Goal: Task Accomplishment & Management: Use online tool/utility

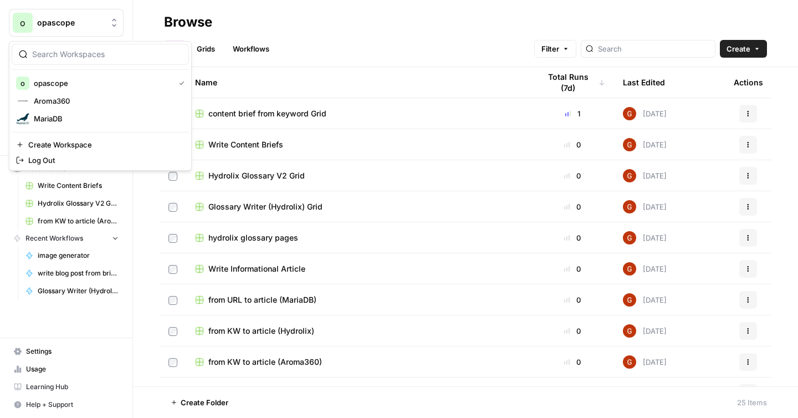
click at [64, 20] on span "opascope" at bounding box center [70, 22] width 67 height 11
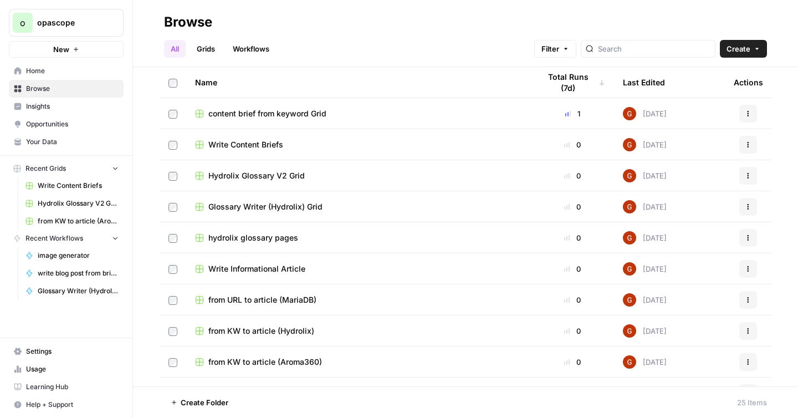
click at [64, 20] on span "opascope" at bounding box center [70, 22] width 67 height 11
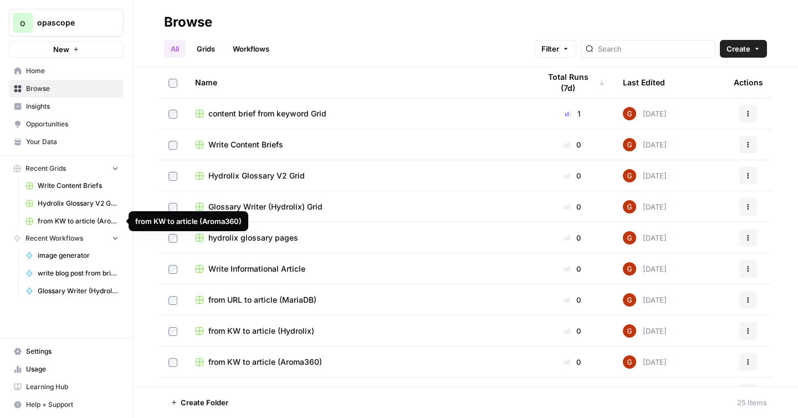
click at [58, 145] on span "Your Data" at bounding box center [72, 142] width 93 height 10
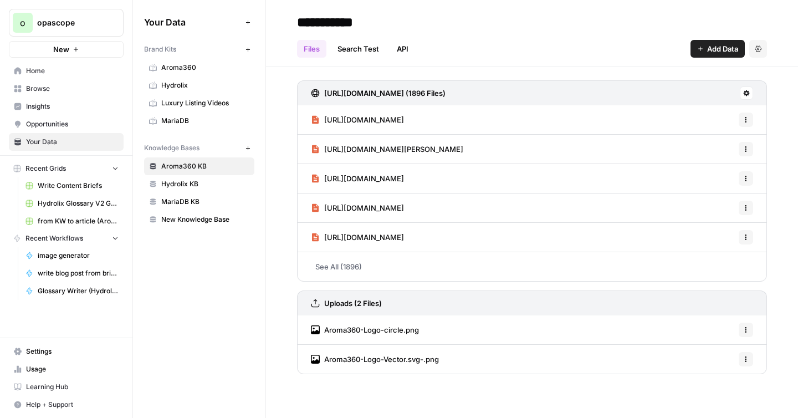
click at [161, 72] on link "Aroma360" at bounding box center [199, 68] width 110 height 18
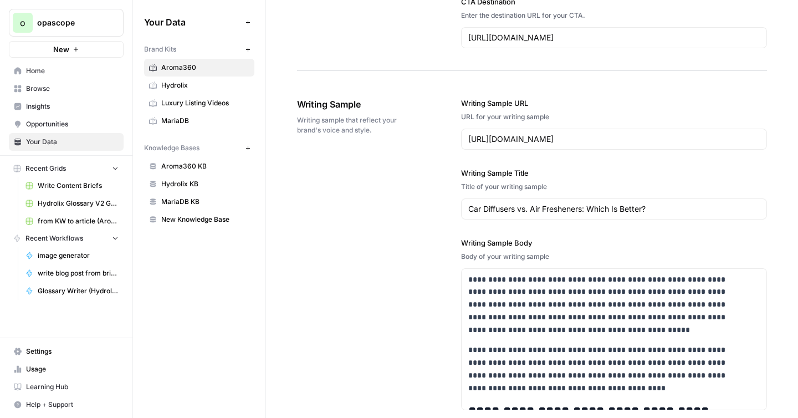
scroll to position [1423, 0]
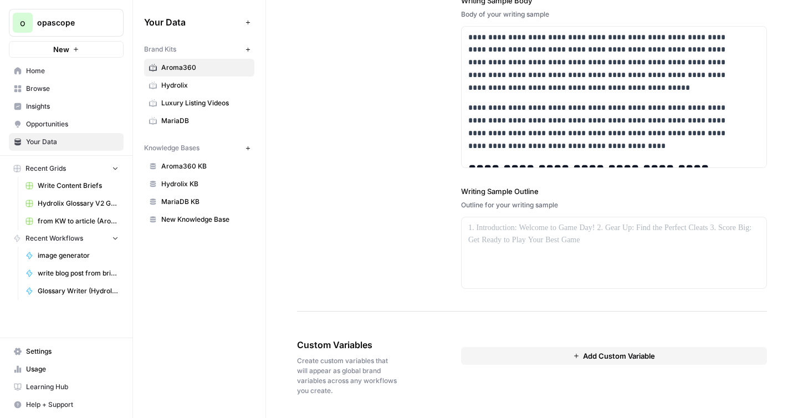
click at [186, 165] on span "Aroma360 KB" at bounding box center [205, 166] width 88 height 10
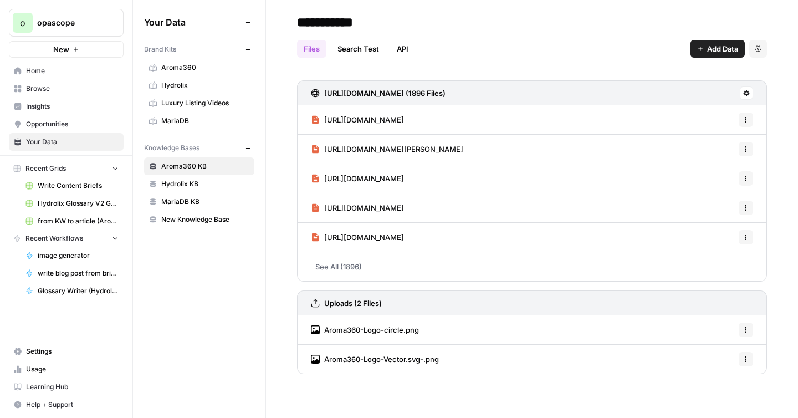
click at [695, 50] on button "Add Data" at bounding box center [717, 49] width 54 height 18
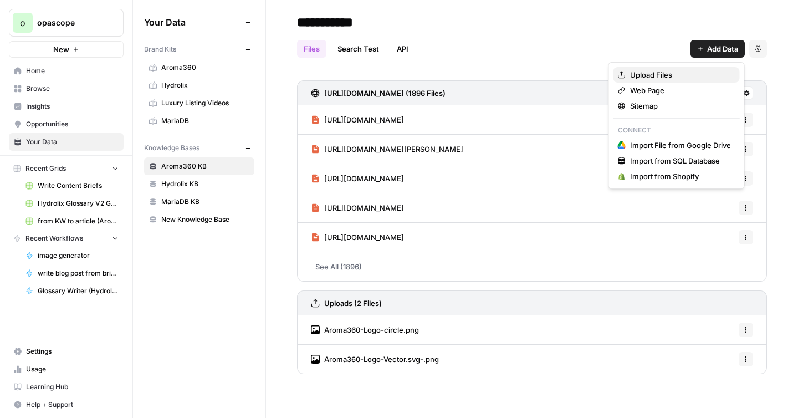
click at [654, 71] on span "Upload Files" at bounding box center [680, 74] width 101 height 11
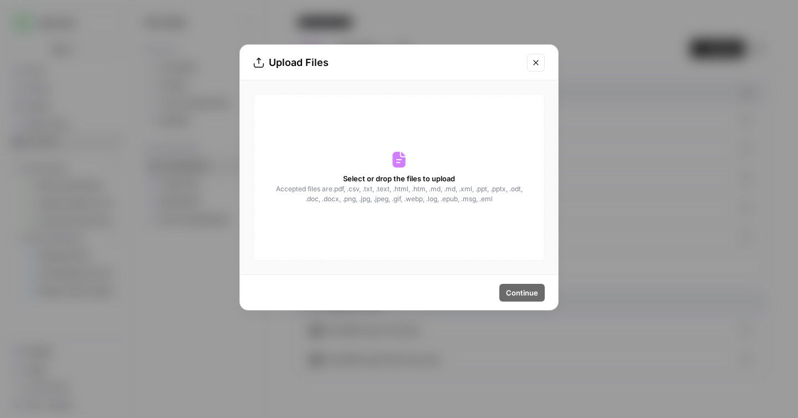
click at [430, 179] on span "Select or drop the files to upload" at bounding box center [399, 178] width 112 height 11
click at [357, 198] on span "Accepted files are .pdf, .csv, .txt, .text, .html, .htm, .md, .md, .xml, .ppt, …" at bounding box center [399, 194] width 248 height 20
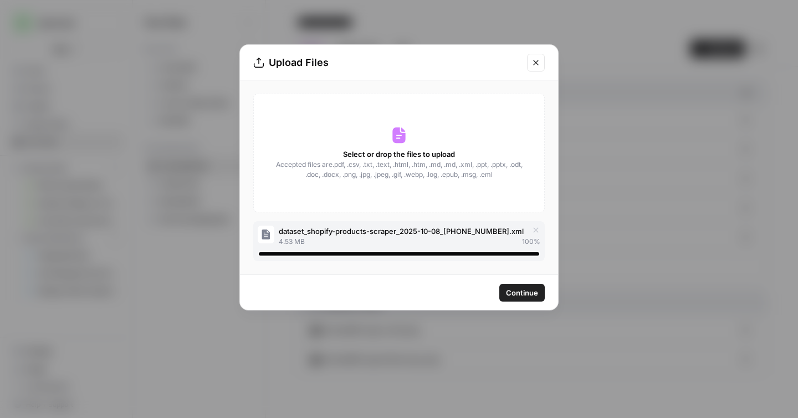
click at [522, 290] on span "Continue" at bounding box center [522, 292] width 32 height 11
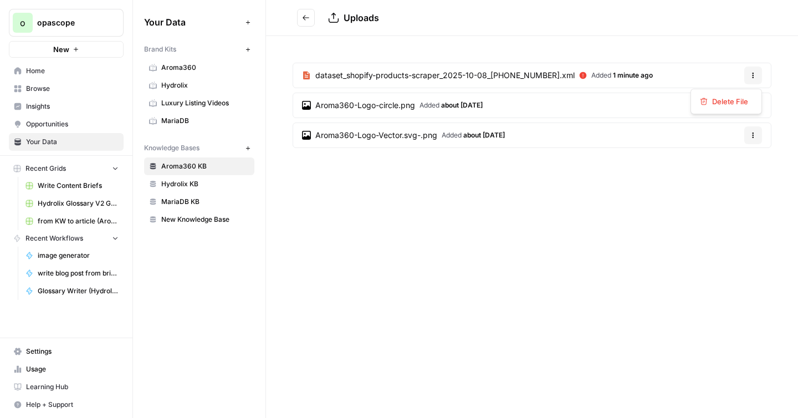
click at [757, 74] on button "Options" at bounding box center [753, 75] width 18 height 18
click at [579, 73] on icon at bounding box center [582, 75] width 7 height 7
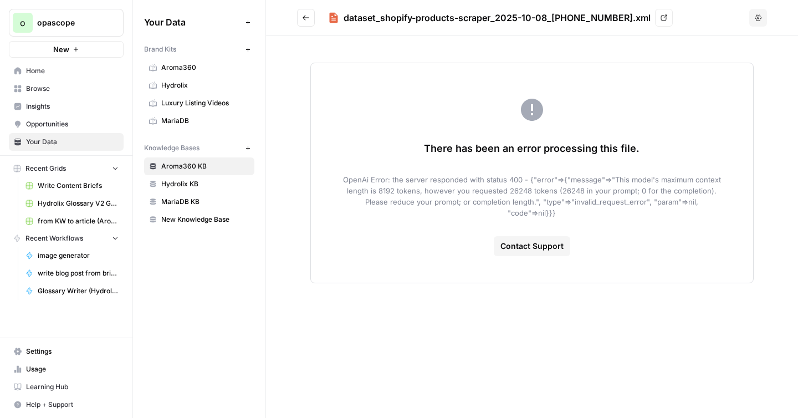
click at [655, 16] on link "View" at bounding box center [664, 18] width 18 height 18
click at [304, 15] on icon "Go back" at bounding box center [306, 18] width 8 height 8
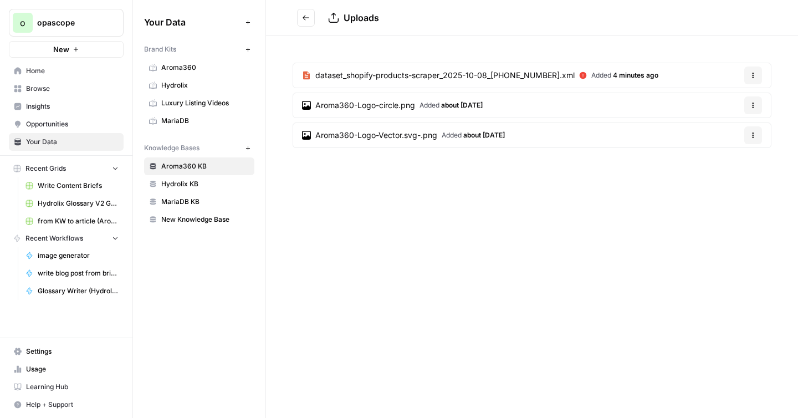
click at [53, 88] on span "Browse" at bounding box center [72, 89] width 93 height 10
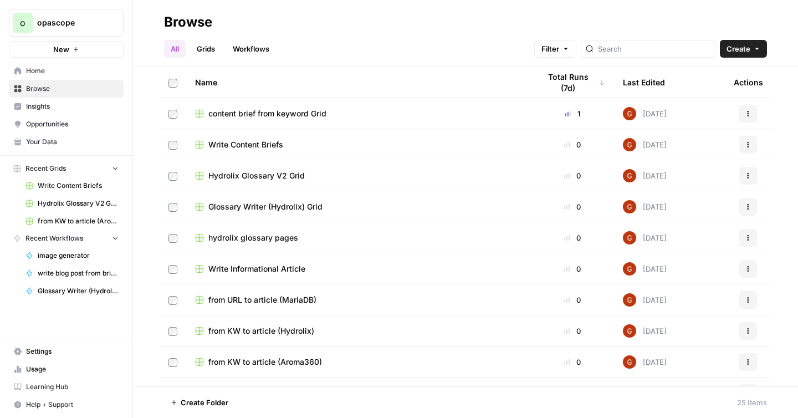
click at [211, 42] on link "Grids" at bounding box center [206, 49] width 32 height 18
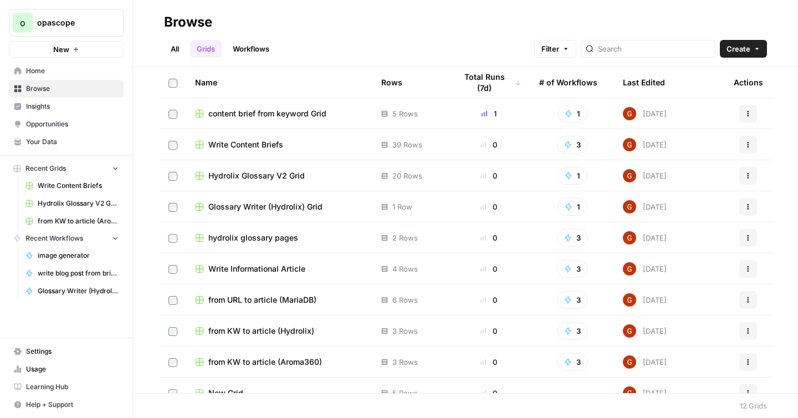
click at [241, 57] on link "Workflows" at bounding box center [251, 49] width 50 height 18
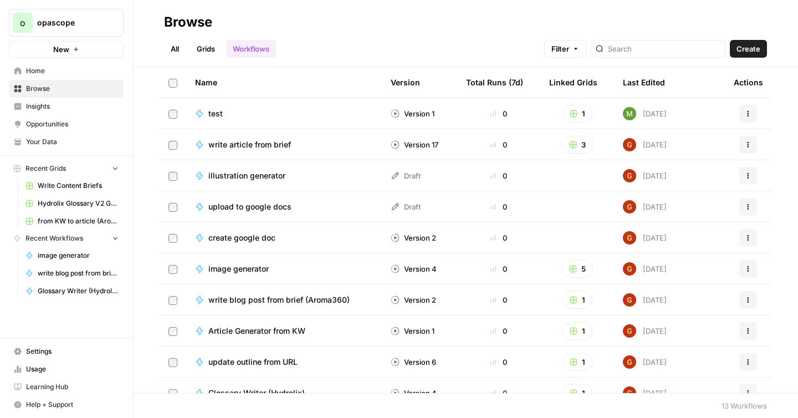
click at [35, 365] on span "Usage" at bounding box center [72, 369] width 93 height 10
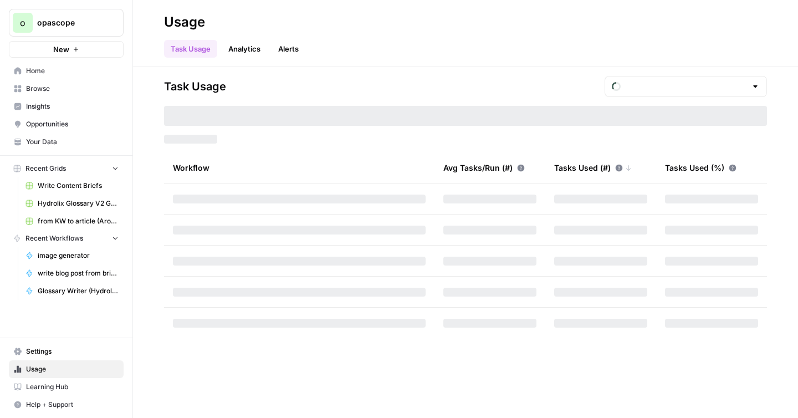
type input "October Included Tasks"
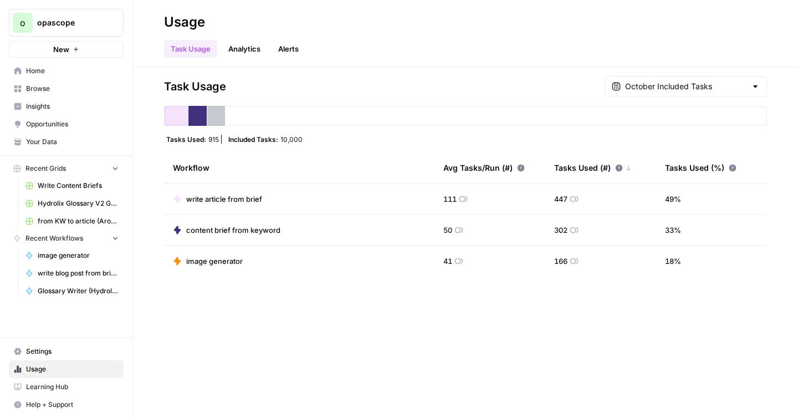
click at [252, 199] on span "write article from brief" at bounding box center [224, 198] width 76 height 11
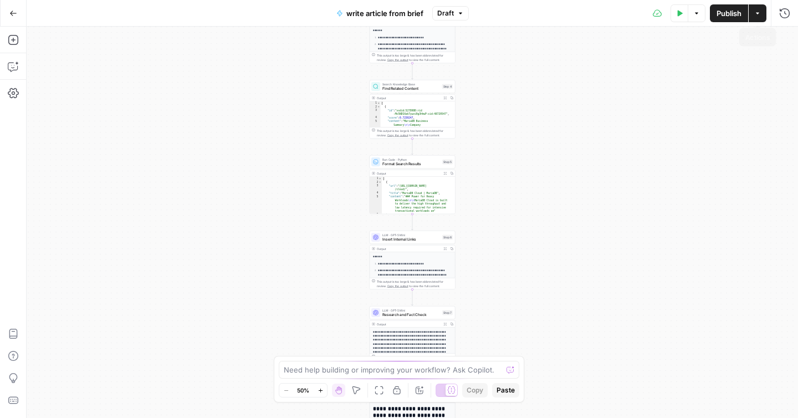
click at [756, 19] on button "Actions" at bounding box center [757, 13] width 18 height 18
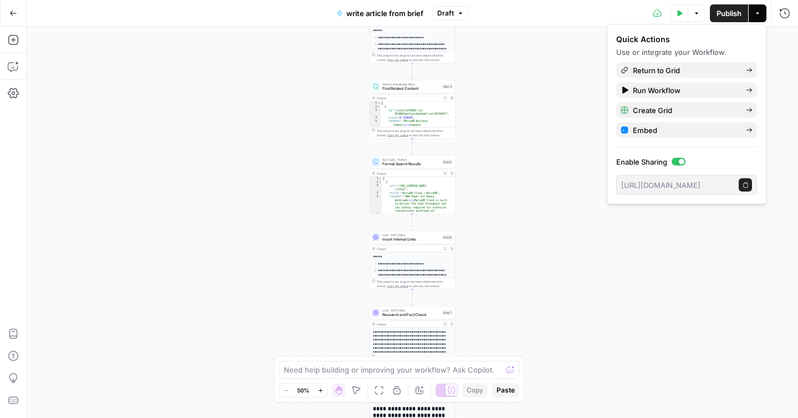
click at [452, 10] on span "Draft" at bounding box center [445, 13] width 17 height 10
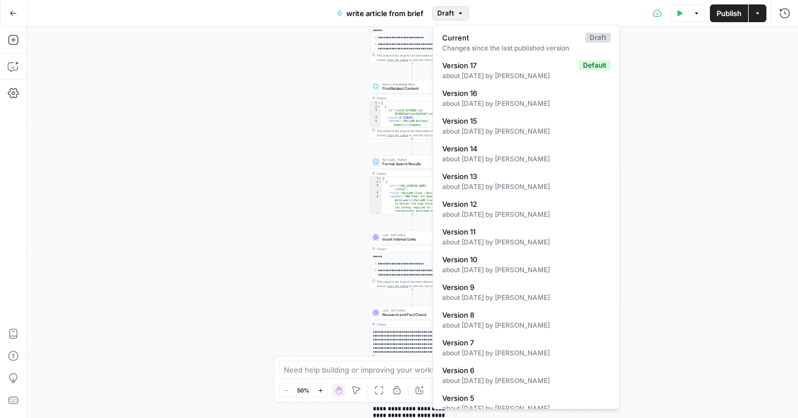
click at [277, 20] on div "Go Back write article from brief Draft Test Data Options Publish Actions Run Hi…" at bounding box center [399, 13] width 798 height 26
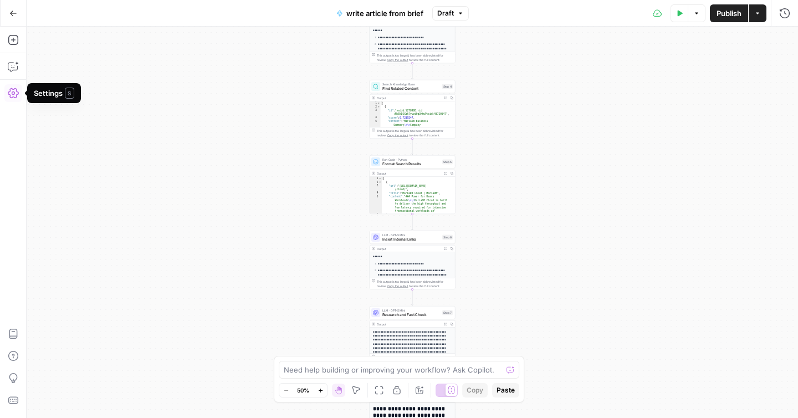
click at [10, 94] on icon "button" at bounding box center [13, 93] width 11 height 11
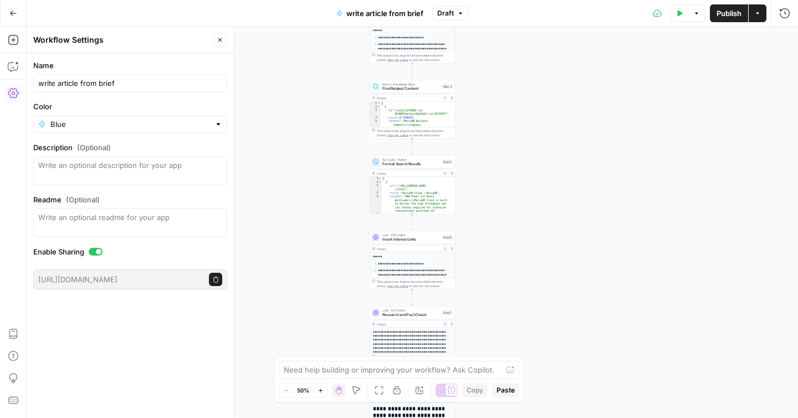
click at [10, 93] on icon "button" at bounding box center [13, 93] width 11 height 11
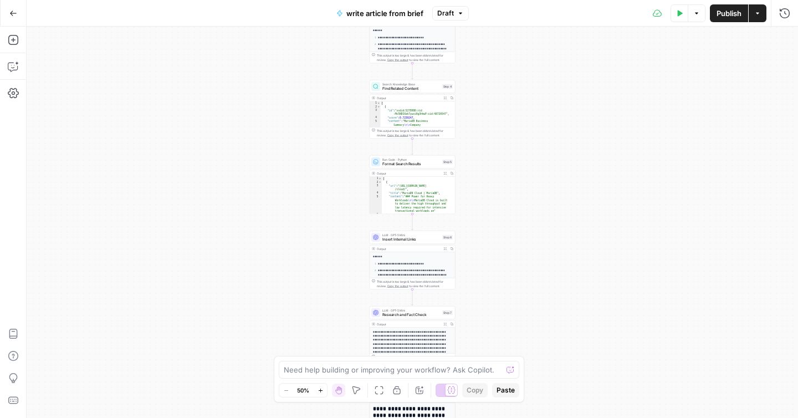
click at [13, 12] on icon "button" at bounding box center [13, 13] width 8 height 8
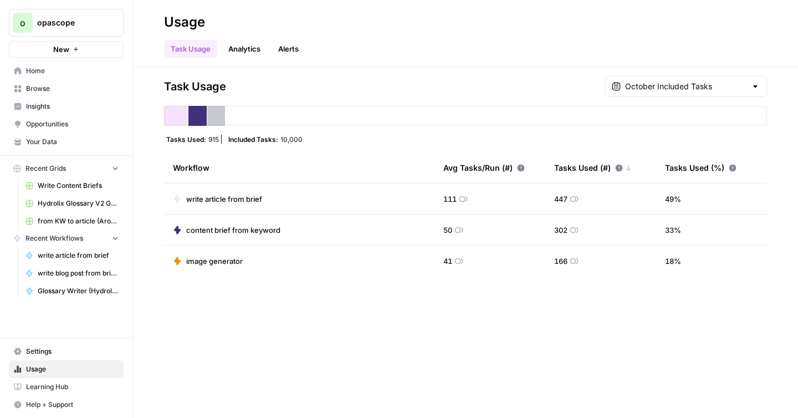
click at [44, 90] on span "Browse" at bounding box center [72, 89] width 93 height 10
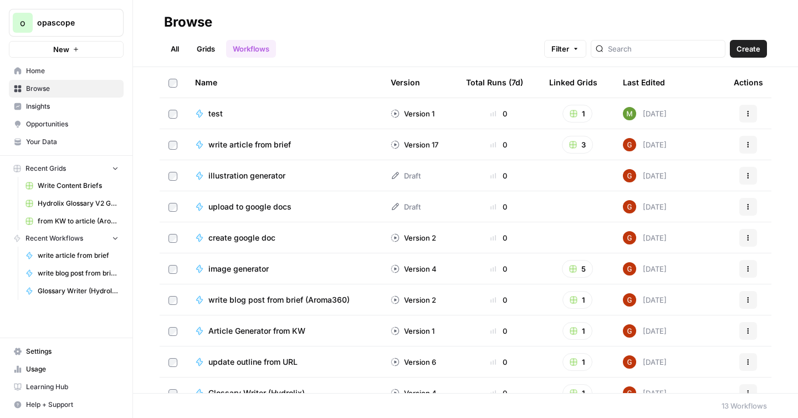
click at [335, 299] on span "write blog post from brief (Aroma360)" at bounding box center [278, 299] width 141 height 11
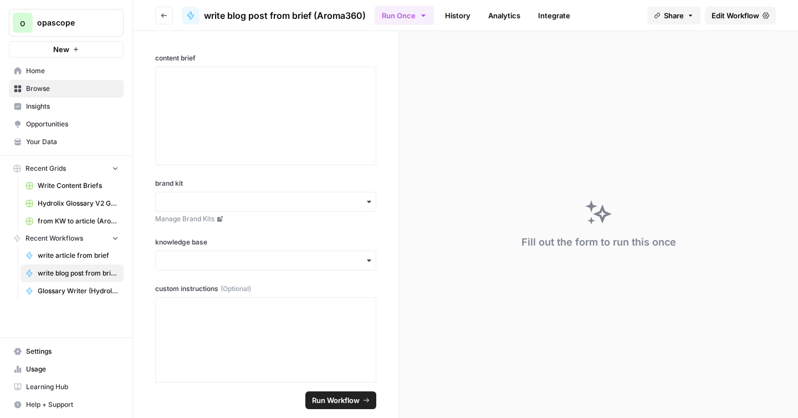
click at [729, 20] on span "Edit Workflow" at bounding box center [735, 15] width 48 height 11
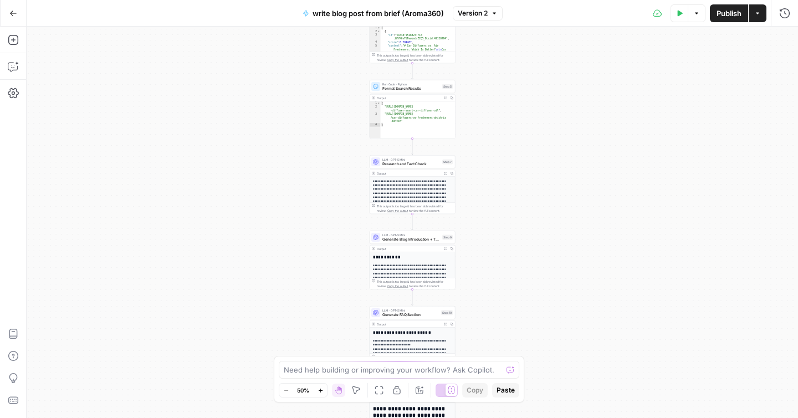
click at [491, 175] on div "**********" at bounding box center [412, 222] width 771 height 391
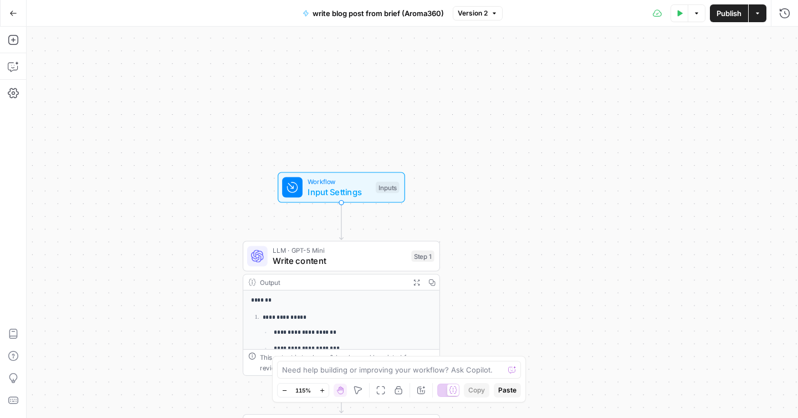
click at [360, 187] on span "Input Settings" at bounding box center [338, 192] width 63 height 13
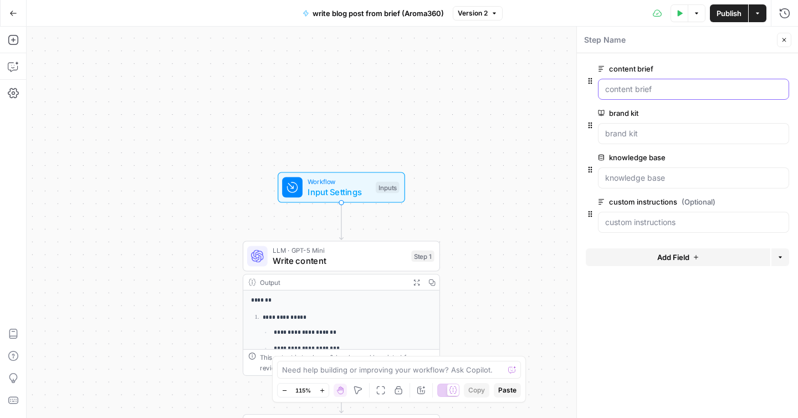
click at [644, 84] on brief "content brief" at bounding box center [693, 89] width 177 height 11
click at [529, 130] on div "**********" at bounding box center [412, 222] width 771 height 391
click at [9, 11] on icon "button" at bounding box center [13, 13] width 8 height 8
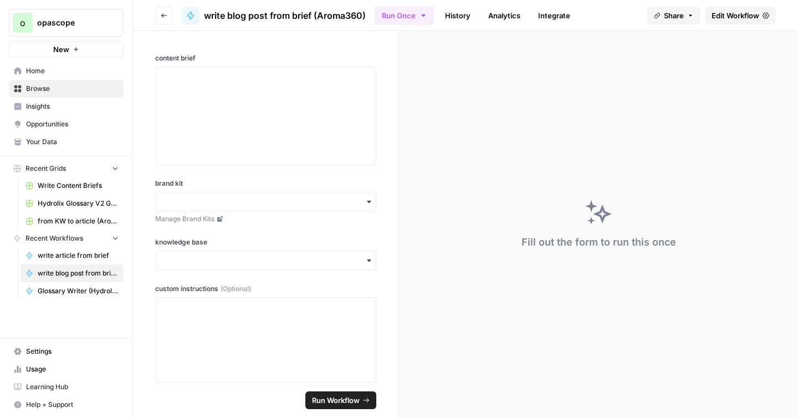
click at [161, 13] on icon "button" at bounding box center [164, 15] width 7 height 7
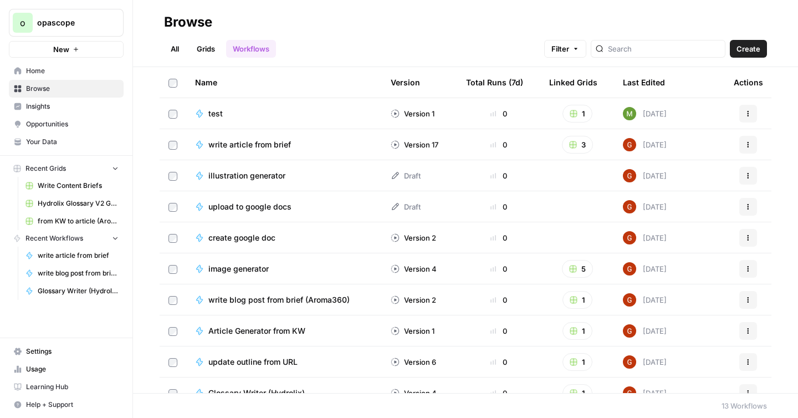
click at [752, 47] on span "Create" at bounding box center [748, 48] width 24 height 11
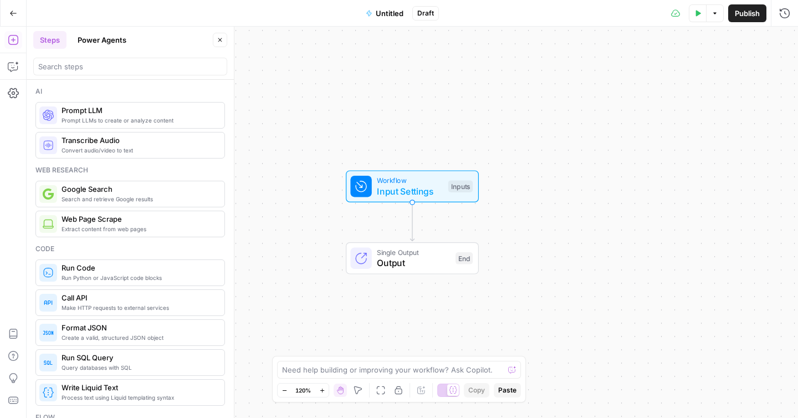
click at [430, 186] on span "Input Settings" at bounding box center [410, 190] width 66 height 13
click at [674, 73] on span "Add Field" at bounding box center [673, 75] width 32 height 11
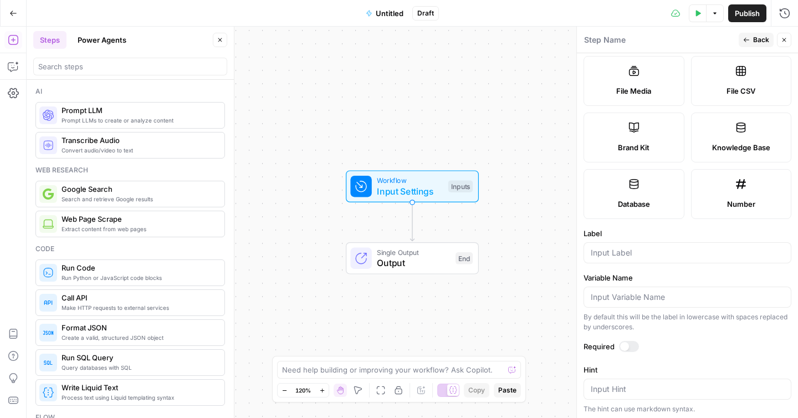
scroll to position [189, 0]
click at [656, 141] on div "Brand Kit" at bounding box center [634, 146] width 82 height 11
type input "Brand Kit"
type input "brand_kit"
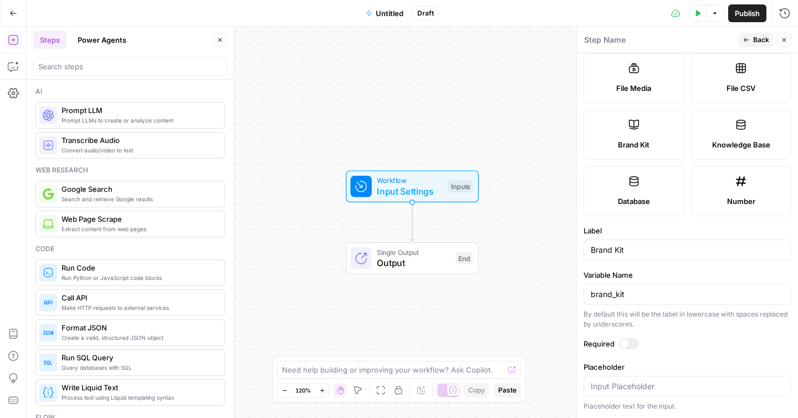
click at [634, 342] on div at bounding box center [629, 343] width 20 height 11
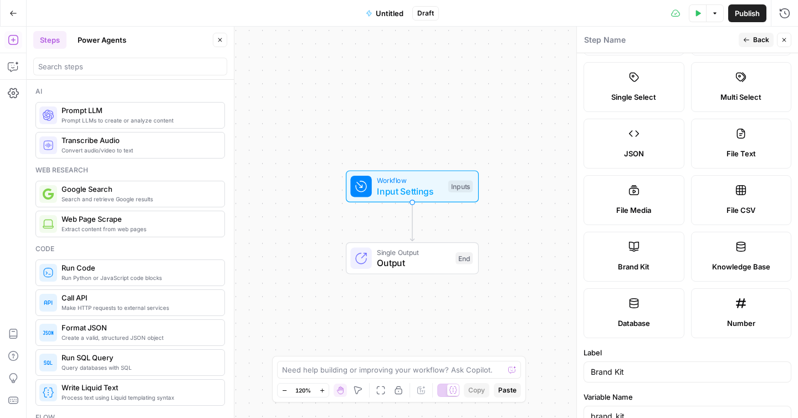
scroll to position [0, 0]
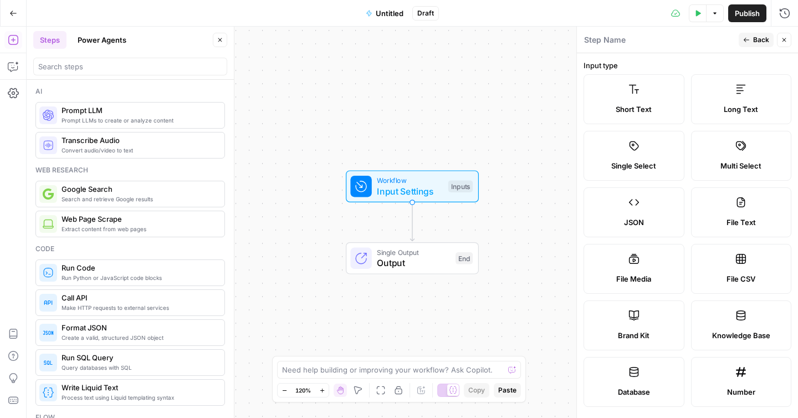
click at [737, 332] on span "Knowledge Base" at bounding box center [741, 335] width 58 height 11
click at [656, 316] on label "Brand Kit" at bounding box center [633, 325] width 101 height 50
click at [757, 42] on span "Back" at bounding box center [761, 40] width 16 height 10
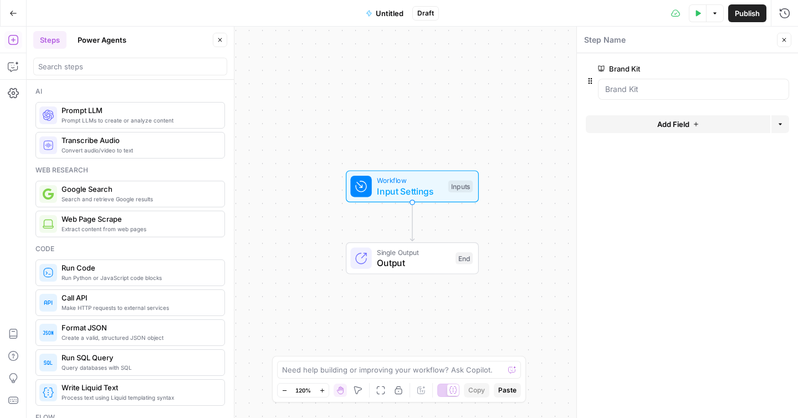
click at [665, 119] on span "Add Field" at bounding box center [673, 124] width 32 height 11
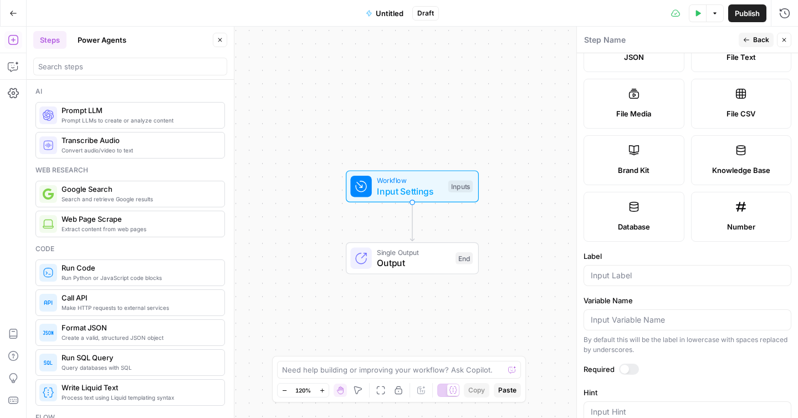
scroll to position [174, 0]
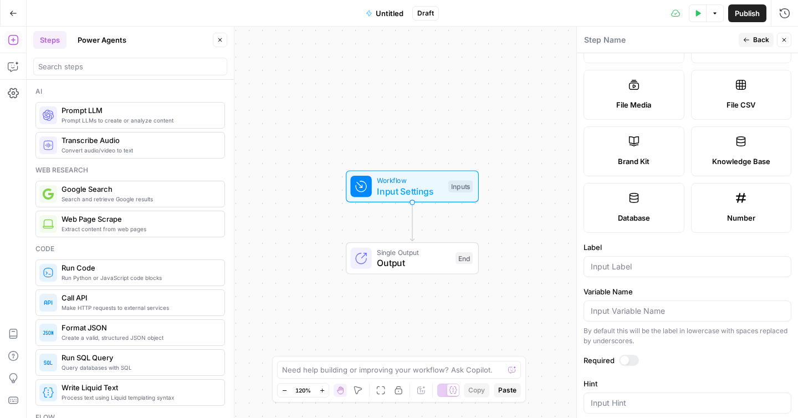
click at [745, 158] on span "Knowledge Base" at bounding box center [741, 161] width 58 height 11
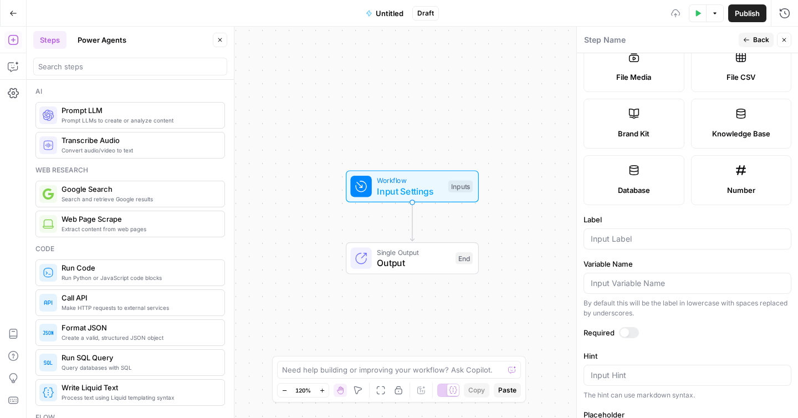
scroll to position [249, 0]
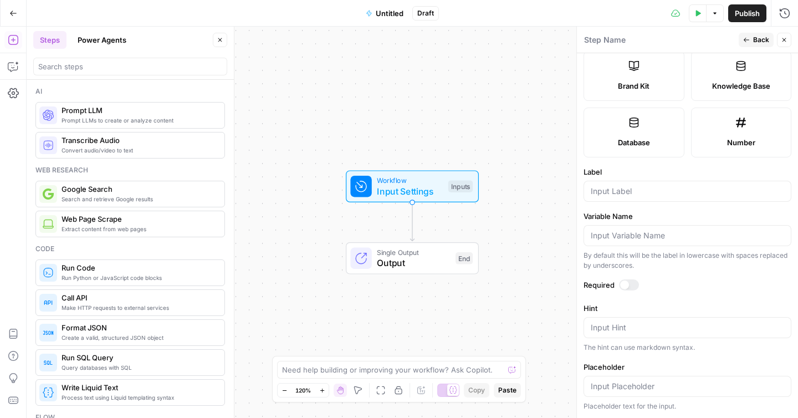
click at [633, 286] on div at bounding box center [629, 284] width 20 height 11
click at [645, 195] on input "Label" at bounding box center [687, 191] width 193 height 11
click at [756, 32] on header "Step Name Back Close" at bounding box center [687, 40] width 221 height 27
click at [755, 33] on button "Back" at bounding box center [755, 40] width 35 height 14
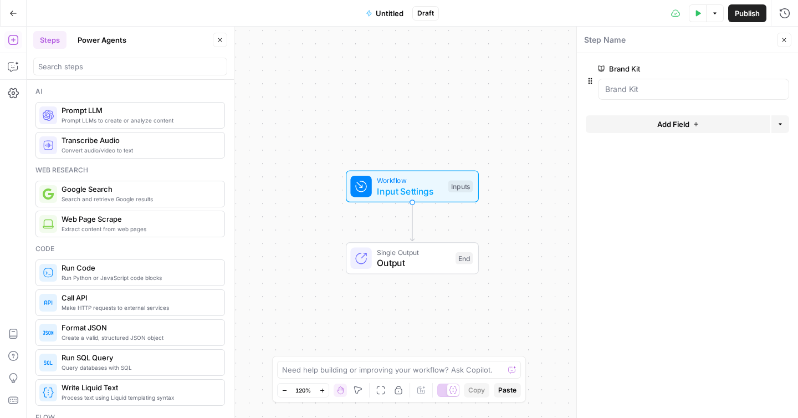
click at [689, 122] on button "Add Field" at bounding box center [678, 124] width 184 height 18
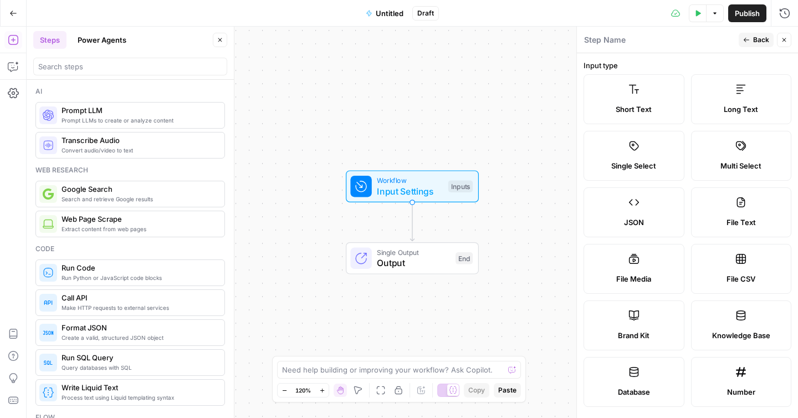
scroll to position [73, 0]
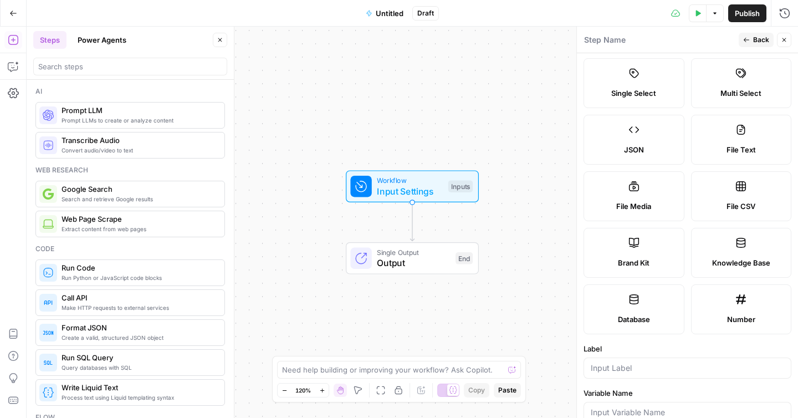
click at [726, 240] on label "Knowledge Base" at bounding box center [741, 253] width 101 height 50
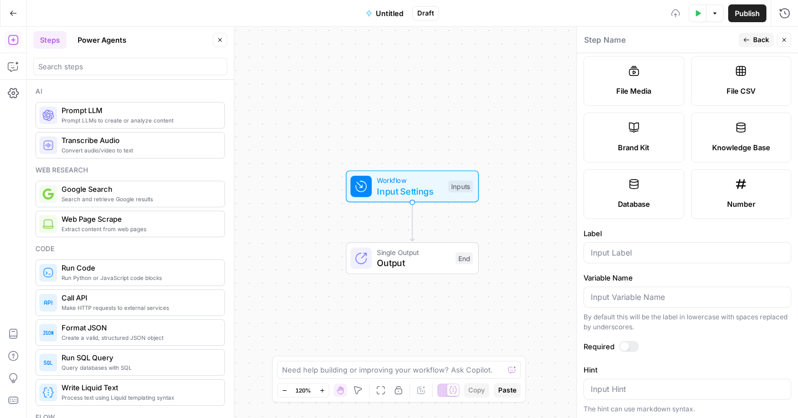
scroll to position [249, 0]
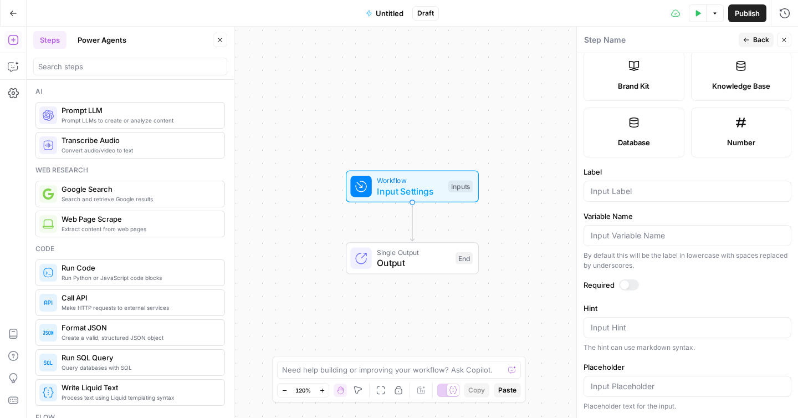
click at [629, 285] on div at bounding box center [629, 284] width 20 height 11
click at [665, 198] on div at bounding box center [687, 191] width 208 height 21
type input "Knowledge Base"
click at [653, 215] on label "Variable Name" at bounding box center [687, 216] width 208 height 11
click at [653, 230] on input "Variable Name" at bounding box center [687, 235] width 193 height 11
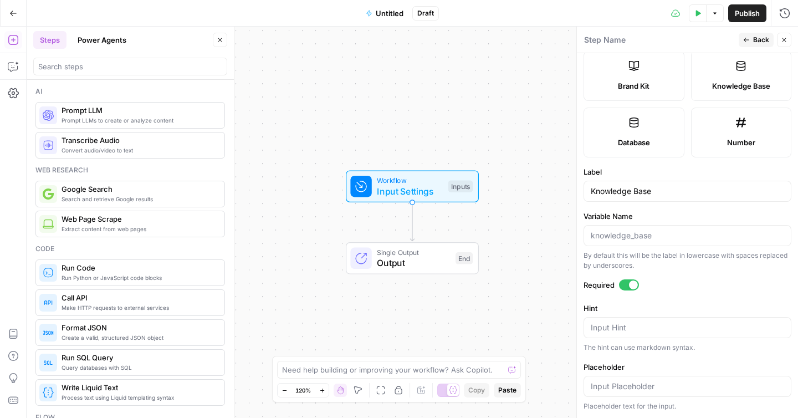
click at [669, 209] on form "Input type Short Text Long Text Single Select Multi Select JSON File Text File …" at bounding box center [687, 235] width 221 height 365
click at [762, 43] on span "Back" at bounding box center [761, 40] width 16 height 10
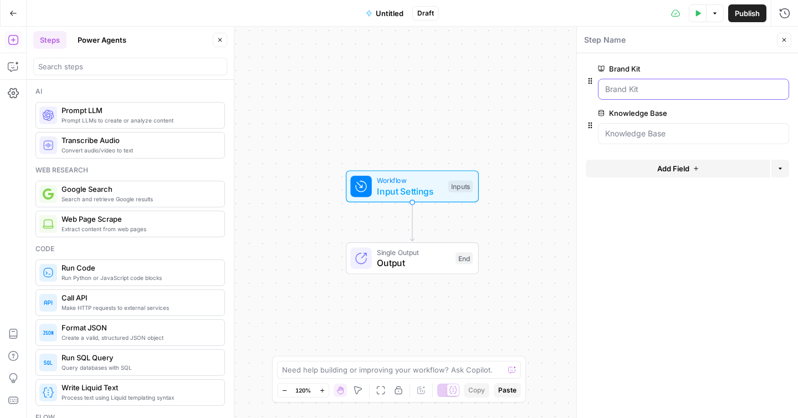
click at [643, 87] on Kit "Brand Kit" at bounding box center [693, 89] width 177 height 11
click at [688, 87] on Kit "Brand Kit" at bounding box center [693, 89] width 177 height 11
click at [678, 91] on Kit "Brand Kit" at bounding box center [693, 89] width 177 height 11
click at [674, 91] on Kit "Brand Kit" at bounding box center [693, 89] width 177 height 11
click at [672, 91] on Kit "Brand Kit" at bounding box center [693, 89] width 177 height 11
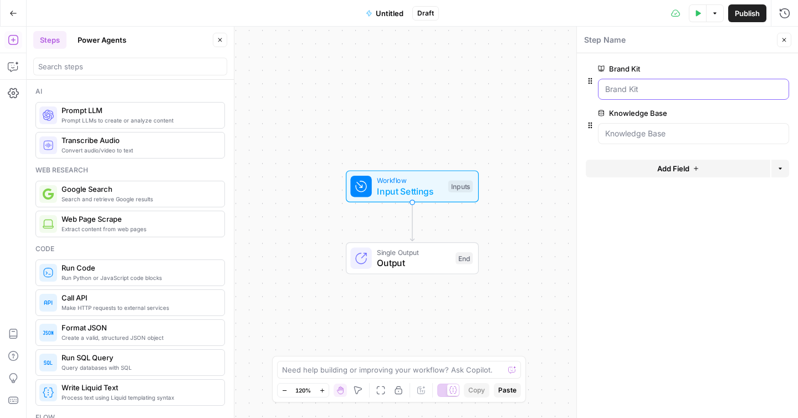
click at [658, 91] on Kit "Brand Kit" at bounding box center [693, 89] width 177 height 11
click at [650, 68] on label "Brand Kit" at bounding box center [662, 68] width 129 height 11
click at [650, 84] on Kit "Brand Kit" at bounding box center [693, 89] width 177 height 11
click at [634, 95] on div at bounding box center [693, 89] width 191 height 21
click at [782, 39] on icon "button" at bounding box center [784, 40] width 7 height 7
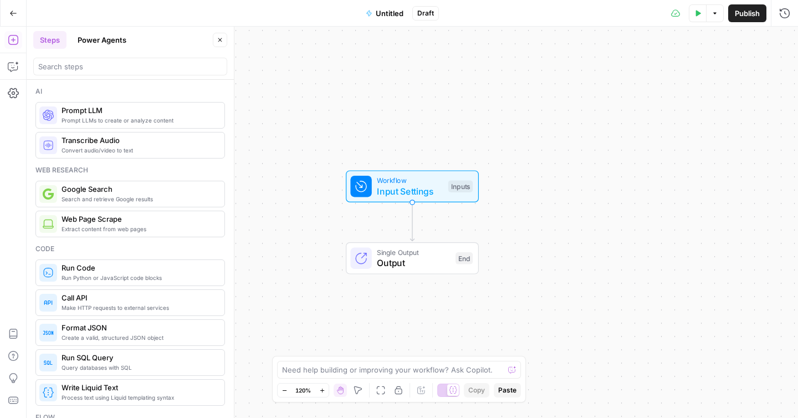
click at [433, 185] on span "Input Settings" at bounding box center [410, 190] width 66 height 13
click at [434, 161] on span "Test Step" at bounding box center [449, 162] width 35 height 12
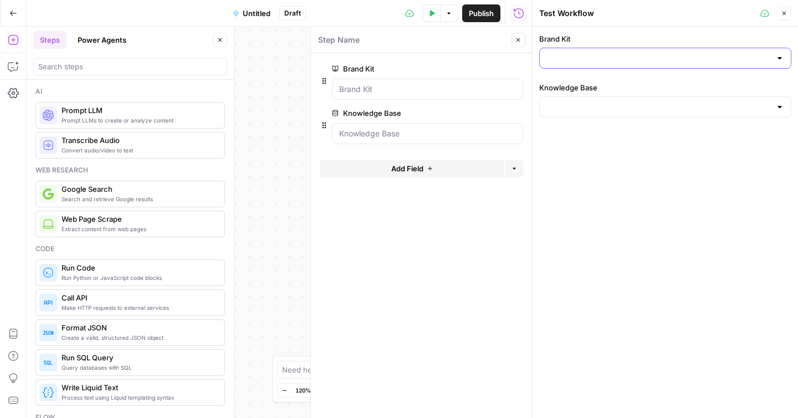
click at [581, 59] on input "Brand Kit" at bounding box center [658, 58] width 224 height 11
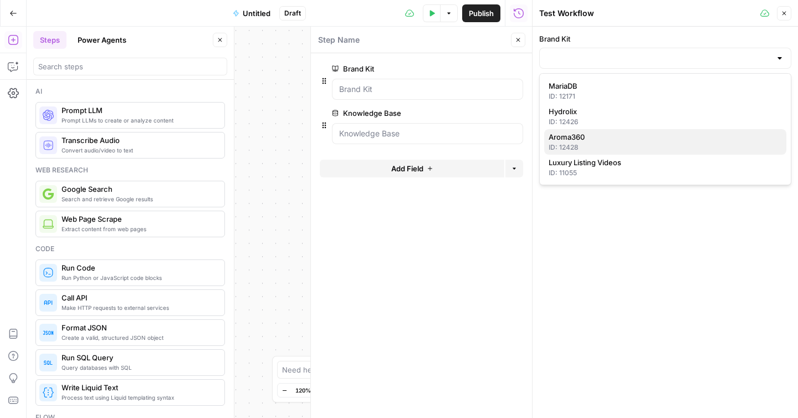
click at [560, 134] on span "Aroma360" at bounding box center [662, 136] width 229 height 11
type input "Aroma360"
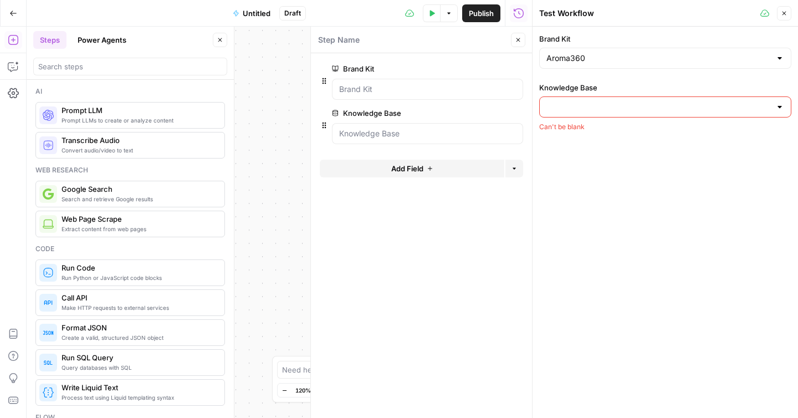
click at [609, 114] on div at bounding box center [665, 106] width 252 height 21
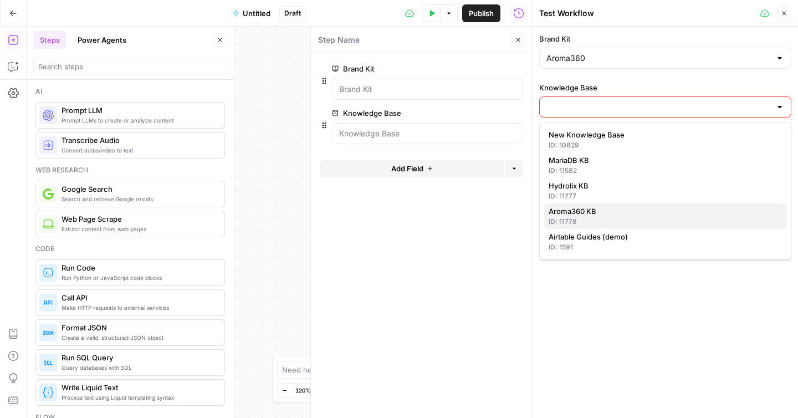
click at [565, 214] on span "Aroma360 KB" at bounding box center [662, 211] width 229 height 11
type input "Aroma360 KB"
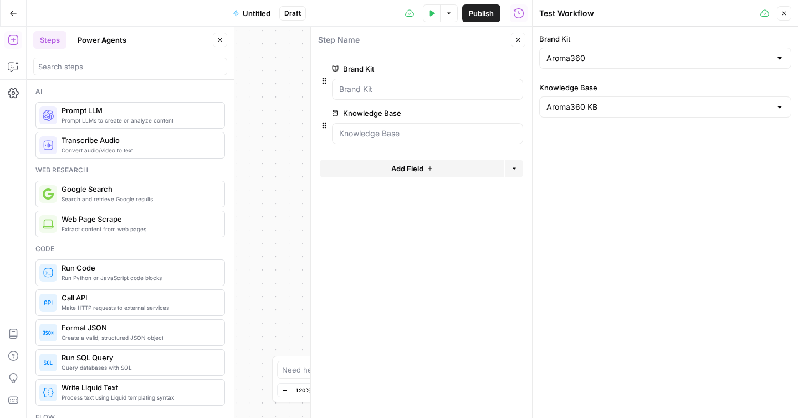
click at [783, 16] on icon "button" at bounding box center [784, 13] width 7 height 7
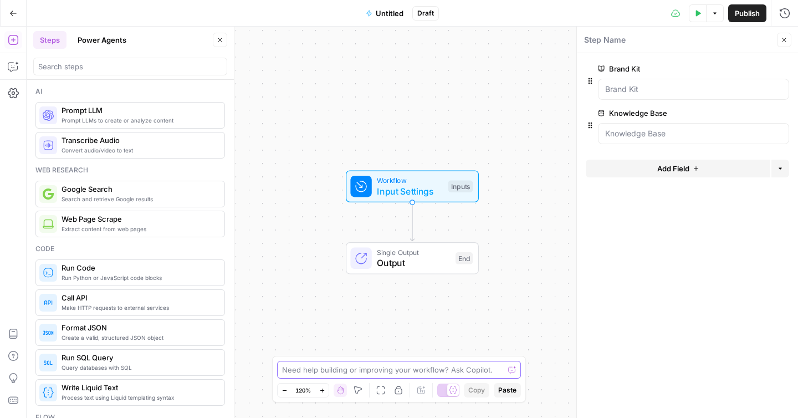
click at [391, 373] on textarea at bounding box center [393, 369] width 222 height 11
click at [13, 331] on icon "button" at bounding box center [13, 334] width 8 height 10
click at [12, 67] on icon "button" at bounding box center [13, 66] width 11 height 11
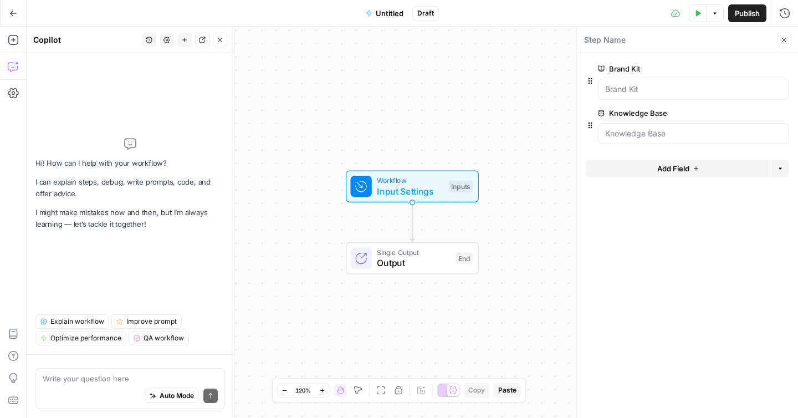
click at [690, 164] on button "Add Field" at bounding box center [678, 169] width 184 height 18
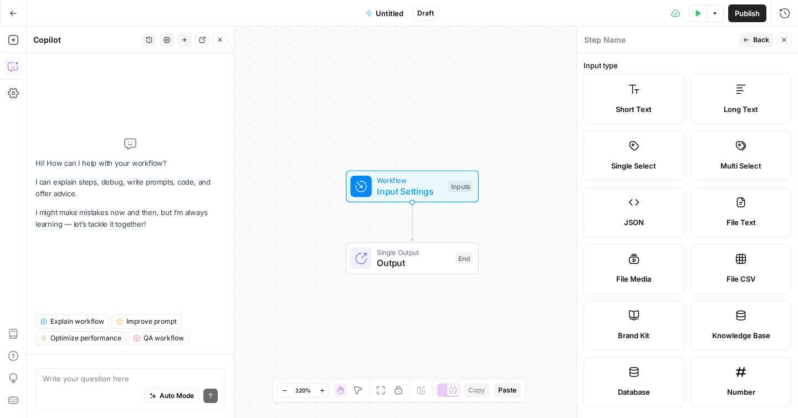
click at [664, 101] on label "Short Text" at bounding box center [633, 99] width 101 height 50
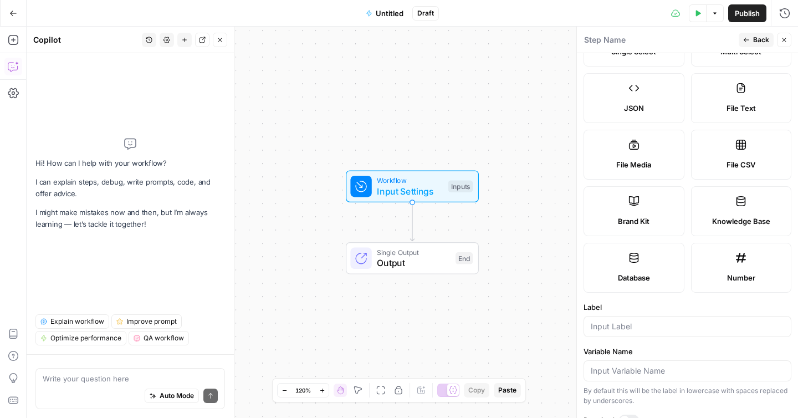
scroll to position [309, 0]
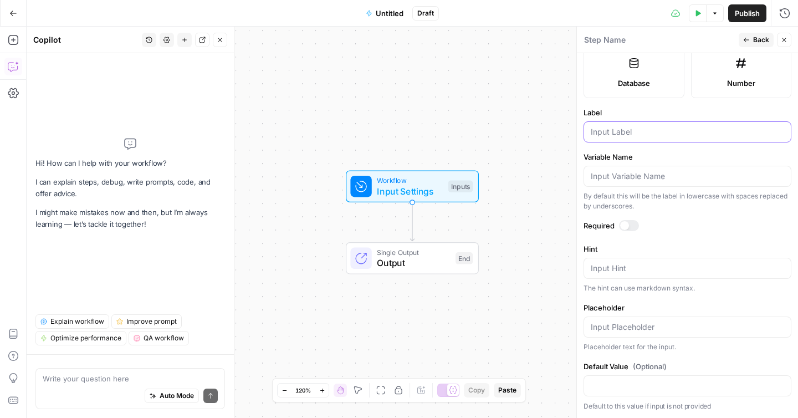
click at [666, 131] on input "Label" at bounding box center [687, 131] width 193 height 11
type input "target keyword"
click at [718, 155] on label "Variable Name" at bounding box center [687, 156] width 208 height 11
click at [718, 171] on input "Variable Name" at bounding box center [687, 176] width 193 height 11
click at [583, 216] on form "Input type Short Text Long Text Single Select Multi Select JSON File Text File …" at bounding box center [687, 235] width 221 height 365
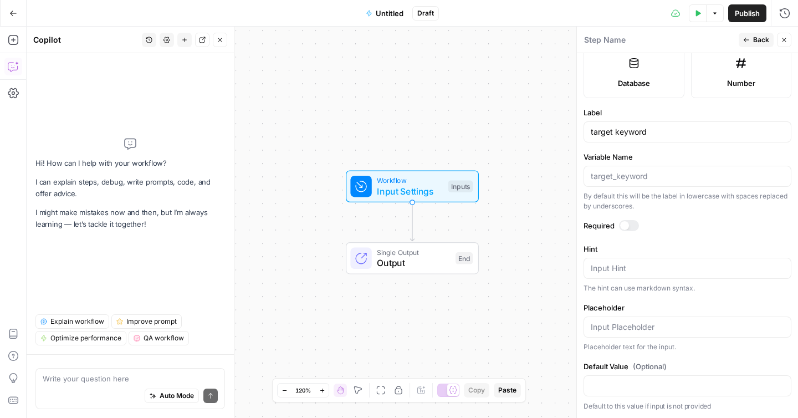
click at [623, 223] on div at bounding box center [624, 225] width 9 height 9
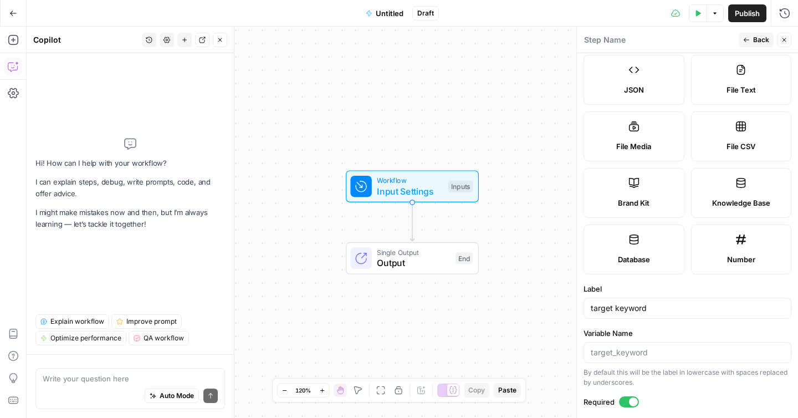
scroll to position [0, 0]
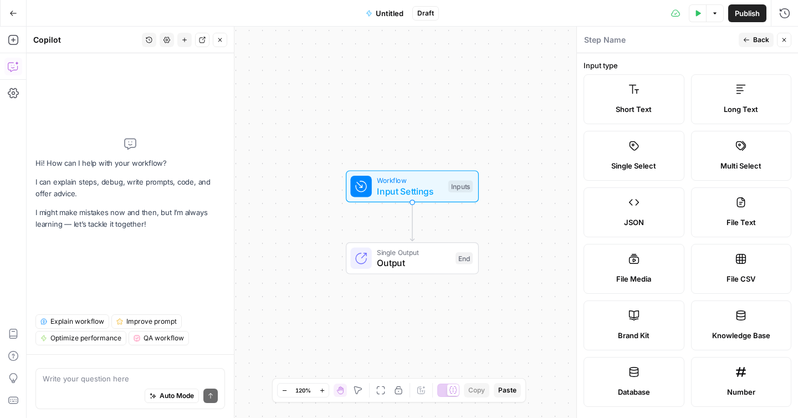
click at [747, 46] on button "Back" at bounding box center [755, 40] width 35 height 14
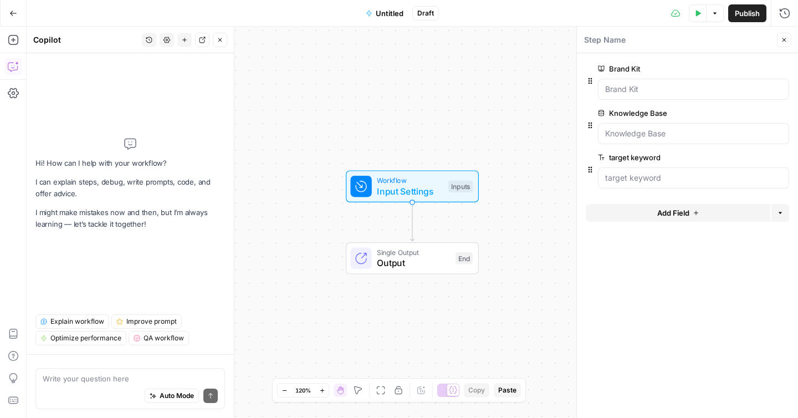
click at [675, 219] on button "Add Field" at bounding box center [678, 213] width 184 height 18
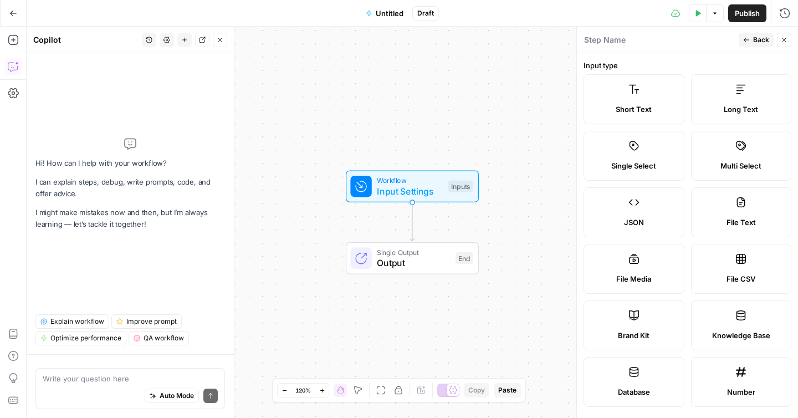
click at [660, 102] on label "Short Text" at bounding box center [633, 99] width 101 height 50
click at [755, 43] on span "Back" at bounding box center [761, 40] width 16 height 10
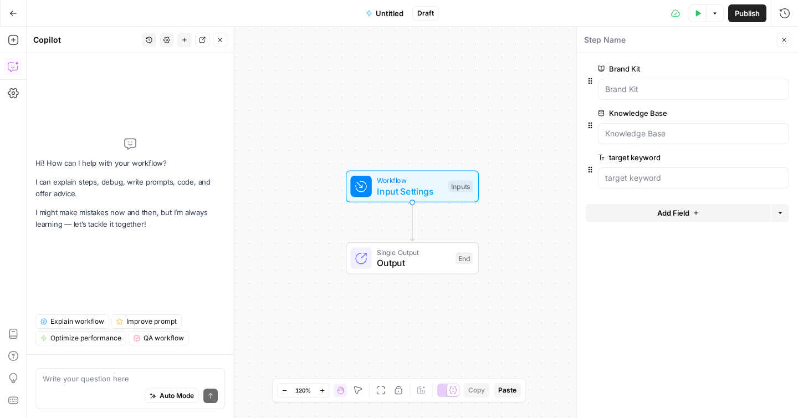
click at [664, 211] on span "Add Field" at bounding box center [673, 212] width 32 height 11
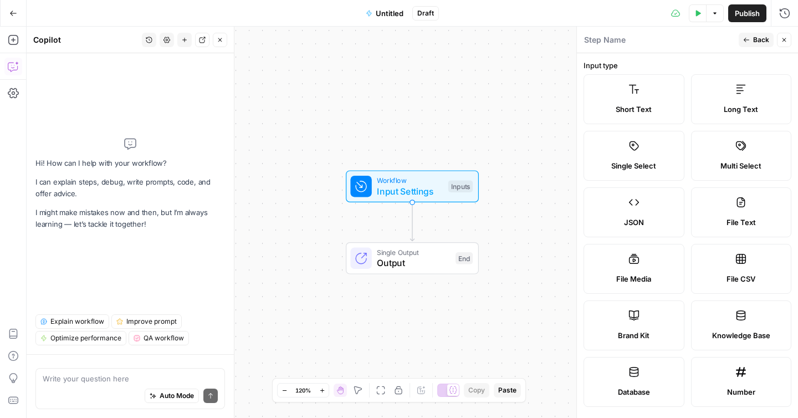
scroll to position [309, 0]
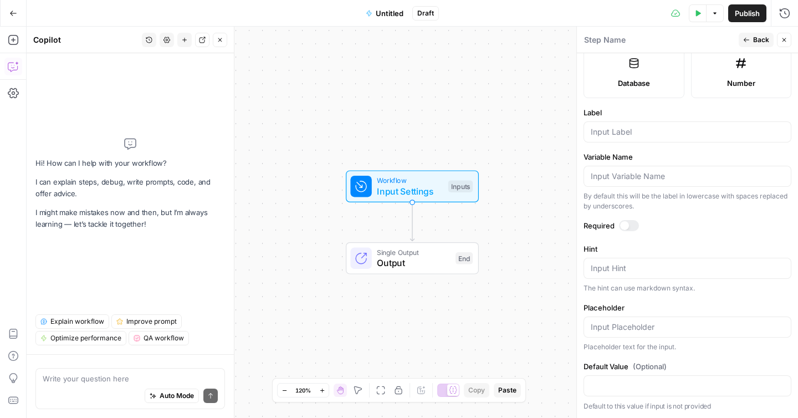
click at [622, 138] on div at bounding box center [687, 131] width 208 height 21
type input "suggested title"
click at [630, 234] on form "Input type Short Text Long Text Single Select Multi Select JSON File Text File …" at bounding box center [687, 235] width 221 height 365
click at [630, 225] on div at bounding box center [629, 225] width 20 height 11
click at [756, 38] on span "Back" at bounding box center [761, 40] width 16 height 10
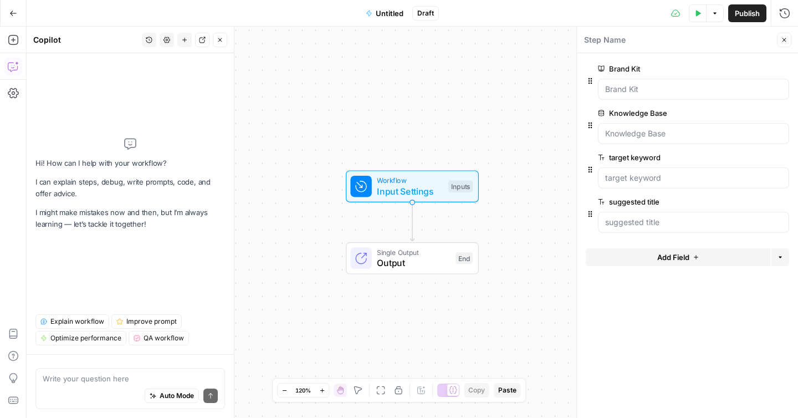
click at [745, 156] on span "edit field" at bounding box center [747, 157] width 24 height 9
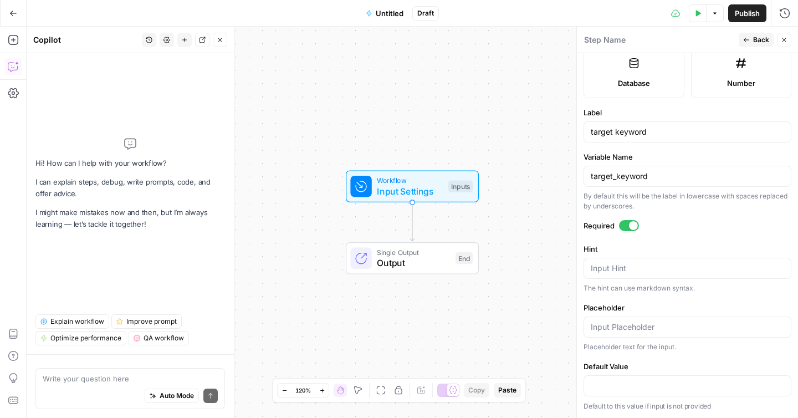
click at [755, 36] on span "Back" at bounding box center [761, 40] width 16 height 10
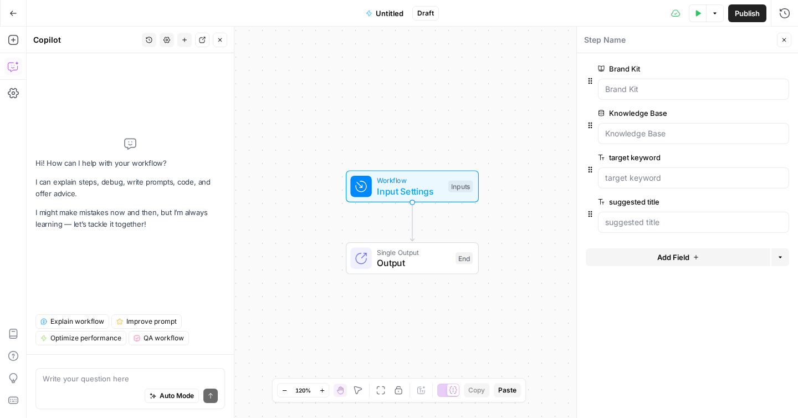
click at [783, 38] on icon "button" at bounding box center [784, 40] width 7 height 7
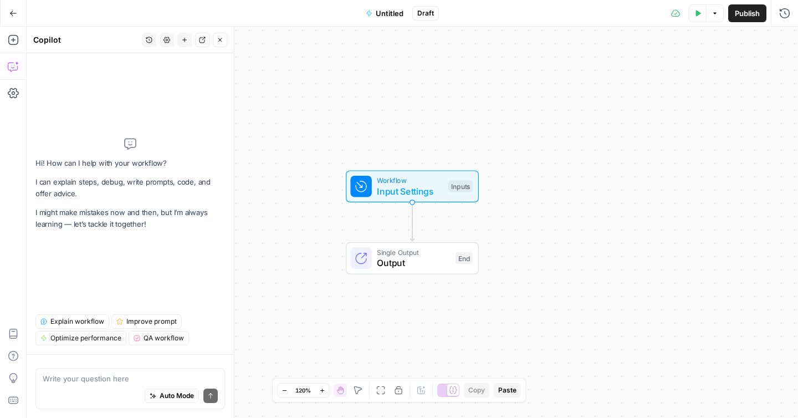
click at [12, 16] on icon "button" at bounding box center [13, 13] width 8 height 8
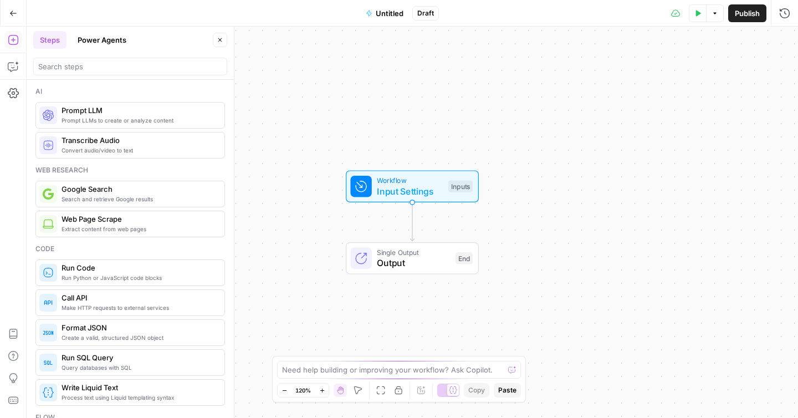
click at [393, 189] on span "Input Settings" at bounding box center [410, 190] width 66 height 13
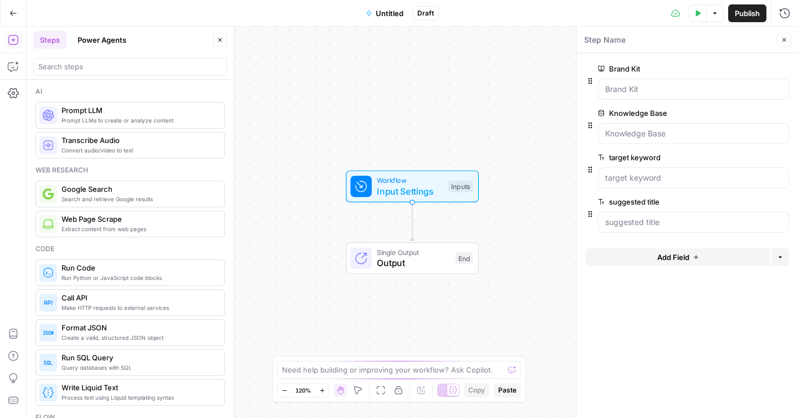
click at [387, 16] on span "Untitled" at bounding box center [390, 13] width 28 height 11
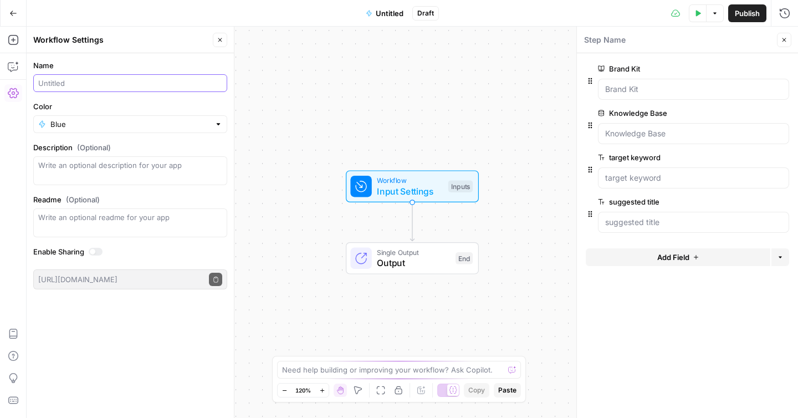
click at [76, 80] on input "Name" at bounding box center [130, 83] width 184 height 11
type input "Aroma360 V3"
click at [105, 65] on label "Name" at bounding box center [130, 65] width 194 height 11
click at [105, 78] on input "Aroma360 V3" at bounding box center [130, 83] width 184 height 11
click at [126, 65] on label "Name" at bounding box center [130, 65] width 194 height 11
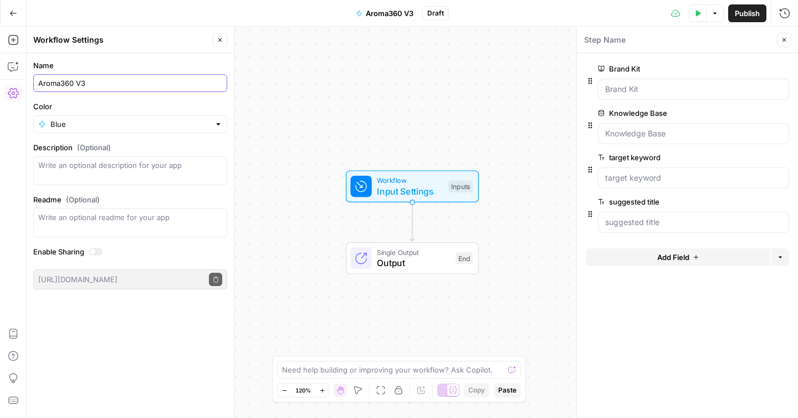
click at [126, 78] on input "Aroma360 V3" at bounding box center [130, 83] width 184 height 11
click at [84, 55] on form "Name Aroma360 V3 Color Blue Description (Optional) Readme (Optional) Write an o…" at bounding box center [130, 174] width 207 height 243
click at [11, 64] on icon "button" at bounding box center [13, 66] width 11 height 11
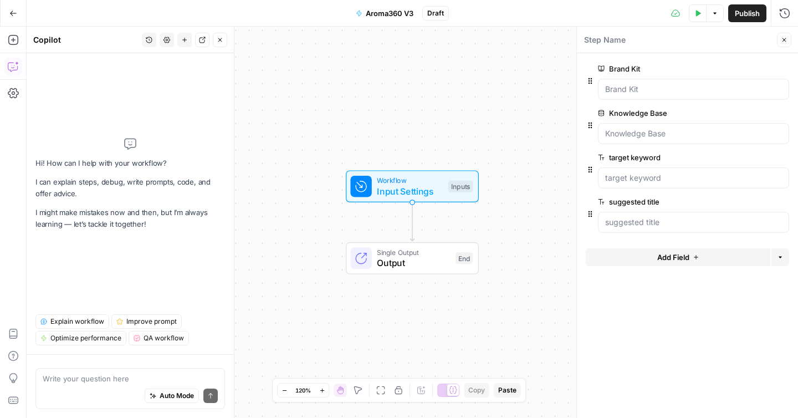
click at [86, 377] on textarea at bounding box center [130, 378] width 175 height 11
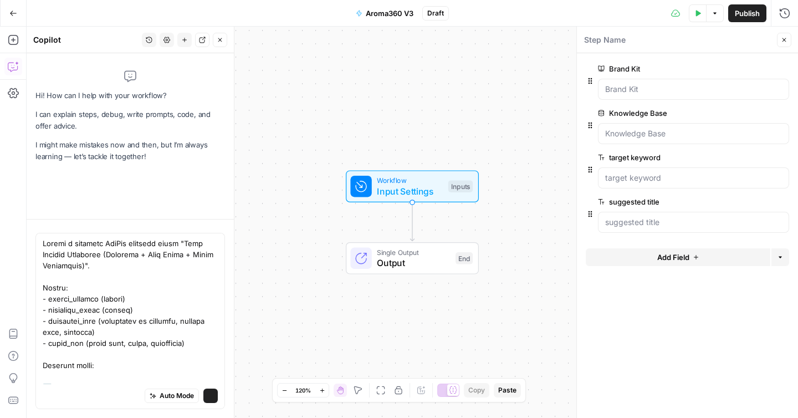
scroll to position [1036, 0]
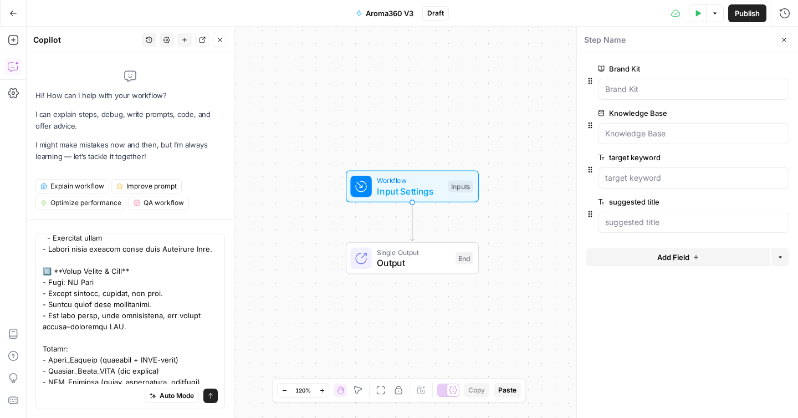
type textarea "Create a complete AirOps workflow named "Full Article Generator (Research + Fac…"
click at [675, 89] on Kit "Brand Kit" at bounding box center [693, 89] width 177 height 11
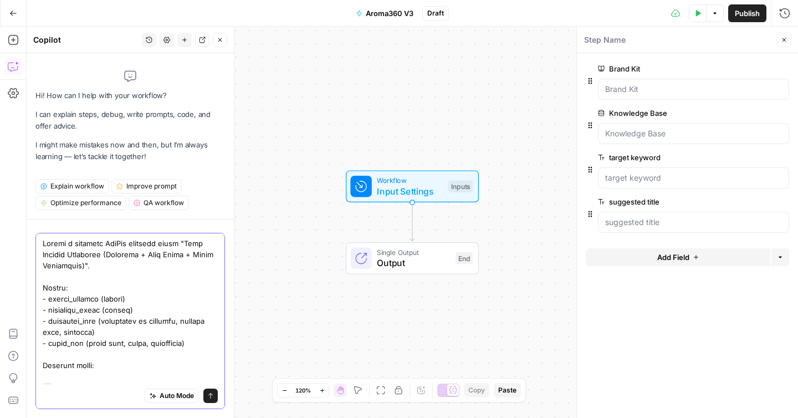
click at [207, 397] on icon "submit" at bounding box center [210, 395] width 7 height 7
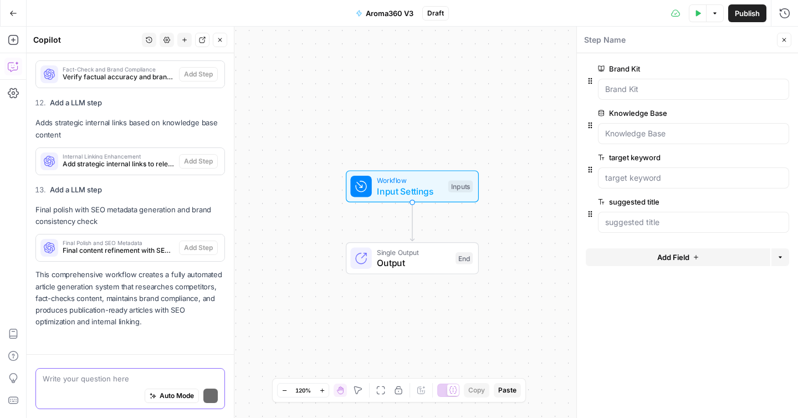
scroll to position [2515, 0]
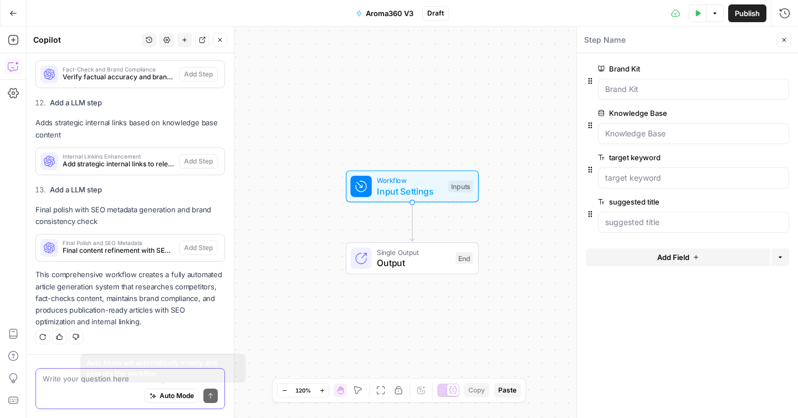
click at [160, 392] on span "Auto Mode" at bounding box center [177, 396] width 34 height 10
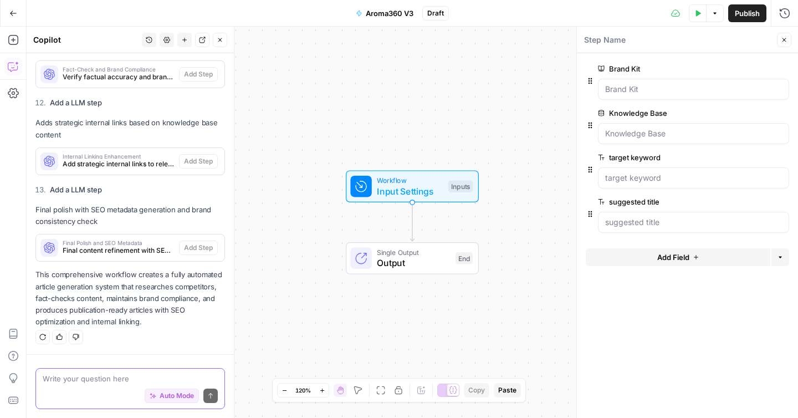
click at [114, 381] on textarea at bounding box center [130, 378] width 175 height 11
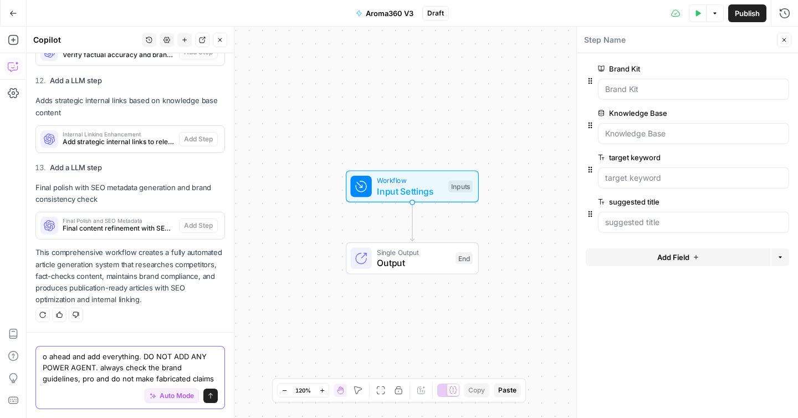
scroll to position [2548, 0]
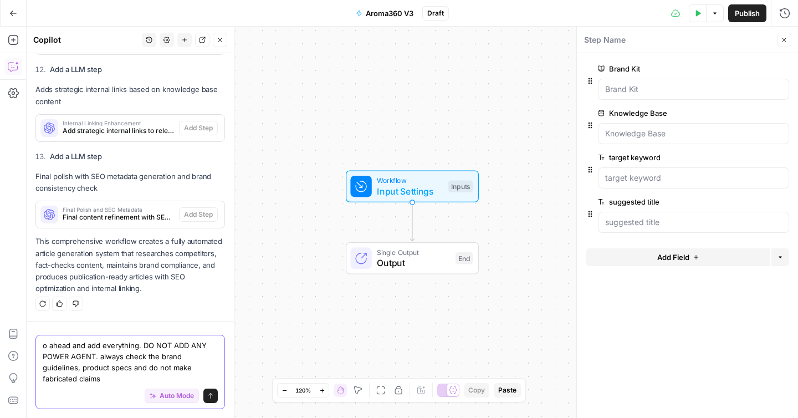
type textarea "o ahead and add everything. DO NOT ADD ANY POWER AGENT. always check the brand …"
click at [206, 396] on button "Send" at bounding box center [210, 395] width 14 height 14
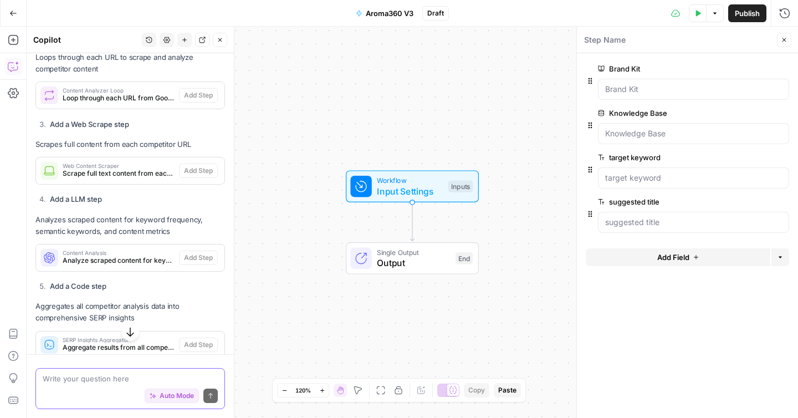
scroll to position [2747, 0]
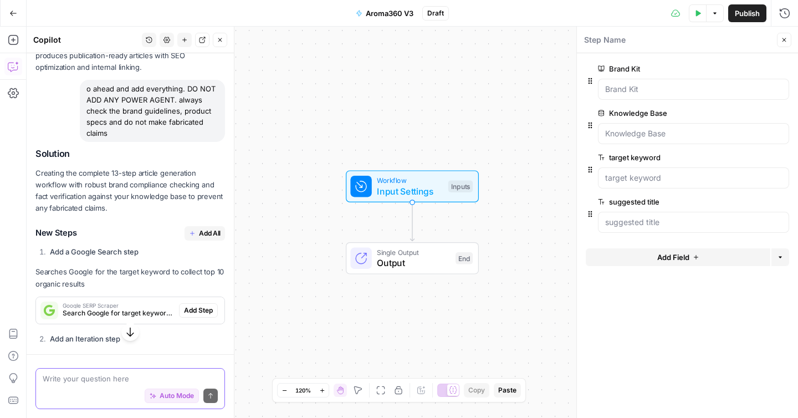
click at [199, 238] on span "Add All" at bounding box center [210, 233] width 22 height 10
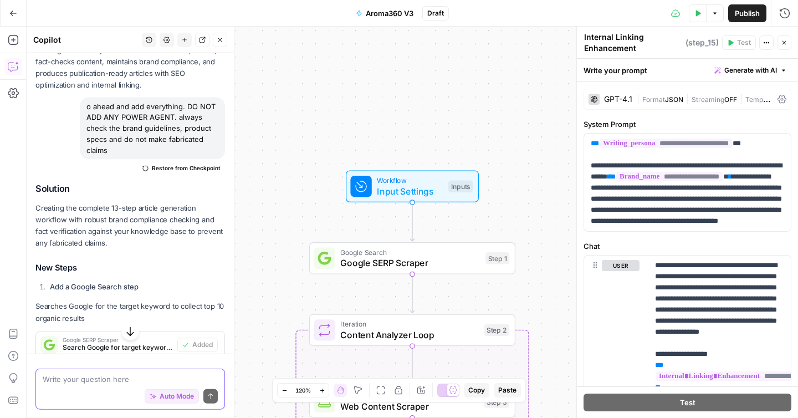
type textarea "Final Polish and SEO Metadata"
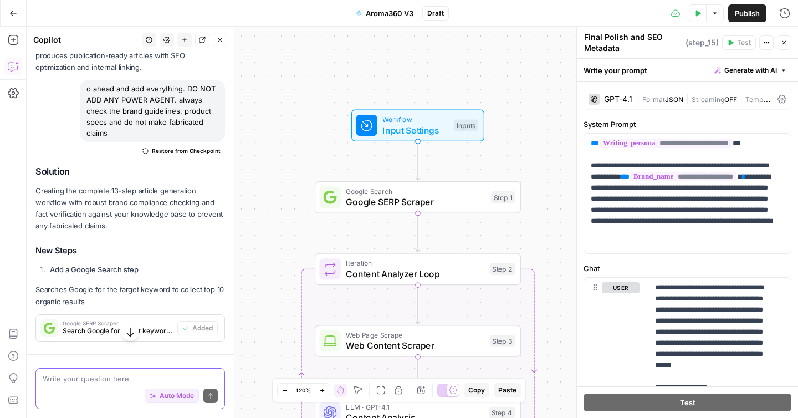
click at [450, 198] on span "Google SERP Scraper" at bounding box center [416, 201] width 140 height 13
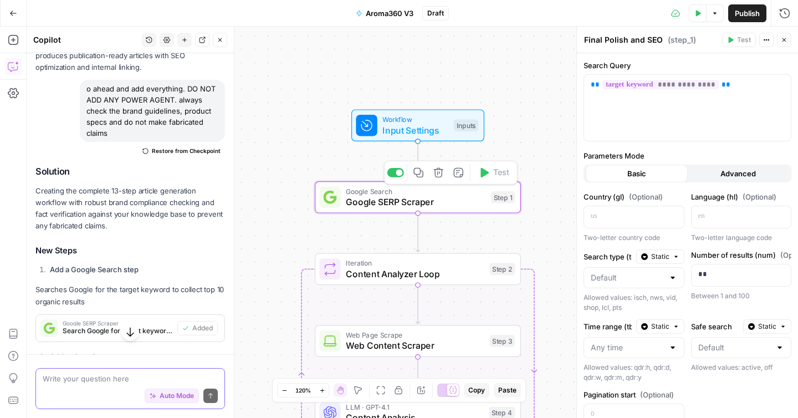
type textarea "Google SERP Scraper"
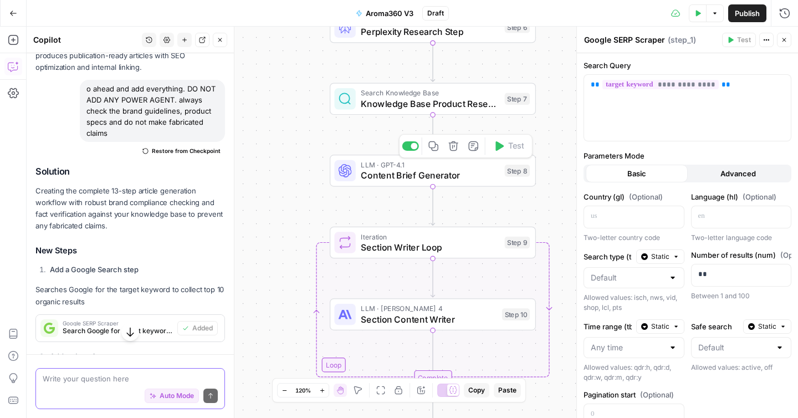
click at [458, 175] on span "Content Brief Generator" at bounding box center [430, 174] width 139 height 13
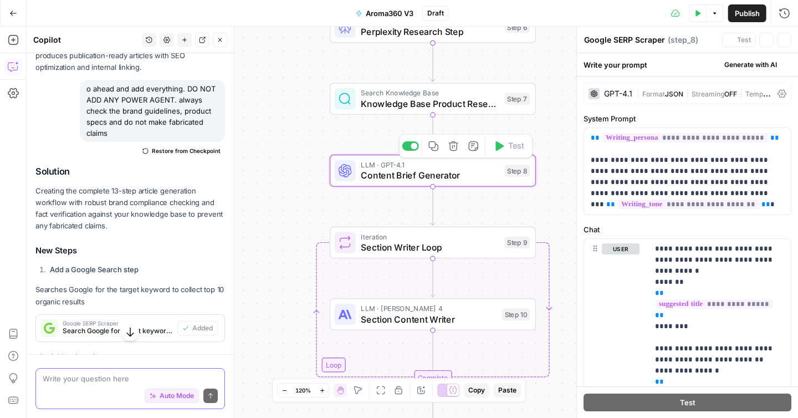
type textarea "Content Brief Generator"
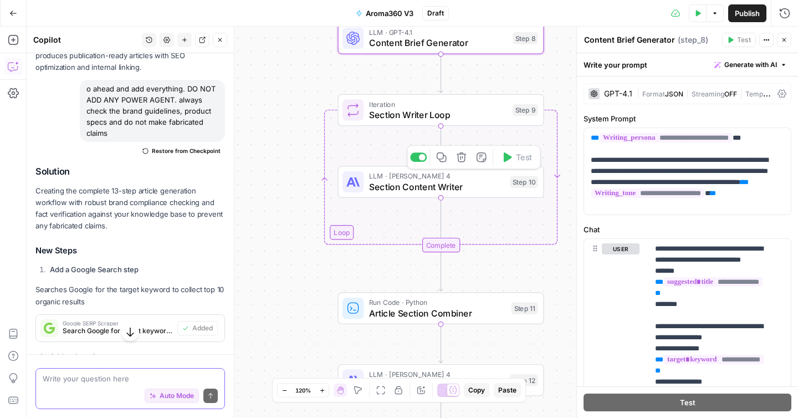
click at [456, 180] on span "Section Content Writer" at bounding box center [437, 186] width 136 height 13
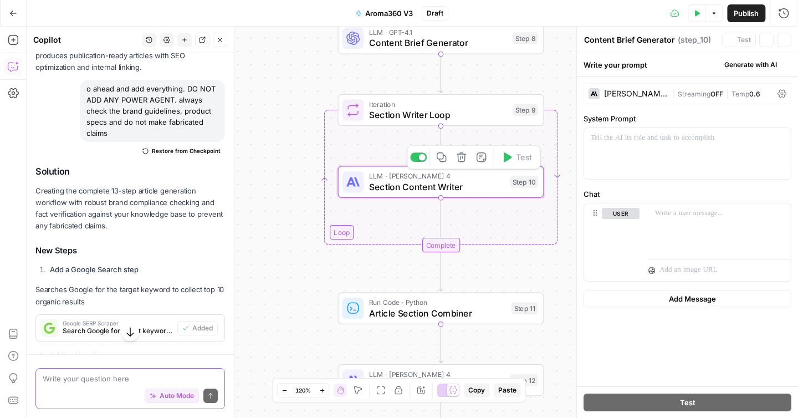
type textarea "Section Content Writer"
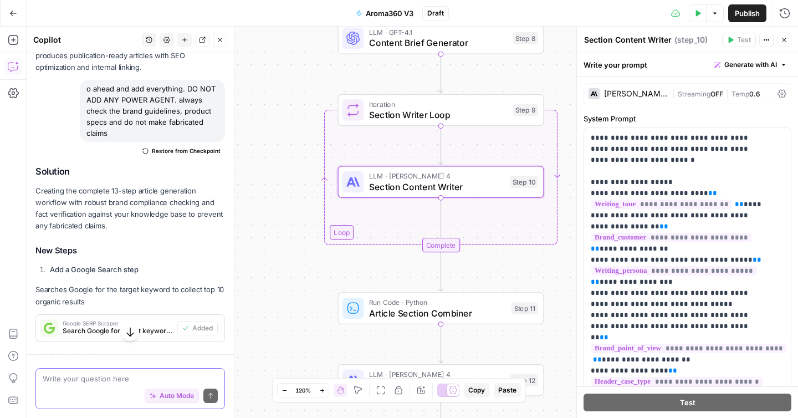
click at [770, 88] on div "Claude Sonnet 4 | Streaming OFF | Temp 0.6" at bounding box center [687, 93] width 208 height 21
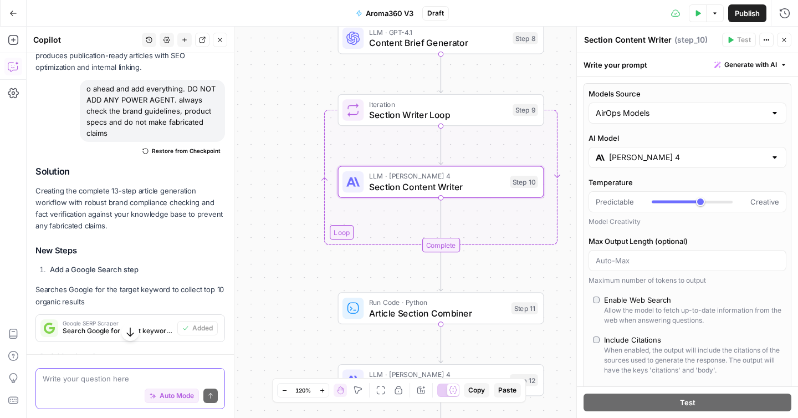
click at [665, 158] on input "Claude Sonnet 4" at bounding box center [687, 157] width 157 height 11
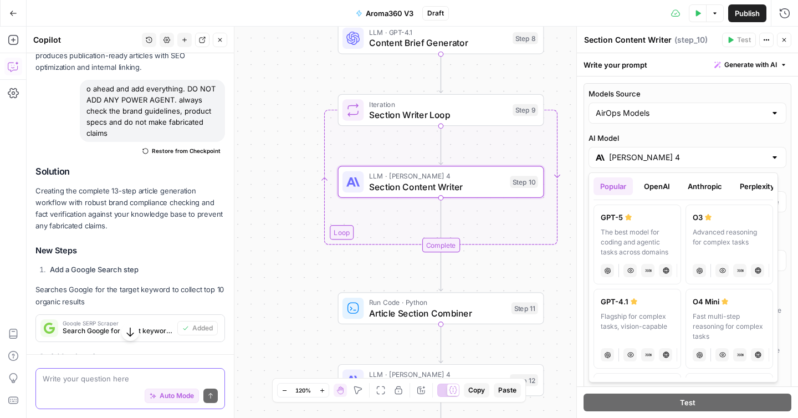
click at [624, 221] on div "GPT-5" at bounding box center [637, 217] width 73 height 11
type input "GPT-5"
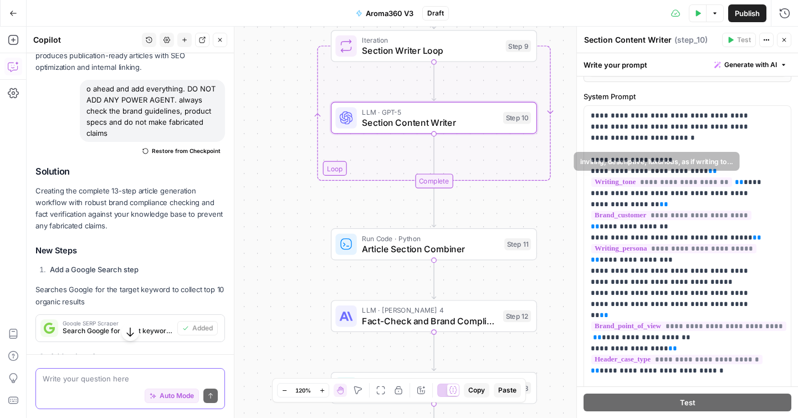
scroll to position [553, 0]
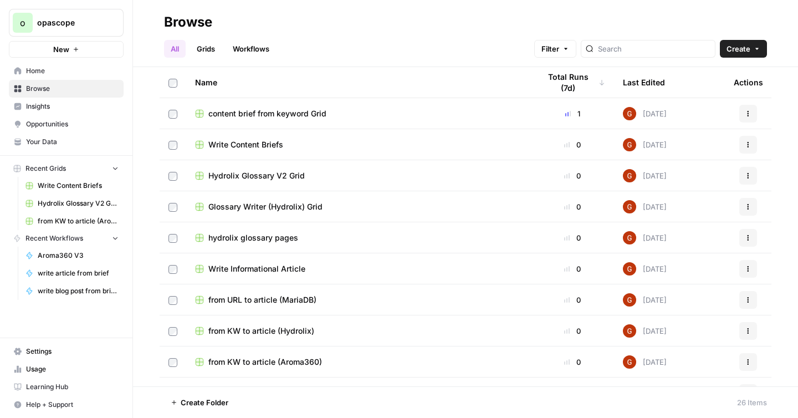
click at [39, 139] on span "Your Data" at bounding box center [72, 142] width 93 height 10
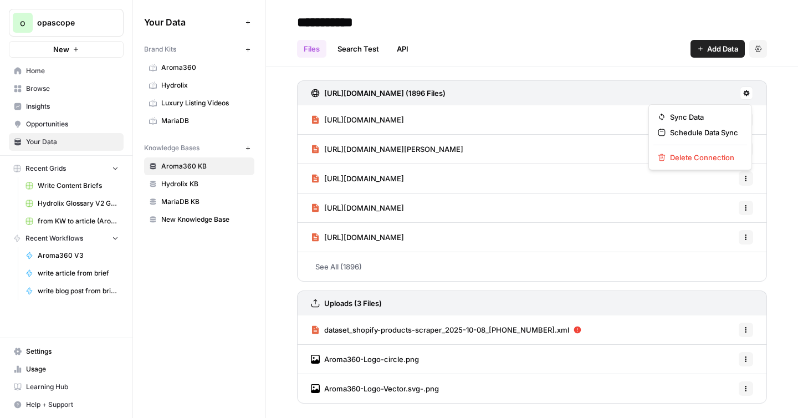
click at [745, 92] on icon at bounding box center [746, 93] width 6 height 6
click at [681, 111] on span "Sync Data" at bounding box center [704, 116] width 68 height 11
click at [698, 55] on button "Add Data" at bounding box center [717, 49] width 54 height 18
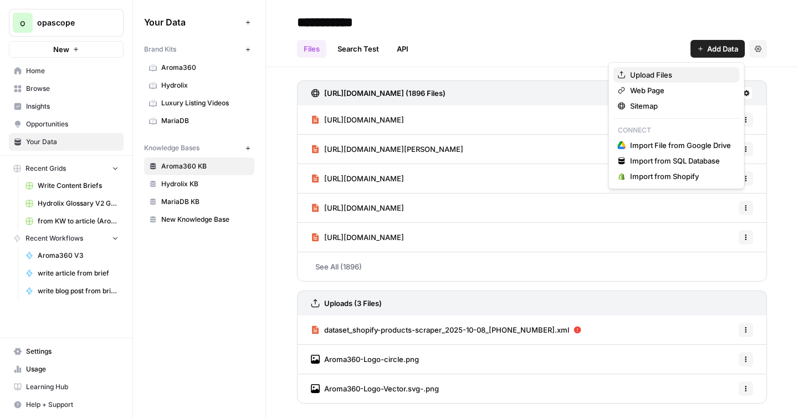
click at [650, 76] on span "Upload Files" at bounding box center [680, 74] width 101 height 11
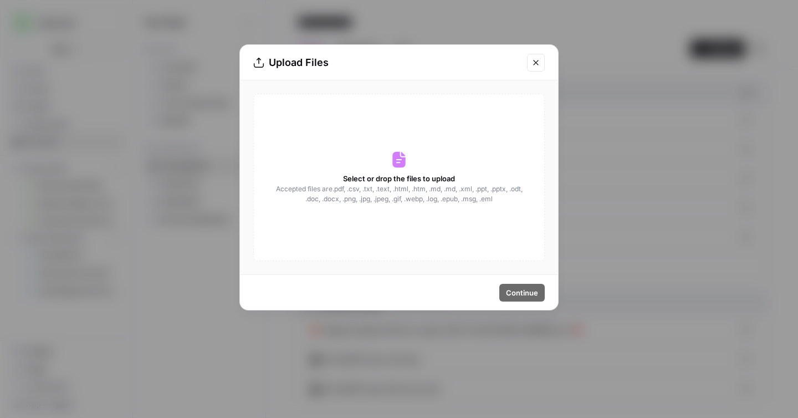
click at [430, 183] on span "Select or drop the files to upload" at bounding box center [399, 178] width 112 height 11
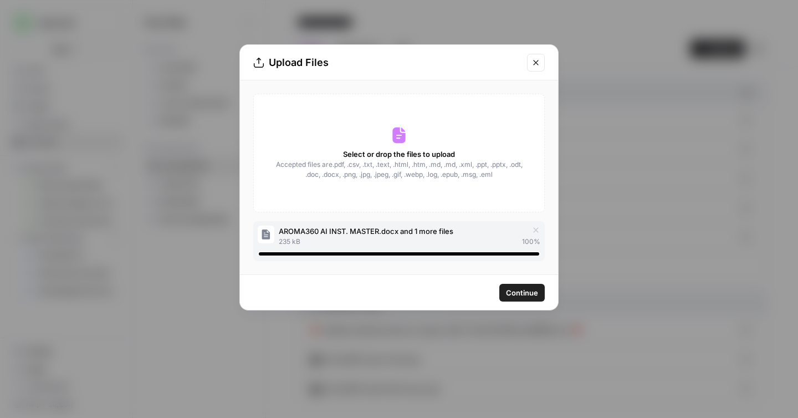
click at [506, 290] on button "Continue" at bounding box center [521, 293] width 45 height 18
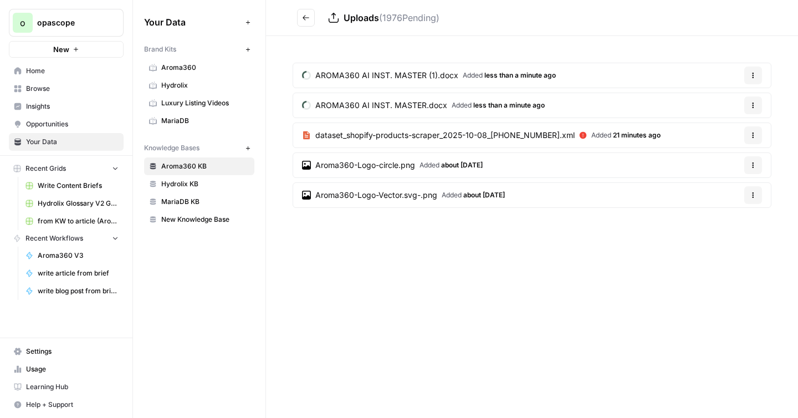
click at [37, 183] on link "Write Content Briefs" at bounding box center [71, 186] width 103 height 18
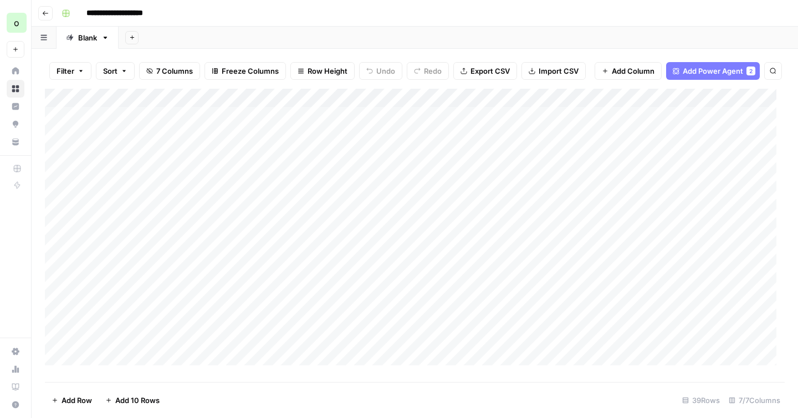
click at [622, 105] on div "Add Column" at bounding box center [415, 231] width 740 height 285
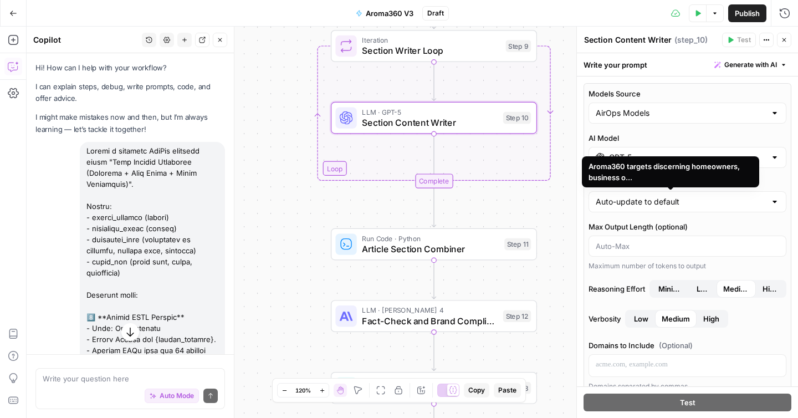
scroll to position [559, 0]
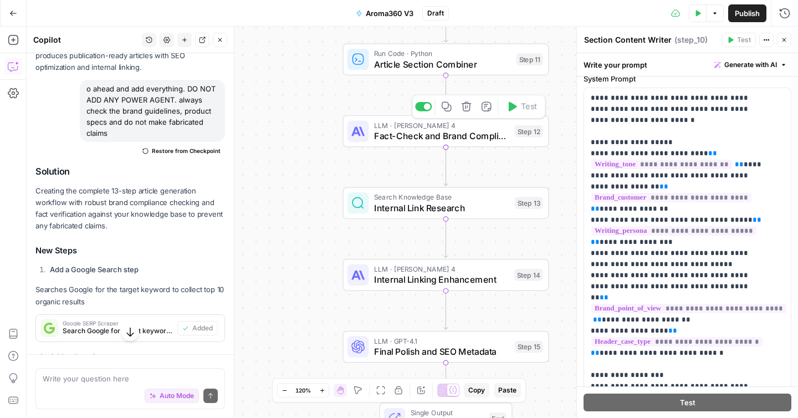
click at [438, 140] on span "Fact-Check and Brand Compliance" at bounding box center [442, 135] width 136 height 13
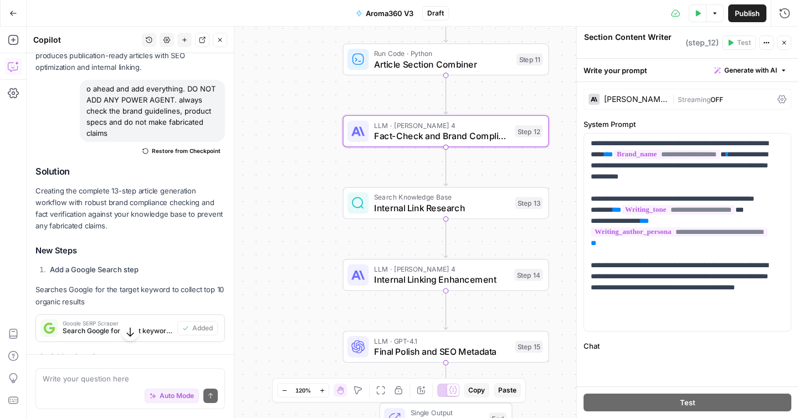
type textarea "Fact-Check and Brand Compliance"
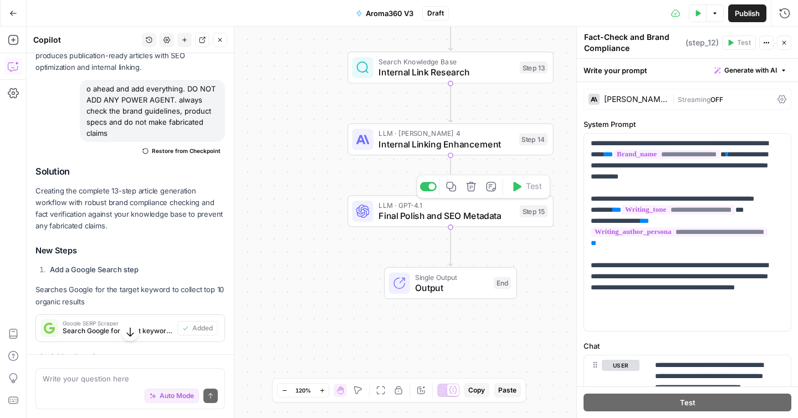
click at [424, 216] on span "Final Polish and SEO Metadata" at bounding box center [446, 215] width 136 height 13
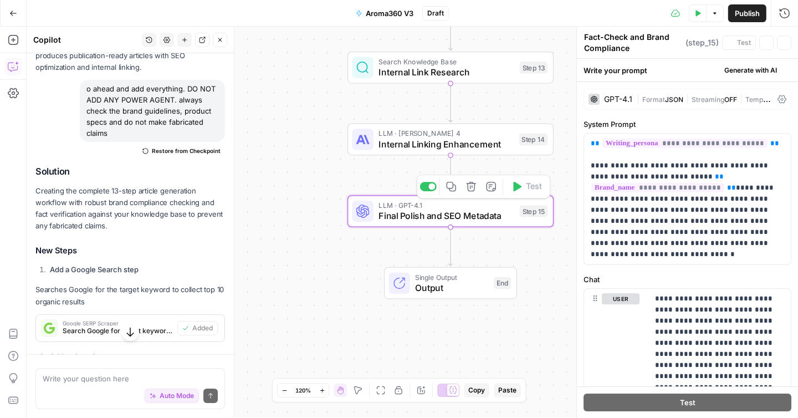
type textarea "Final Polish and SEO Metadata"
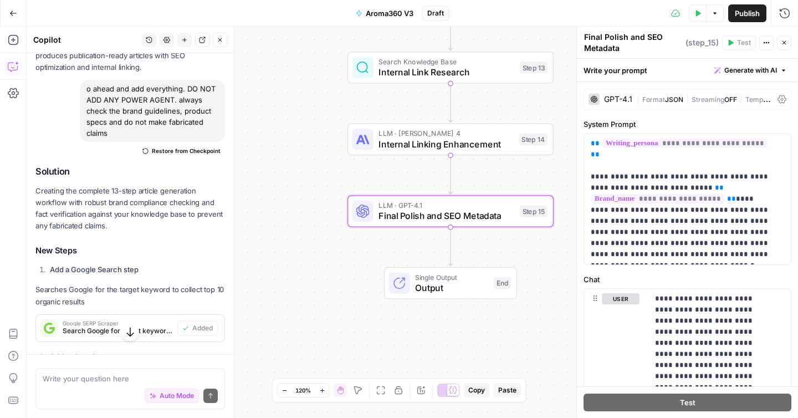
click at [777, 98] on icon at bounding box center [781, 99] width 9 height 8
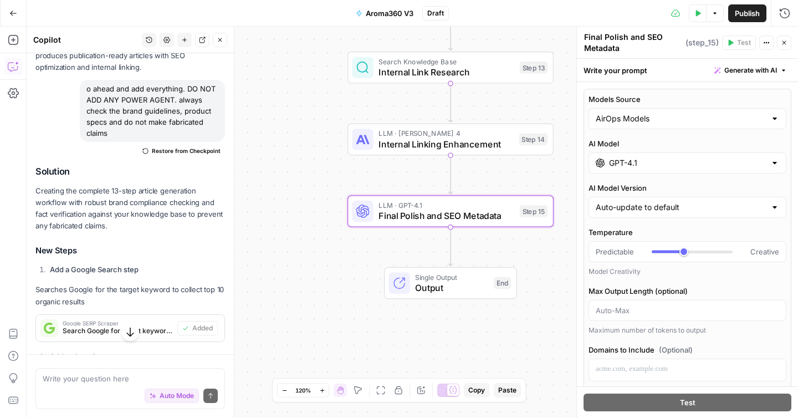
click at [665, 170] on div "GPT-4.1" at bounding box center [687, 162] width 198 height 21
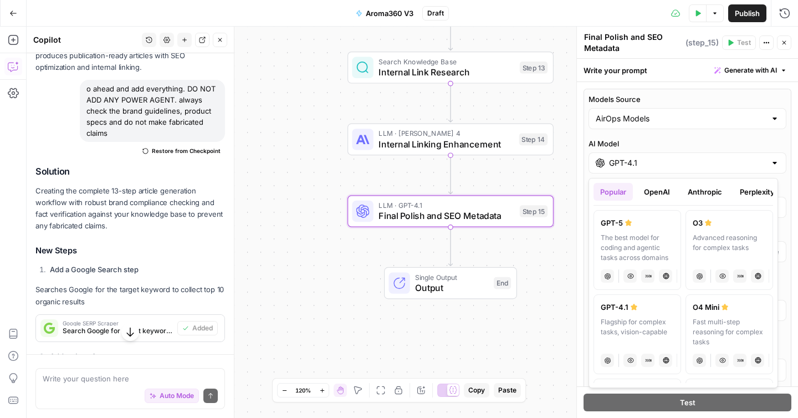
click at [633, 233] on div "The best model for coding and agentic tasks across domains" at bounding box center [637, 248] width 73 height 30
type input "GPT-5"
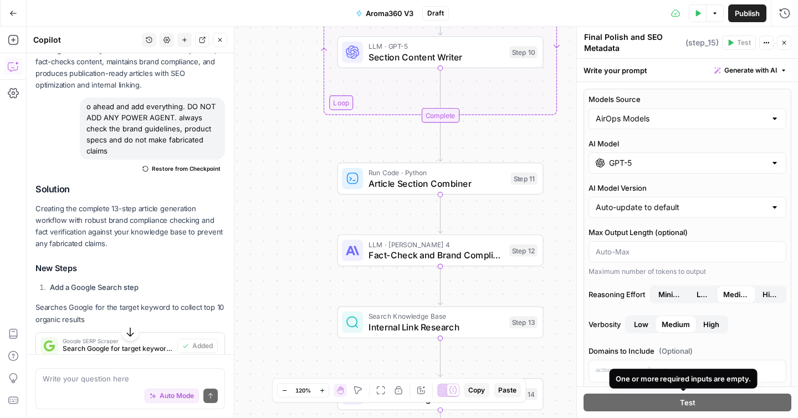
scroll to position [2765, 0]
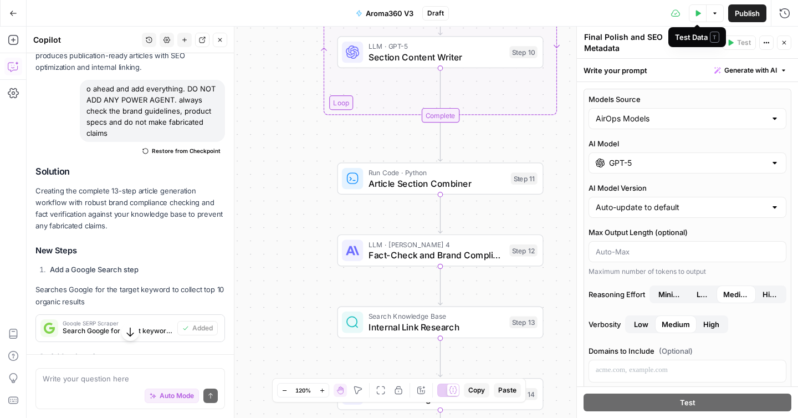
click at [698, 16] on button "Test Data" at bounding box center [698, 13] width 18 height 18
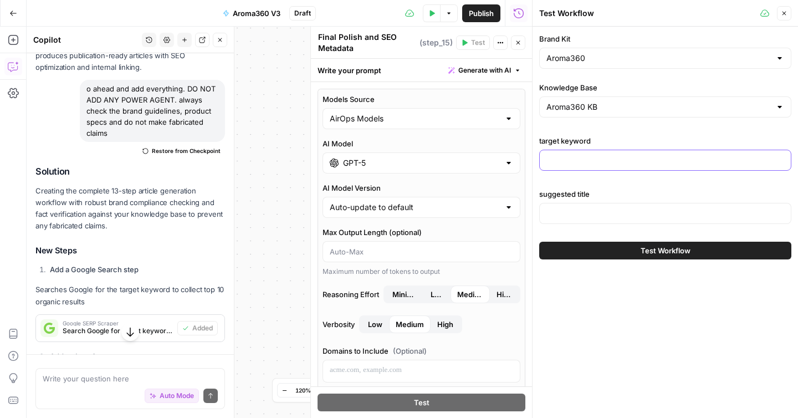
click at [599, 162] on input "target keyword" at bounding box center [665, 160] width 238 height 11
paste input "essential oils safe for dogs"
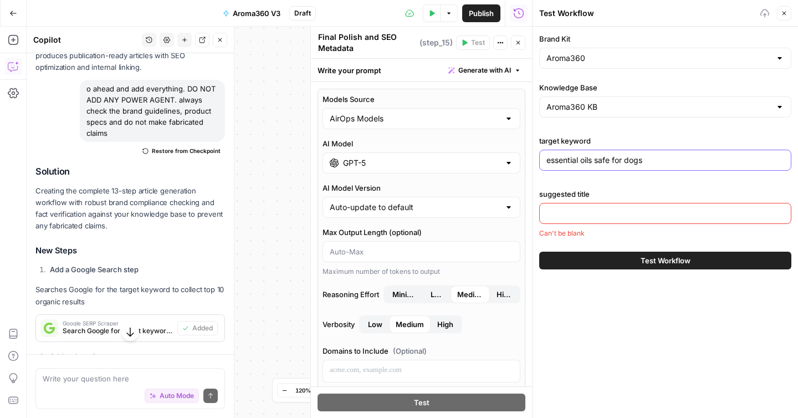
type input "essential oils safe for dogs"
click at [563, 222] on div at bounding box center [665, 213] width 252 height 21
paste input "Essential Oils That Are Safe For Dogs: The Definitive Guide"
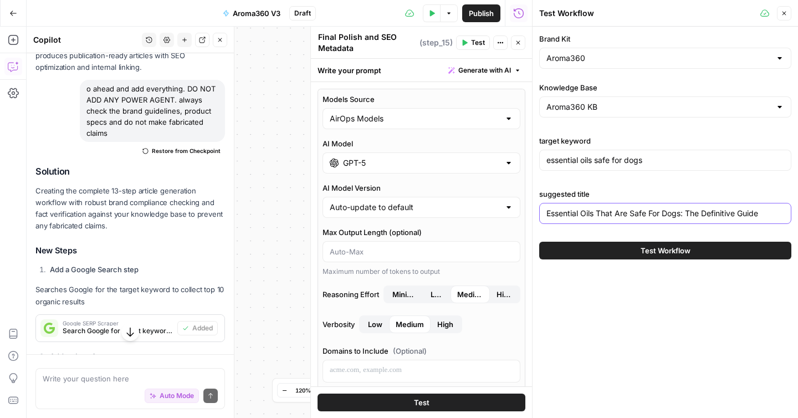
type input "Essential Oils That Are Safe For Dogs: The Definitive Guide"
click at [607, 254] on button "Test Workflow" at bounding box center [665, 251] width 252 height 18
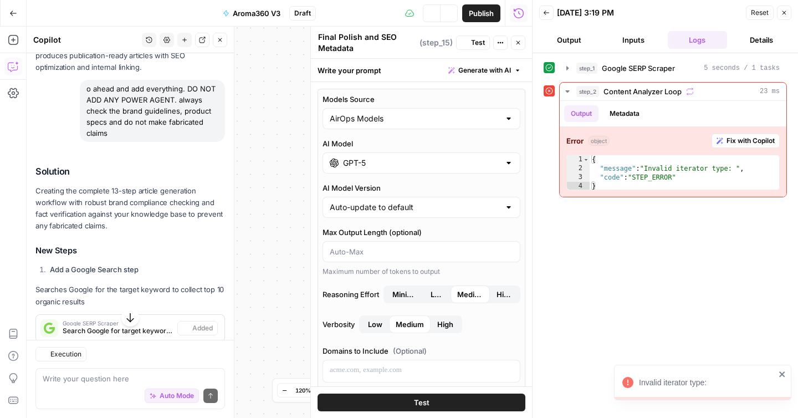
scroll to position [2765, 0]
click at [729, 137] on span "Fix with Copilot" at bounding box center [750, 141] width 48 height 10
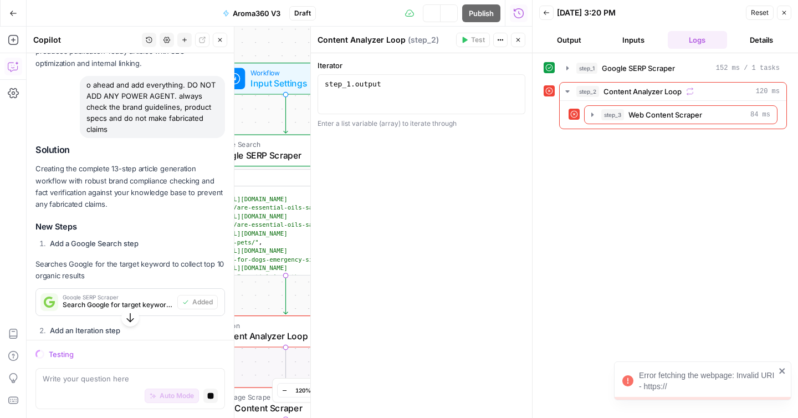
scroll to position [2743, 0]
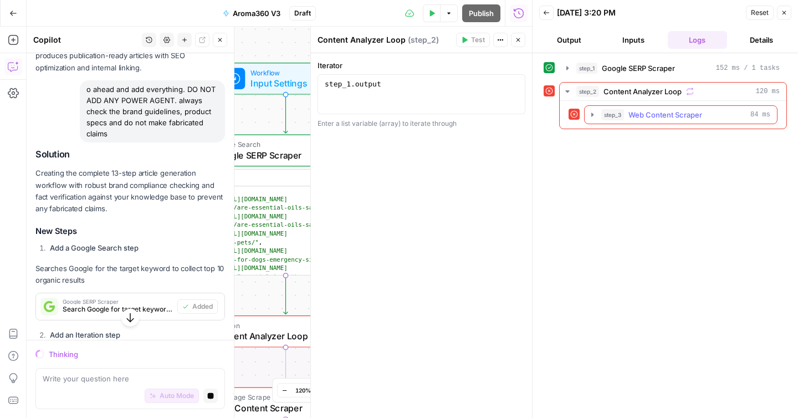
click at [592, 113] on icon "button" at bounding box center [592, 114] width 2 height 4
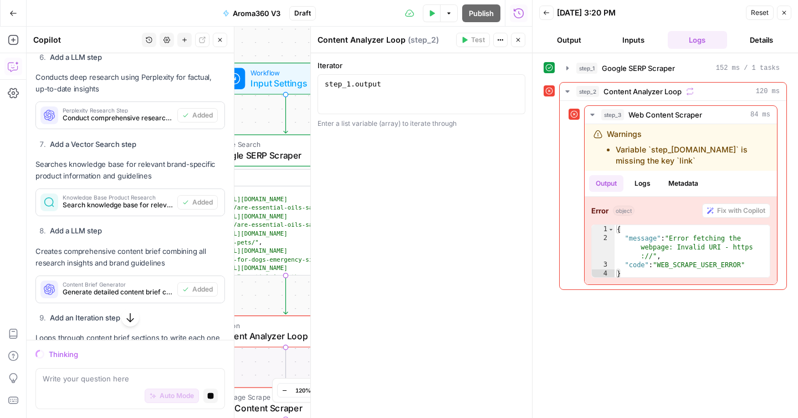
scroll to position [3379, 0]
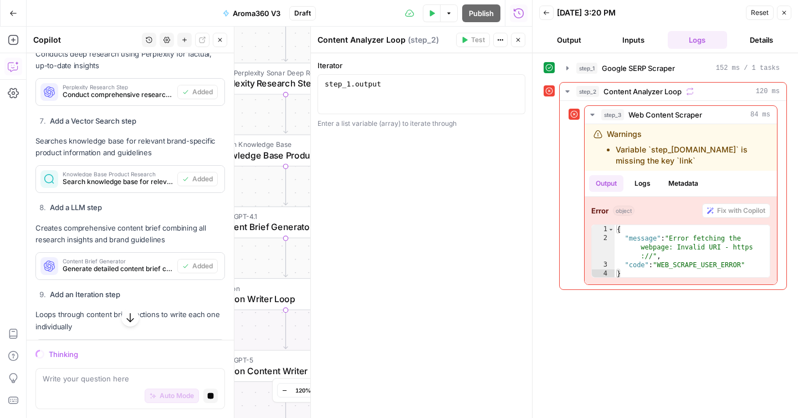
click at [127, 317] on icon "button" at bounding box center [130, 317] width 11 height 11
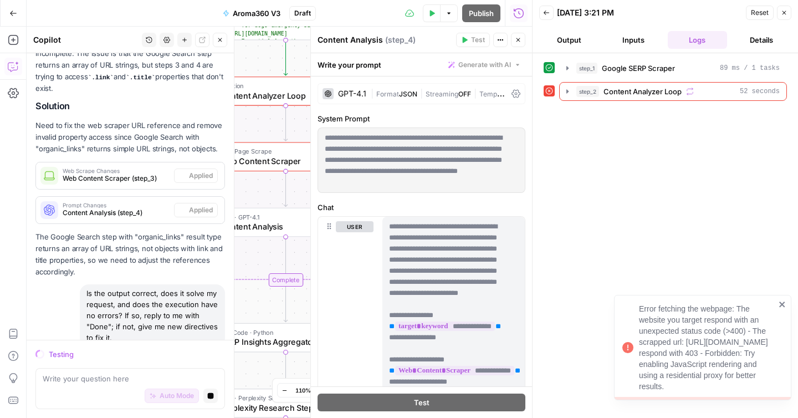
scroll to position [4659, 0]
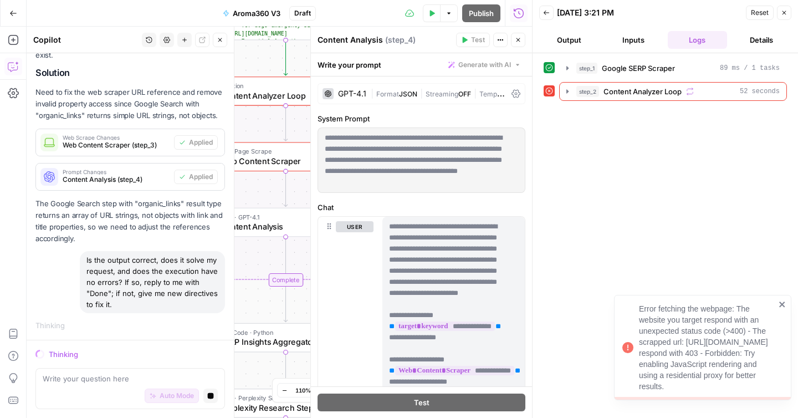
click at [254, 86] on span "Iteration" at bounding box center [283, 86] width 126 height 10
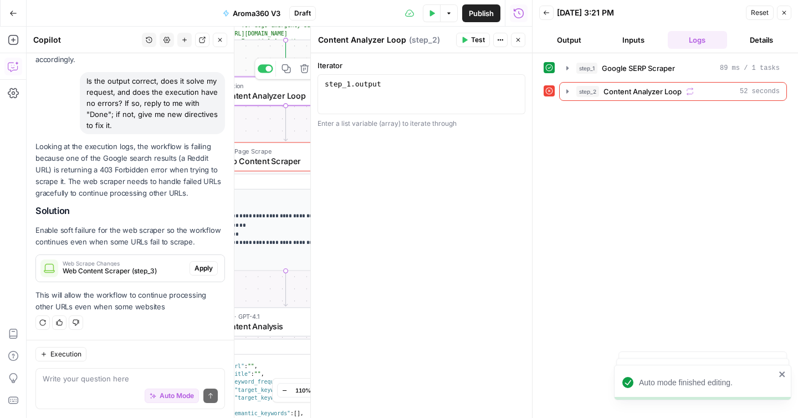
scroll to position [4923, 0]
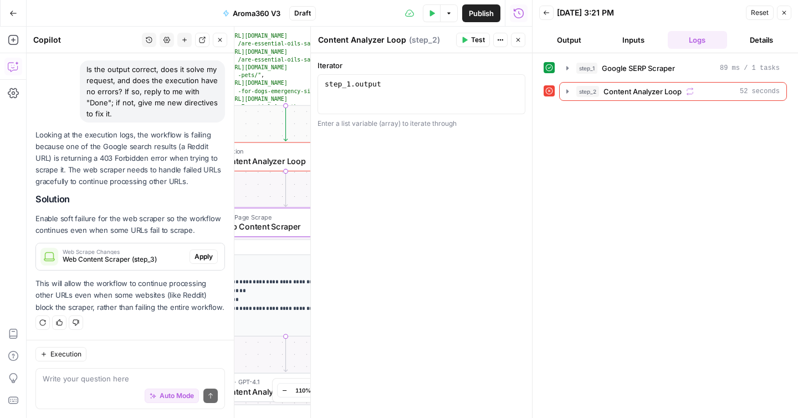
click at [189, 249] on button "Apply" at bounding box center [203, 256] width 28 height 14
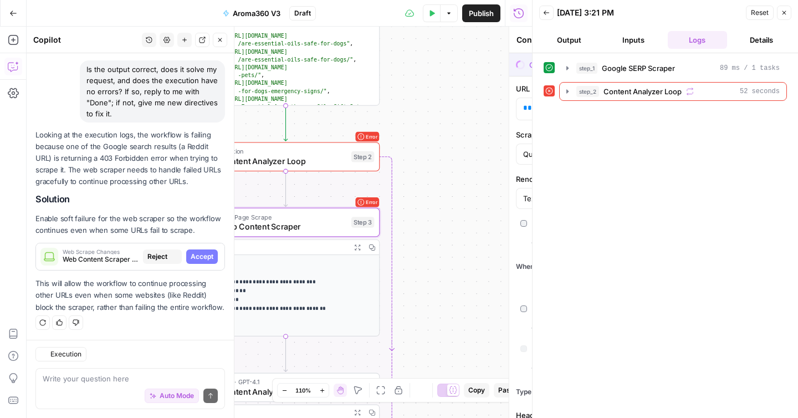
type textarea "Web Content Scraper"
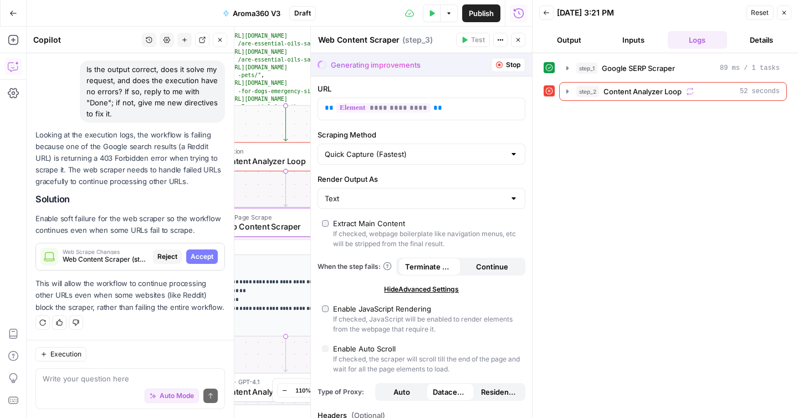
click at [191, 252] on span "Accept" at bounding box center [202, 257] width 23 height 10
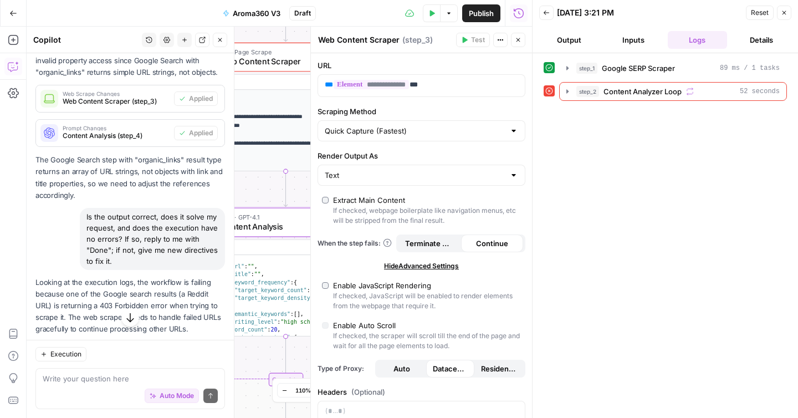
scroll to position [4923, 0]
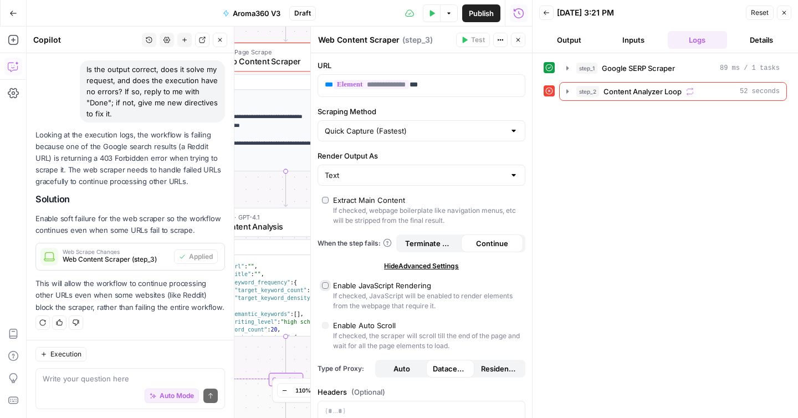
type input "Custom"
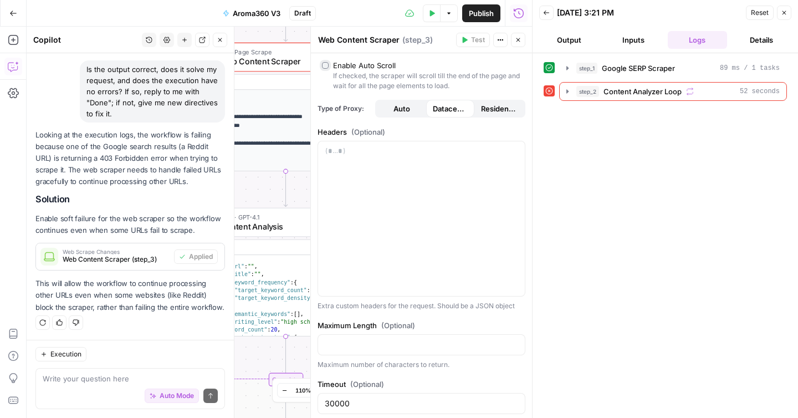
scroll to position [287, 0]
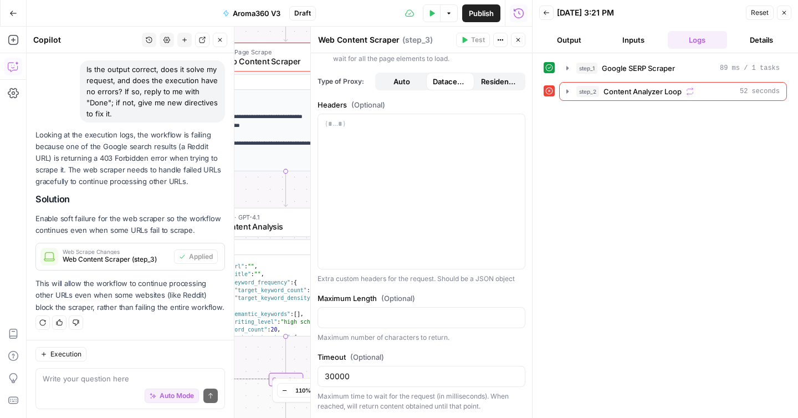
click at [430, 12] on icon "button" at bounding box center [432, 13] width 5 height 6
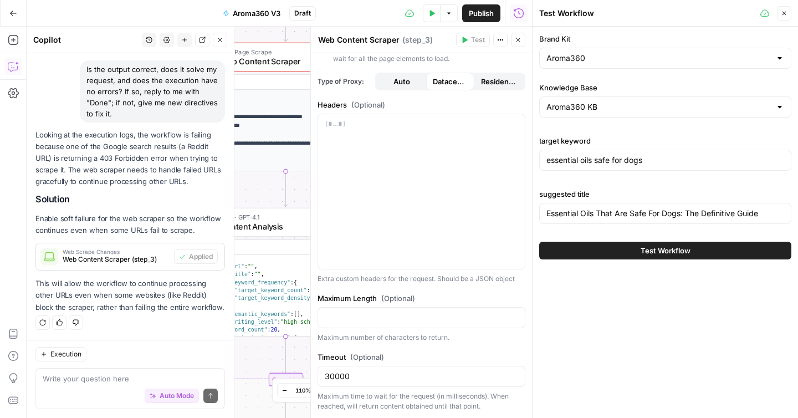
click at [591, 251] on button "Test Workflow" at bounding box center [665, 251] width 252 height 18
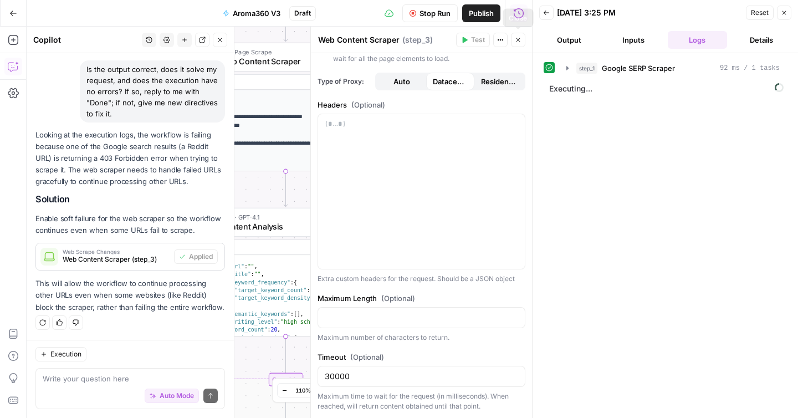
click at [521, 43] on button "Close" at bounding box center [518, 40] width 14 height 14
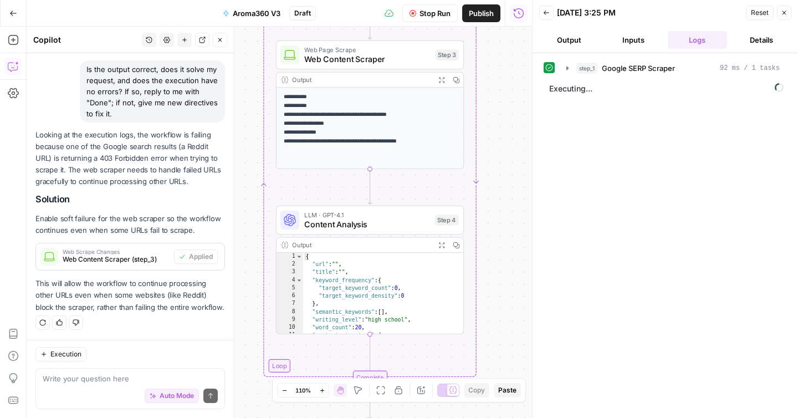
drag, startPoint x: 437, startPoint y: 154, endPoint x: 520, endPoint y: 151, distance: 83.1
click at [520, 151] on div "**********" at bounding box center [279, 222] width 505 height 391
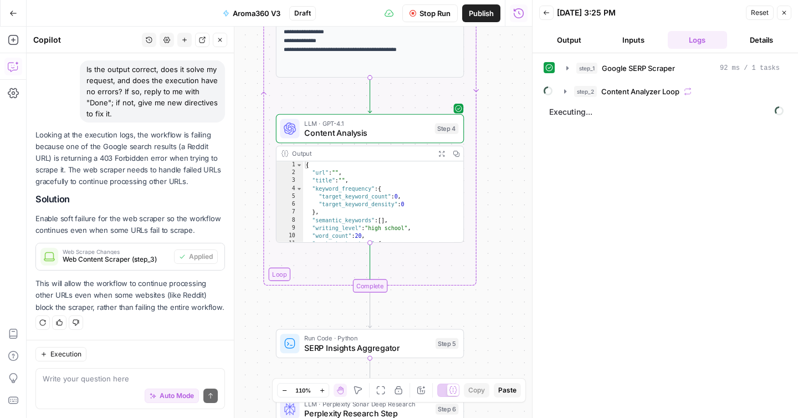
drag, startPoint x: 495, startPoint y: 317, endPoint x: 496, endPoint y: 227, distance: 90.3
click at [496, 226] on div "**********" at bounding box center [279, 222] width 505 height 391
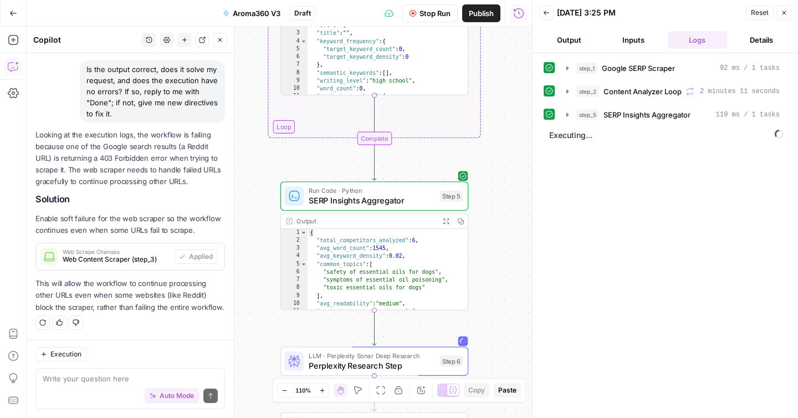
drag, startPoint x: 496, startPoint y: 327, endPoint x: 504, endPoint y: 125, distance: 202.4
click at [504, 126] on div "Workflow Input Settings Inputs Google Search Google SERP Scraper Step 1 Output …" at bounding box center [279, 222] width 505 height 391
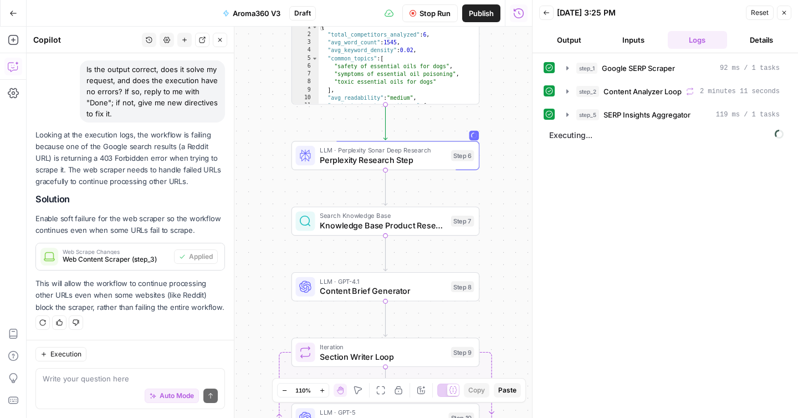
drag, startPoint x: 511, startPoint y: 304, endPoint x: 519, endPoint y: 139, distance: 164.7
click at [519, 139] on div "Workflow Input Settings Inputs Google Search Google SERP Scraper Step 1 Output …" at bounding box center [279, 222] width 505 height 391
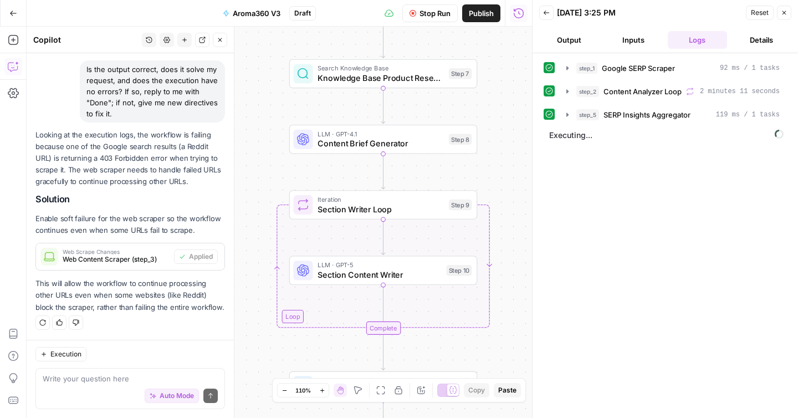
drag, startPoint x: 506, startPoint y: 271, endPoint x: 504, endPoint y: 137, distance: 134.1
click at [504, 137] on div "Workflow Input Settings Inputs Google Search Google SERP Scraper Step 1 Output …" at bounding box center [279, 222] width 505 height 391
drag, startPoint x: 503, startPoint y: 245, endPoint x: 503, endPoint y: 233, distance: 12.7
click at [503, 242] on div "Workflow Input Settings Inputs Google Search Google SERP Scraper Step 1 Output …" at bounding box center [279, 222] width 505 height 391
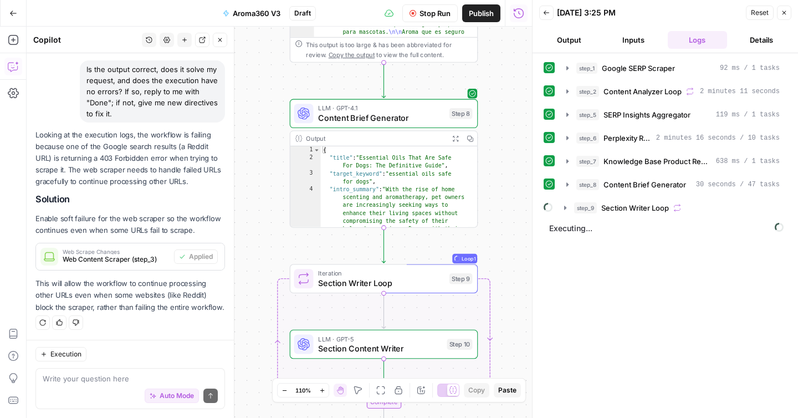
drag, startPoint x: 502, startPoint y: 284, endPoint x: 503, endPoint y: 161, distance: 122.4
click at [503, 161] on div "Workflow Input Settings Inputs Google Search Google SERP Scraper Step 1 Output …" at bounding box center [279, 222] width 505 height 391
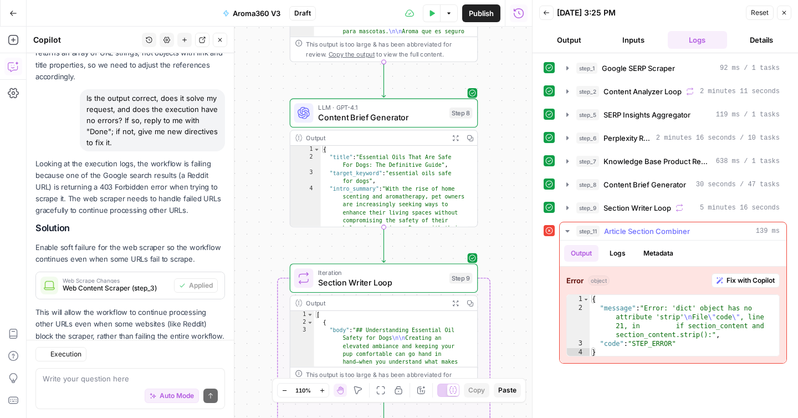
scroll to position [4923, 0]
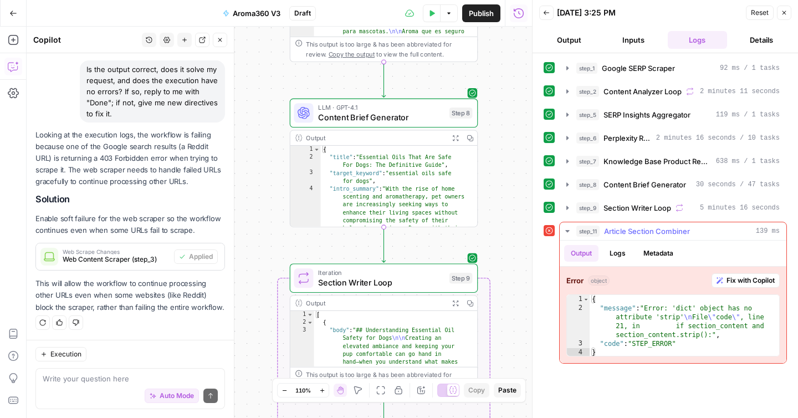
click at [718, 271] on div "Error object Fix with Copilot 1 2 3 4 { "message" : "Error: 'dict' object has n…" at bounding box center [673, 314] width 227 height 96
click at [722, 281] on button "Fix with Copilot" at bounding box center [745, 280] width 68 height 14
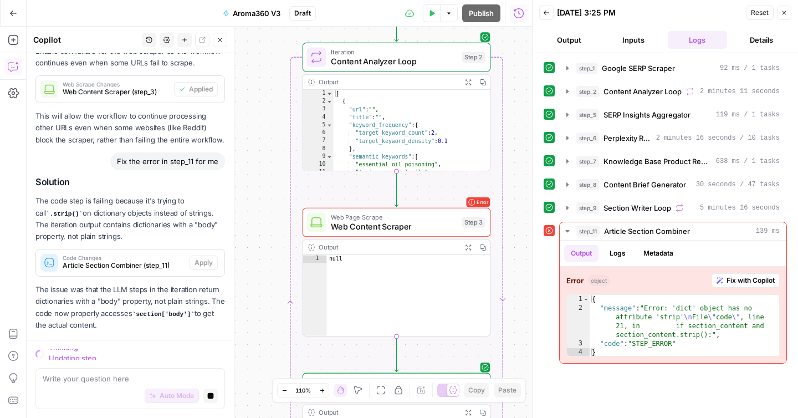
scroll to position [5037, 0]
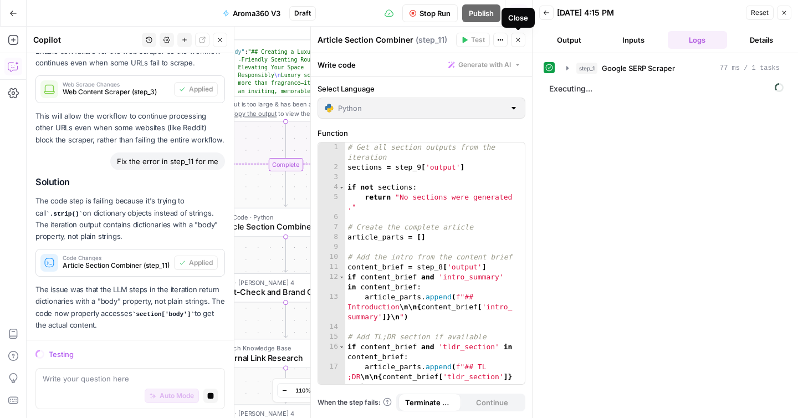
click at [522, 40] on button "Close" at bounding box center [518, 40] width 14 height 14
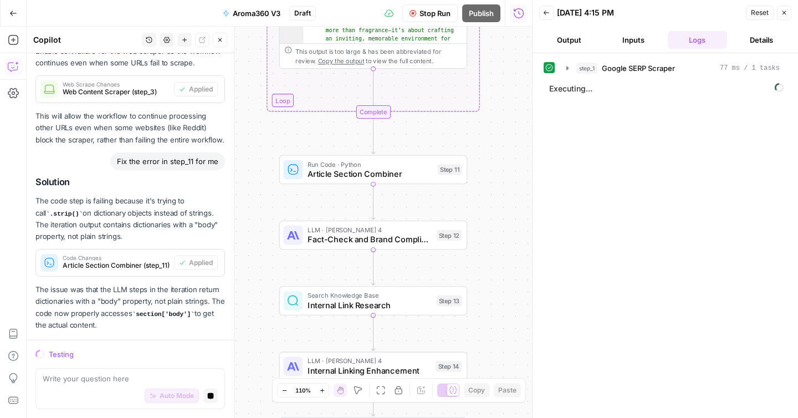
drag, startPoint x: 402, startPoint y: 198, endPoint x: 490, endPoint y: 146, distance: 101.9
click at [490, 146] on div "Workflow Input Settings Inputs Google Search Google SERP Scraper Step 1 Output …" at bounding box center [279, 222] width 505 height 391
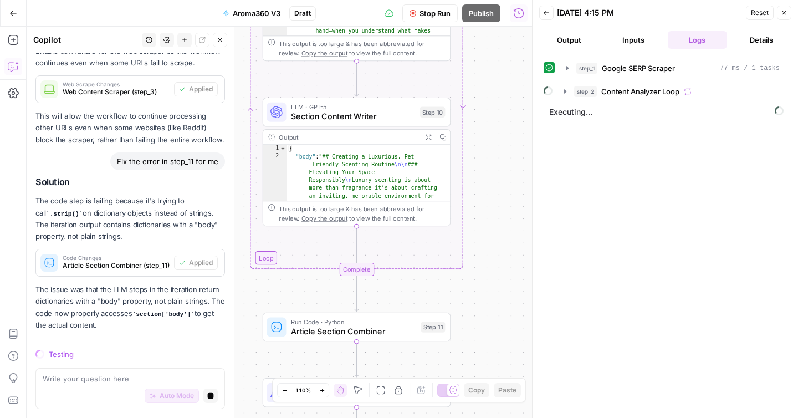
drag, startPoint x: 504, startPoint y: 98, endPoint x: 486, endPoint y: 265, distance: 168.9
click at [486, 265] on div "Workflow Input Settings Inputs Google Search Google SERP Scraper Step 1 Output …" at bounding box center [279, 222] width 505 height 391
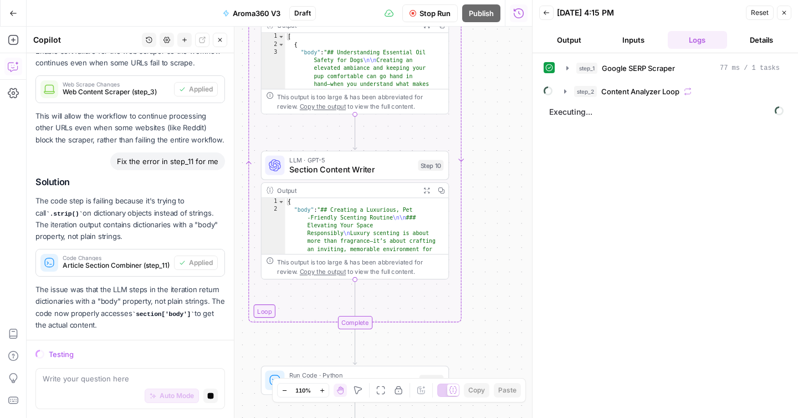
drag, startPoint x: 489, startPoint y: 119, endPoint x: 494, endPoint y: 325, distance: 206.1
click at [493, 325] on div "Workflow Input Settings Inputs Google Search Google SERP Scraper Step 1 Output …" at bounding box center [279, 222] width 505 height 391
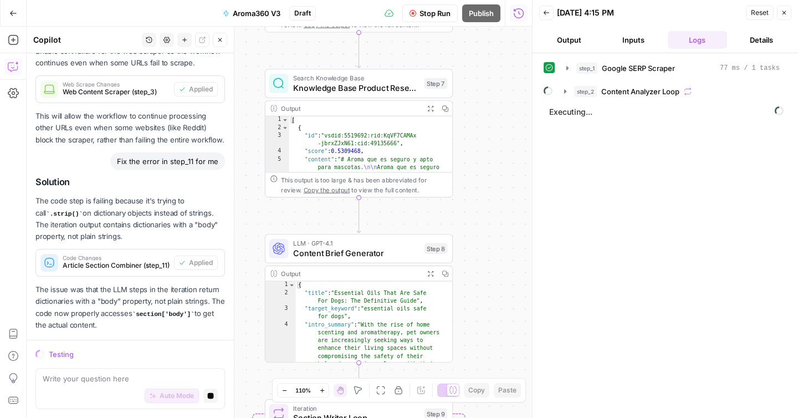
drag, startPoint x: 488, startPoint y: 122, endPoint x: 488, endPoint y: 372, distance: 249.3
click at [488, 373] on div "Workflow Input Settings Inputs Google Search Google SERP Scraper Step 1 Output …" at bounding box center [279, 222] width 505 height 391
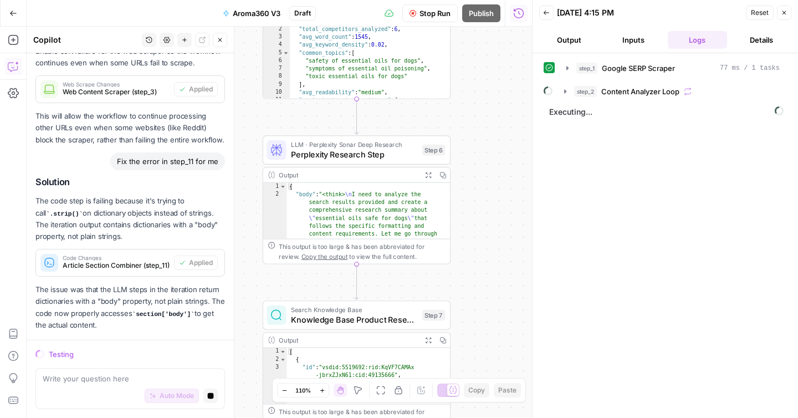
drag, startPoint x: 498, startPoint y: 65, endPoint x: 494, endPoint y: 296, distance: 231.6
click at [496, 299] on div "Workflow Input Settings Inputs Google Search Google SERP Scraper Step 1 Output …" at bounding box center [279, 222] width 505 height 391
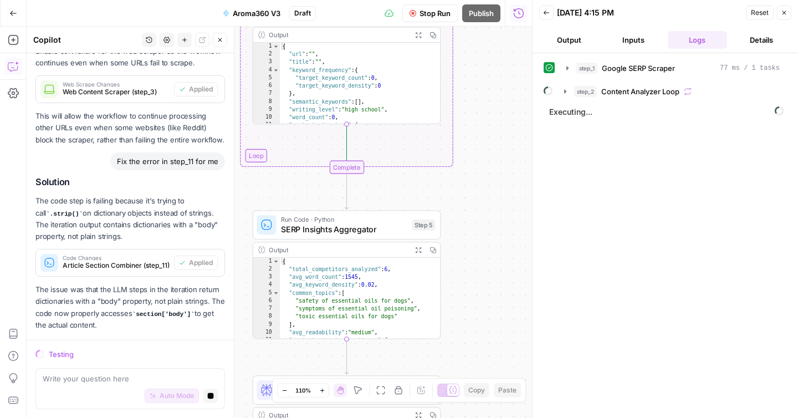
drag, startPoint x: 488, startPoint y: 123, endPoint x: 478, endPoint y: 350, distance: 226.8
click at [478, 350] on div "Workflow Input Settings Inputs Google Search Google SERP Scraper Step 1 Output …" at bounding box center [279, 222] width 505 height 391
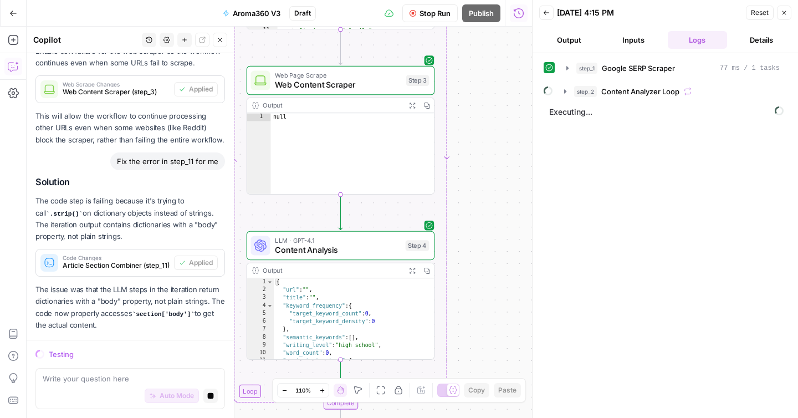
drag, startPoint x: 486, startPoint y: 145, endPoint x: 480, endPoint y: 381, distance: 235.5
click at [480, 381] on body "o opascope New Home Browse Insights Opportunities Your Data Recent Grids Write …" at bounding box center [399, 209] width 798 height 418
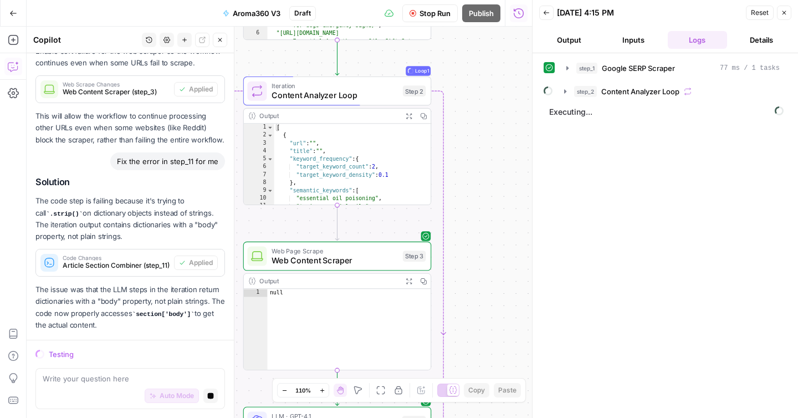
drag, startPoint x: 491, startPoint y: 140, endPoint x: 487, endPoint y: 365, distance: 224.4
click at [487, 365] on div "Workflow Input Settings Inputs Google Search Google SERP Scraper Step 1 Output …" at bounding box center [279, 222] width 505 height 391
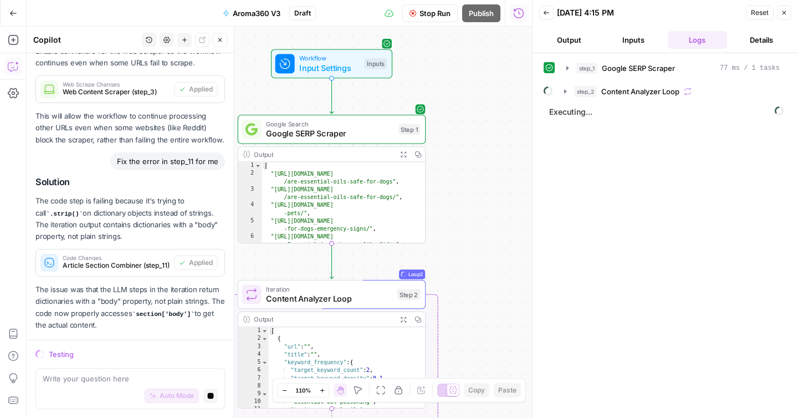
drag, startPoint x: 479, startPoint y: 145, endPoint x: 473, endPoint y: 318, distance: 173.5
click at [473, 319] on div "Workflow Input Settings Inputs Google Search Google SERP Scraper Step 1 Output …" at bounding box center [279, 222] width 505 height 391
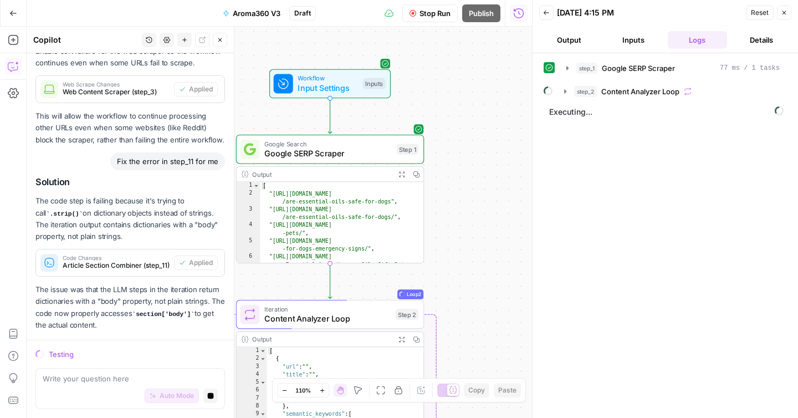
click at [343, 89] on span "Input Settings" at bounding box center [327, 88] width 60 height 12
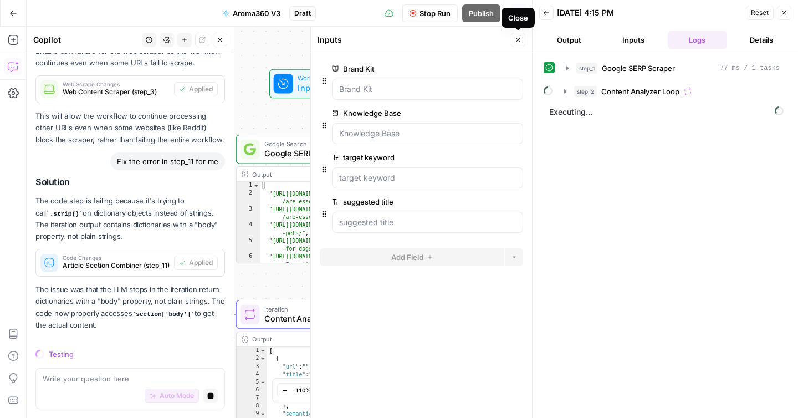
click at [519, 42] on icon "button" at bounding box center [518, 40] width 7 height 7
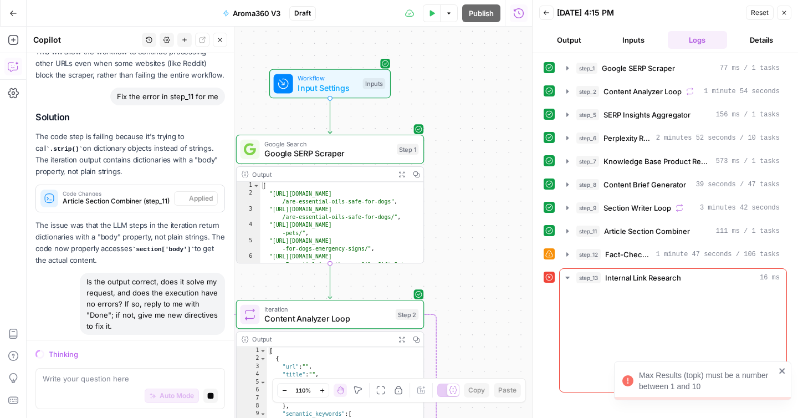
scroll to position [5115, 0]
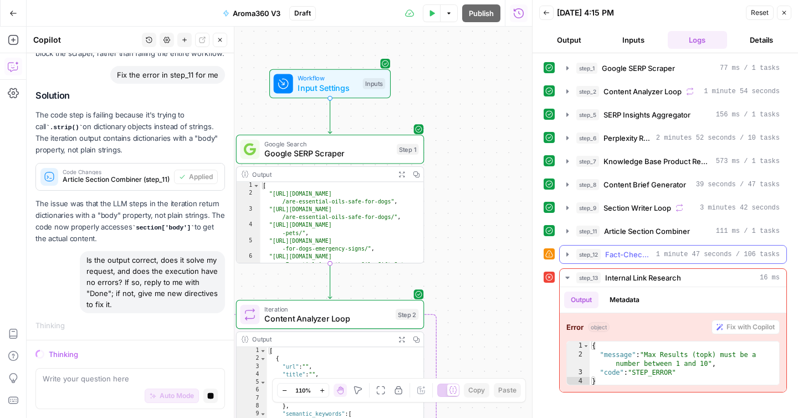
click at [570, 254] on icon "button" at bounding box center [567, 254] width 9 height 9
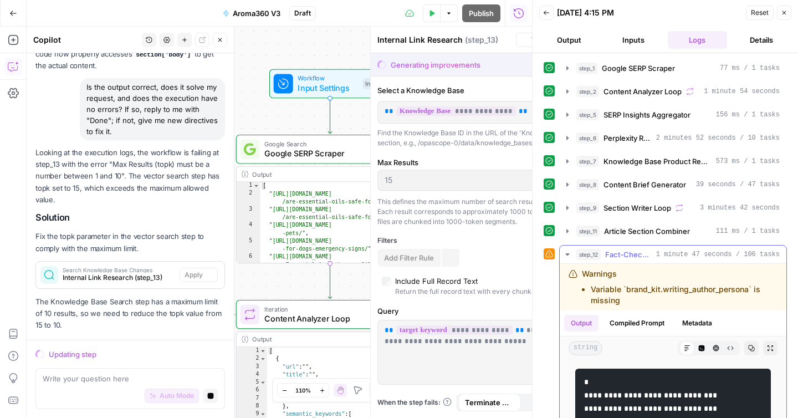
scroll to position [5296, 0]
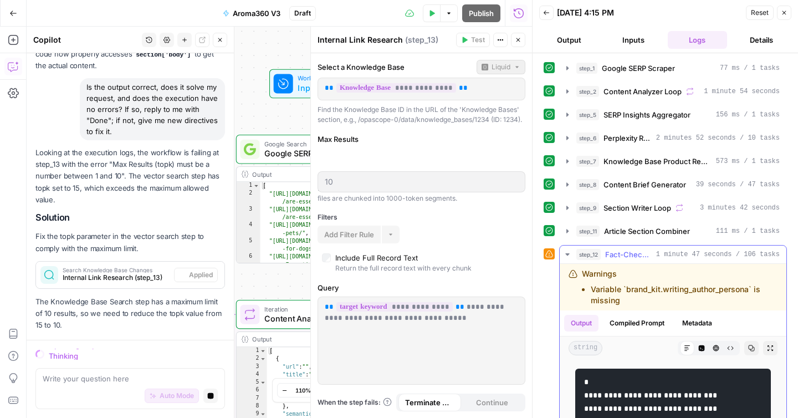
type input "10"
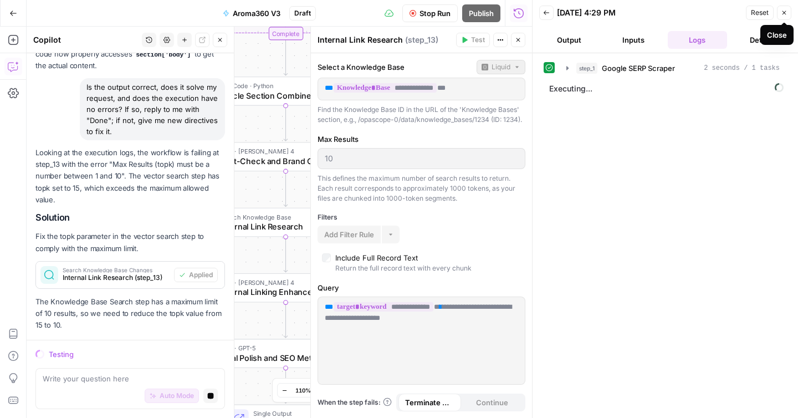
click at [785, 16] on icon "button" at bounding box center [784, 12] width 7 height 7
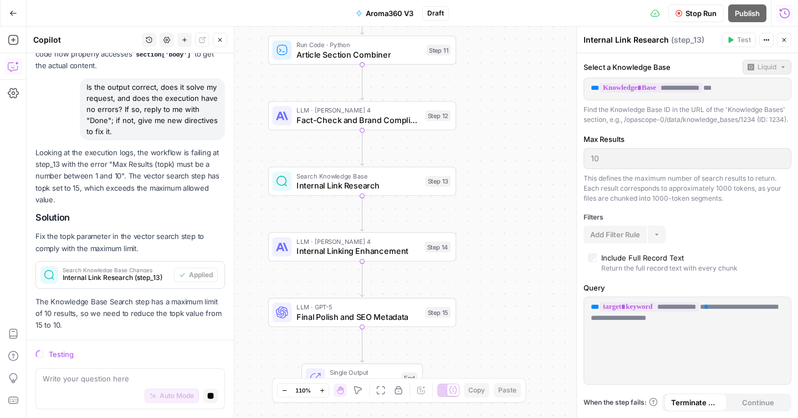
drag, startPoint x: 417, startPoint y: 121, endPoint x: 494, endPoint y: 79, distance: 88.3
click at [494, 79] on div "Workflow Input Settings Inputs Google Search Google SERP Scraper Step 1 Output …" at bounding box center [412, 222] width 771 height 391
drag, startPoint x: 483, startPoint y: 232, endPoint x: 483, endPoint y: 170, distance: 62.6
click at [483, 224] on div "Workflow Input Settings Inputs Google Search Google SERP Scraper Step 1 Output …" at bounding box center [412, 222] width 771 height 391
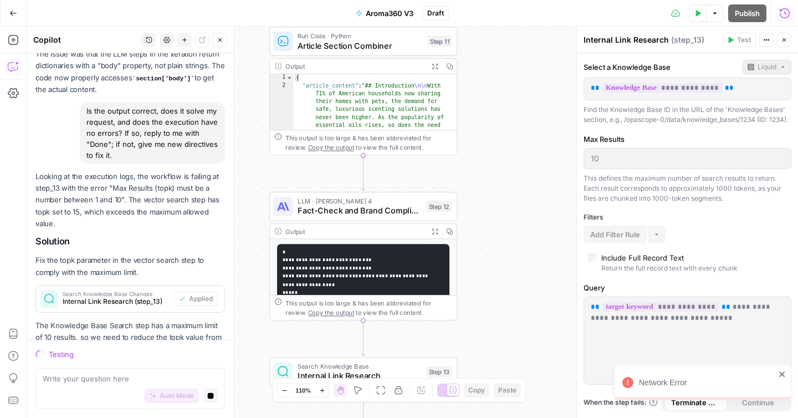
scroll to position [5296, 0]
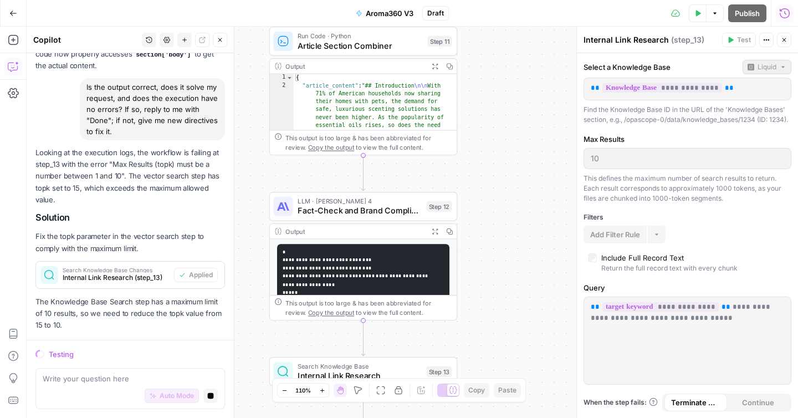
click at [787, 38] on button "Close" at bounding box center [784, 40] width 14 height 14
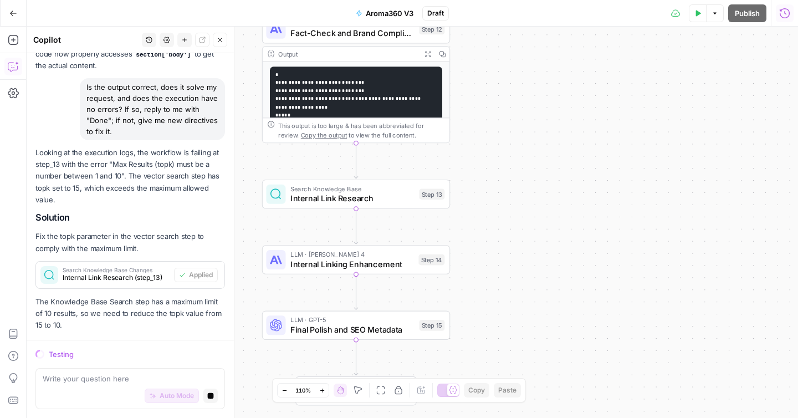
drag, startPoint x: 540, startPoint y: 305, endPoint x: 532, endPoint y: 129, distance: 176.3
click at [532, 129] on div "Workflow Input Settings Inputs Google Search Google SERP Scraper Step 1 Output …" at bounding box center [412, 222] width 771 height 391
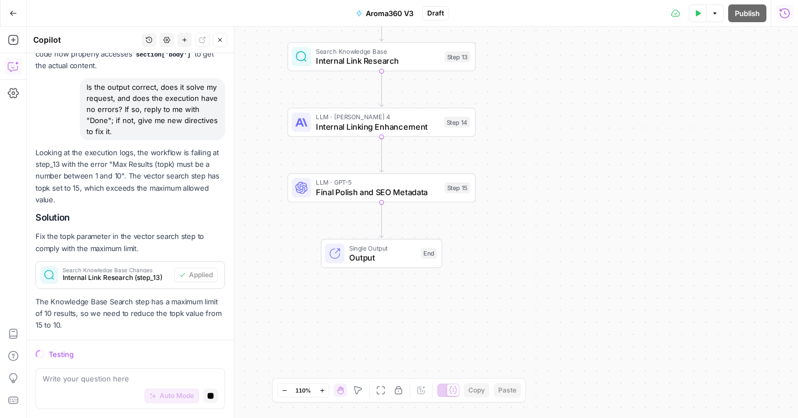
drag, startPoint x: 499, startPoint y: 292, endPoint x: 512, endPoint y: 330, distance: 39.9
click at [512, 327] on div "Workflow Input Settings Inputs Google Search Google SERP Scraper Step 1 Output …" at bounding box center [412, 222] width 771 height 391
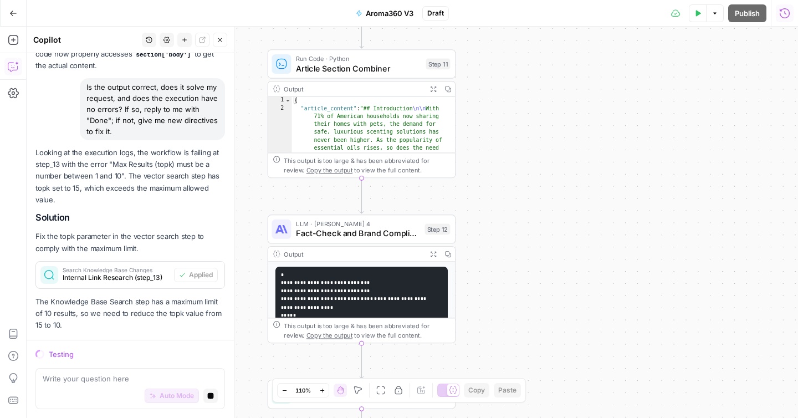
drag, startPoint x: 529, startPoint y: 121, endPoint x: 521, endPoint y: 285, distance: 164.2
click at [521, 286] on div "Workflow Input Settings Inputs Google Search Google SERP Scraper Step 1 Output …" at bounding box center [412, 222] width 771 height 391
click at [697, 18] on button "Test Data" at bounding box center [698, 13] width 18 height 18
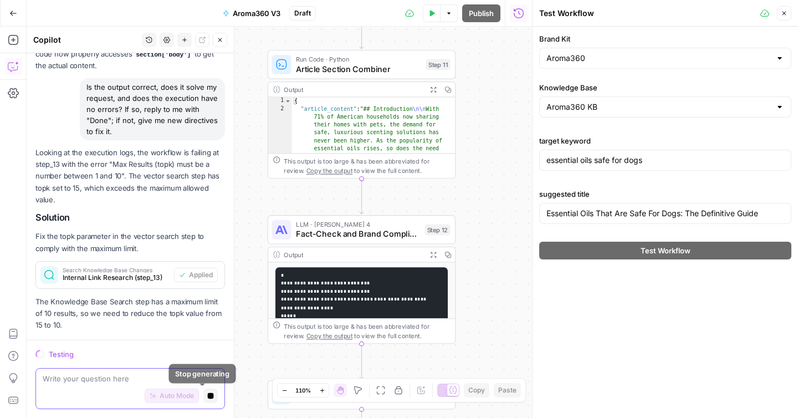
click at [206, 392] on button "Stop generating" at bounding box center [210, 395] width 14 height 14
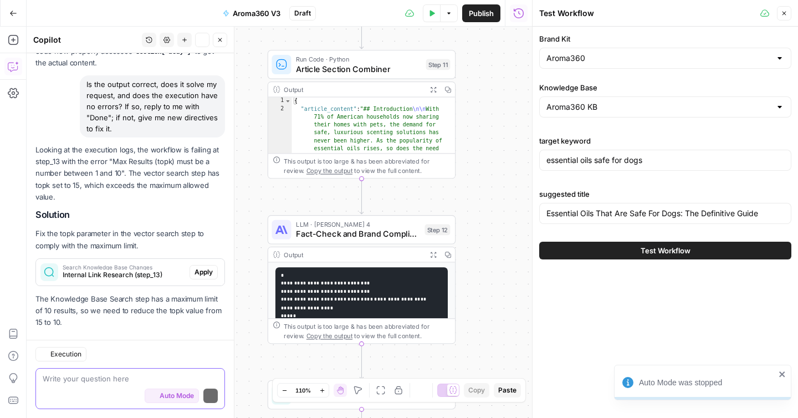
scroll to position [5367, 0]
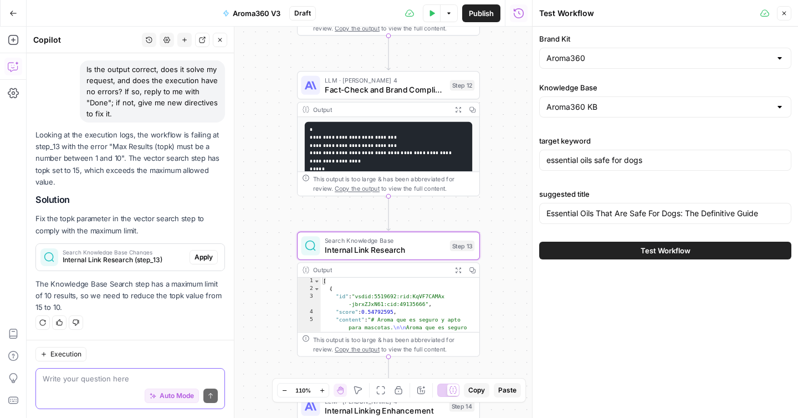
click at [131, 260] on span "Internal Link Research (step_13)" at bounding box center [124, 260] width 122 height 10
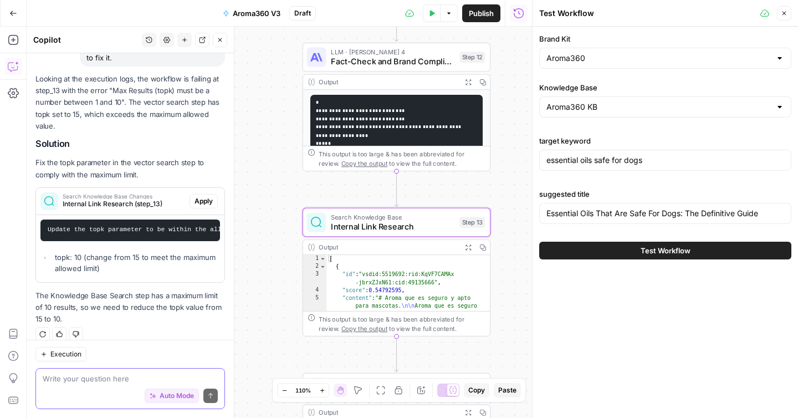
scroll to position [5442, 0]
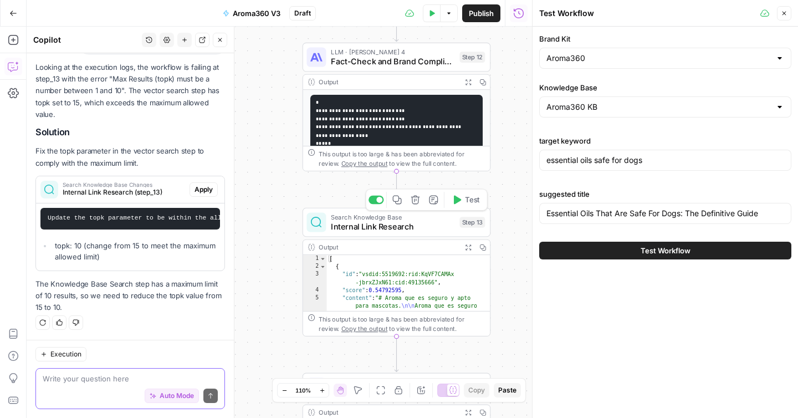
click at [387, 230] on span "Internal Link Research" at bounding box center [393, 226] width 124 height 12
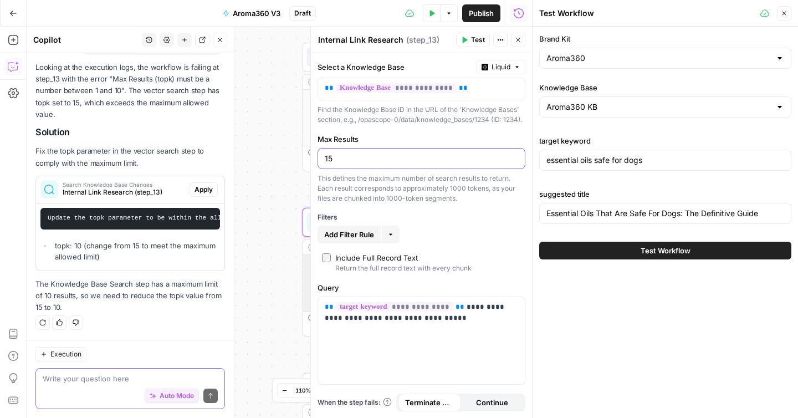
click at [351, 164] on input "15" at bounding box center [421, 158] width 193 height 11
type input "5"
click at [366, 145] on label "Max Results" at bounding box center [421, 139] width 208 height 11
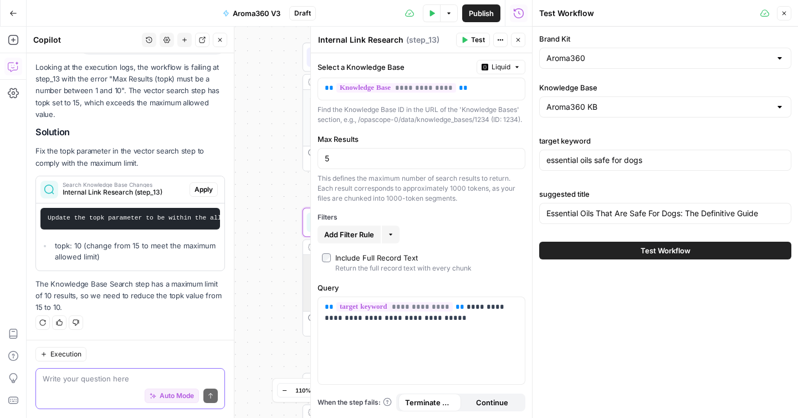
click at [366, 153] on input "5" at bounding box center [421, 158] width 193 height 11
click at [402, 263] on div "Include Full Record Text" at bounding box center [376, 257] width 83 height 11
click at [517, 38] on icon "button" at bounding box center [518, 40] width 7 height 7
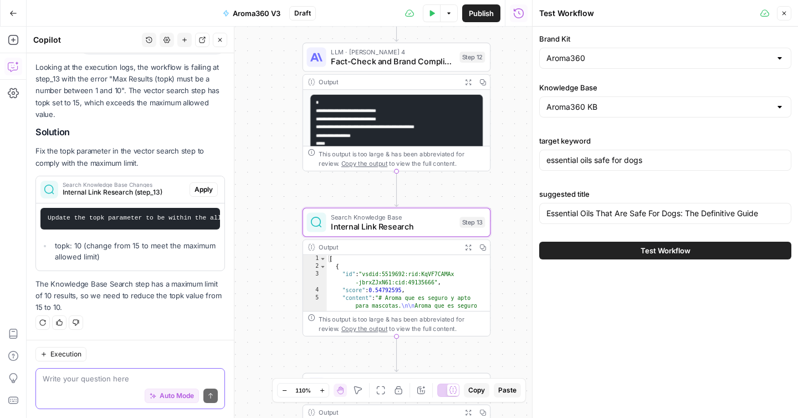
click at [194, 184] on span "Apply" at bounding box center [203, 189] width 18 height 10
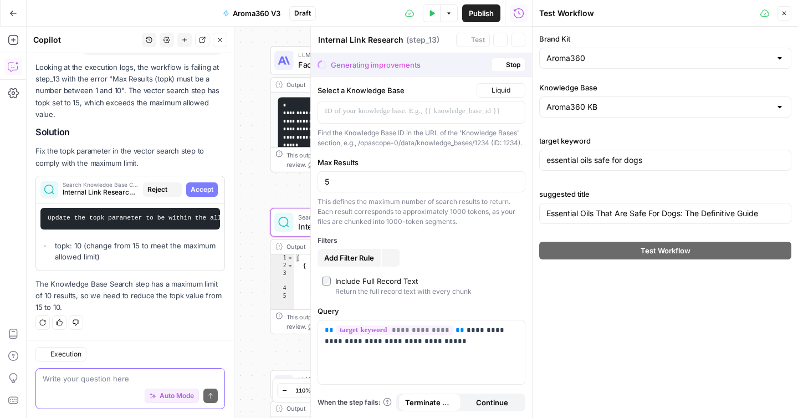
scroll to position [5389, 0]
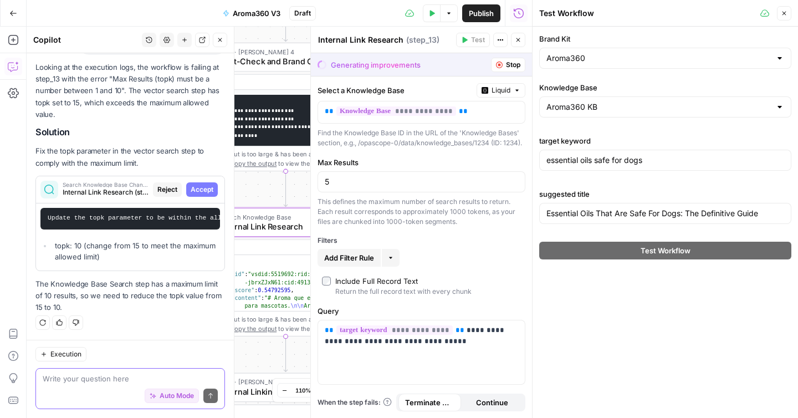
click at [191, 184] on span "Accept" at bounding box center [202, 189] width 23 height 10
type input "10"
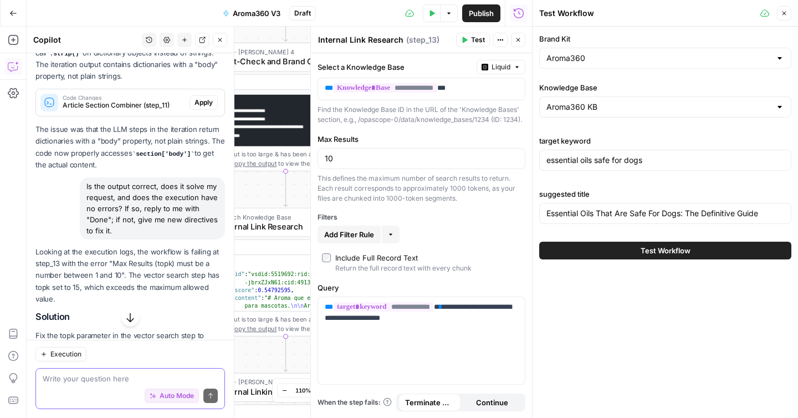
scroll to position [5143, 0]
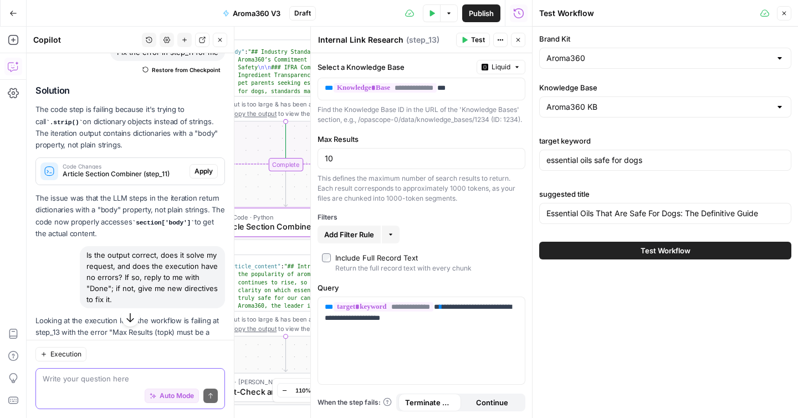
click at [135, 179] on span "Article Section Combiner (step_11)" at bounding box center [124, 174] width 122 height 10
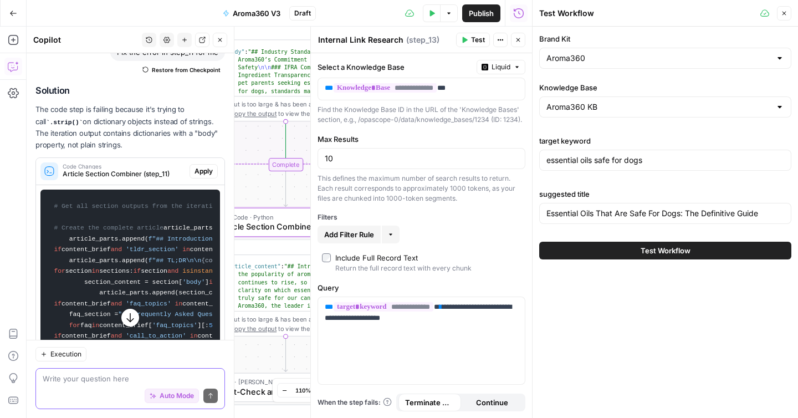
click at [194, 176] on span "Apply" at bounding box center [203, 171] width 18 height 10
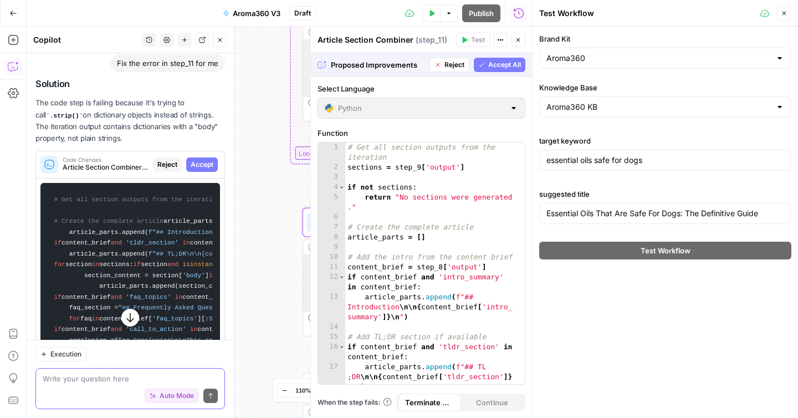
click at [194, 170] on span "Accept" at bounding box center [202, 165] width 23 height 10
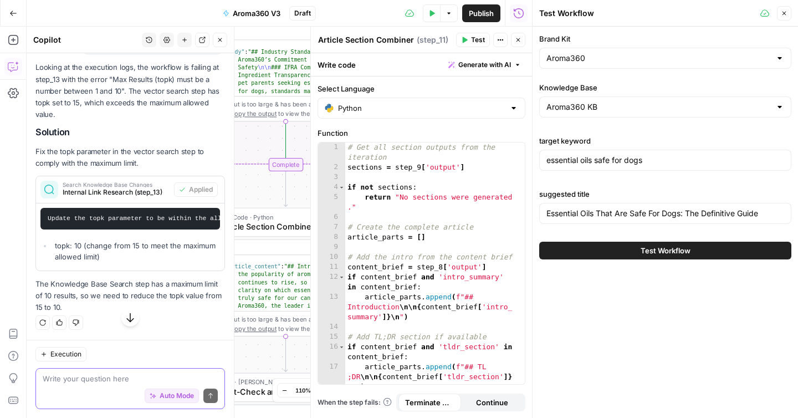
scroll to position [6031, 0]
click at [152, 187] on span "Internal Link Research (step_13)" at bounding box center [116, 192] width 107 height 10
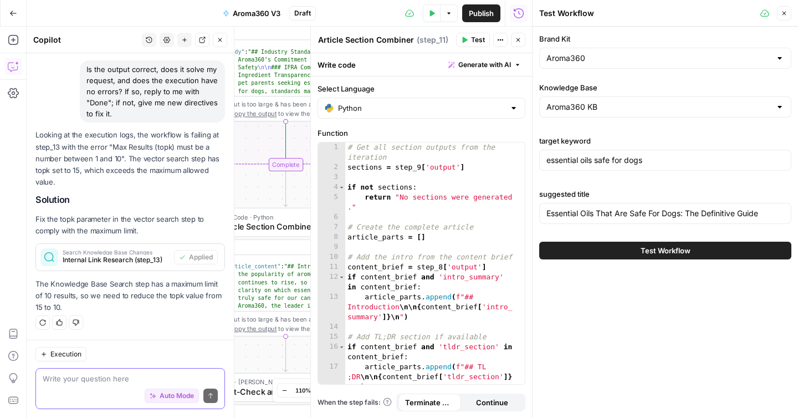
scroll to position [5955, 0]
click at [124, 250] on span "Search Knowledge Base Changes" at bounding box center [116, 252] width 107 height 6
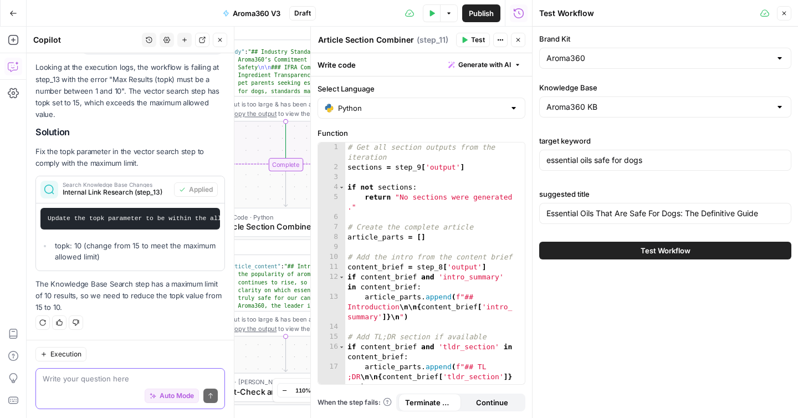
scroll to position [6031, 0]
click at [68, 187] on span "Internal Link Research (step_13)" at bounding box center [116, 192] width 107 height 10
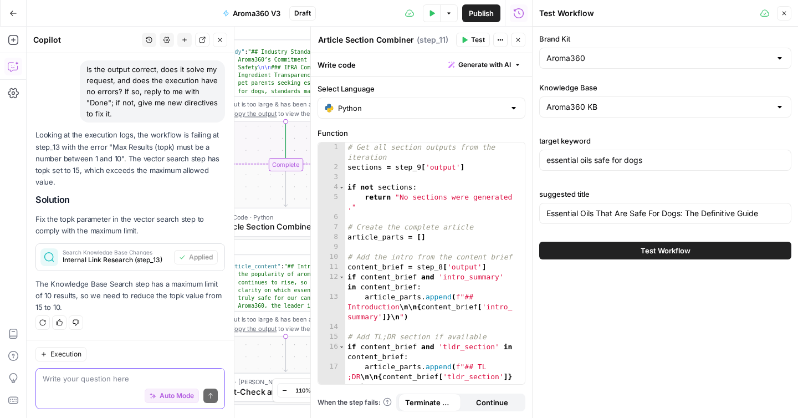
scroll to position [5955, 0]
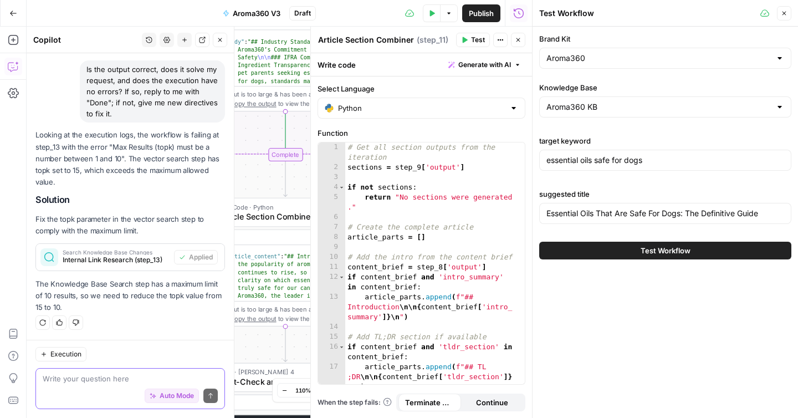
click at [635, 248] on button "Test Workflow" at bounding box center [665, 251] width 252 height 18
click at [518, 38] on icon "button" at bounding box center [518, 40] width 7 height 7
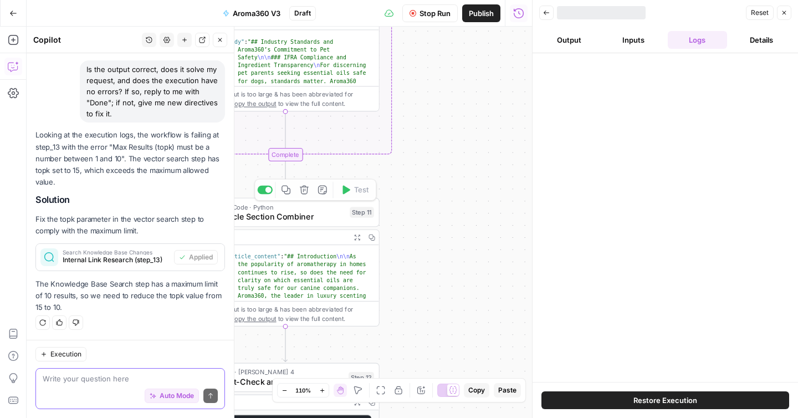
click at [111, 260] on span "Internal Link Research (step_13)" at bounding box center [116, 260] width 107 height 10
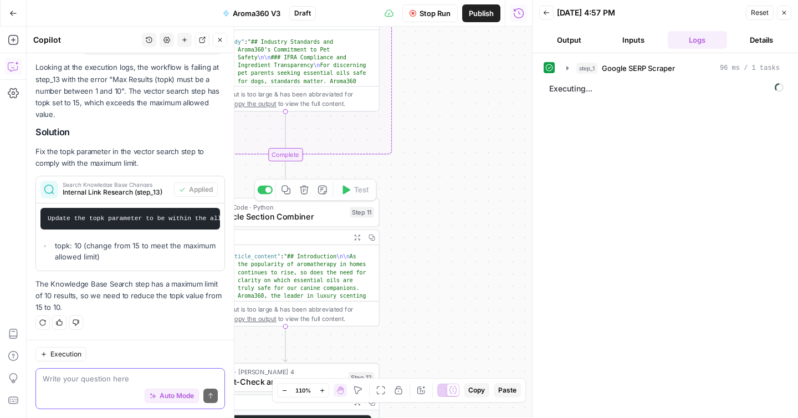
scroll to position [6031, 0]
click at [158, 215] on code "Update the topk parameter to be within the allowed range" at bounding box center [154, 218] width 212 height 7
click at [143, 251] on li "topk: 10 (change from 15 to meet the maximum allowed limit)" at bounding box center [136, 251] width 168 height 22
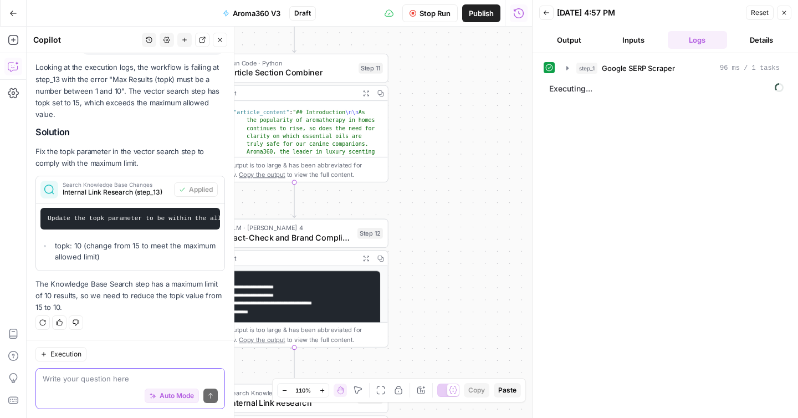
drag, startPoint x: 412, startPoint y: 248, endPoint x: 422, endPoint y: 100, distance: 148.2
click at [422, 100] on div "Workflow Input Settings Inputs Google Search Google SERP Scraper Step 1 Output …" at bounding box center [279, 222] width 505 height 391
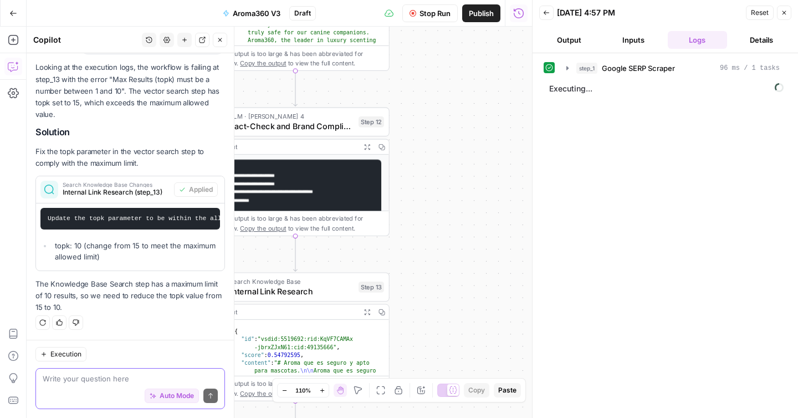
drag, startPoint x: 438, startPoint y: 291, endPoint x: 438, endPoint y: 181, distance: 109.7
click at [438, 181] on div "Workflow Input Settings Inputs Google Search Google SERP Scraper Step 1 Output …" at bounding box center [279, 222] width 505 height 391
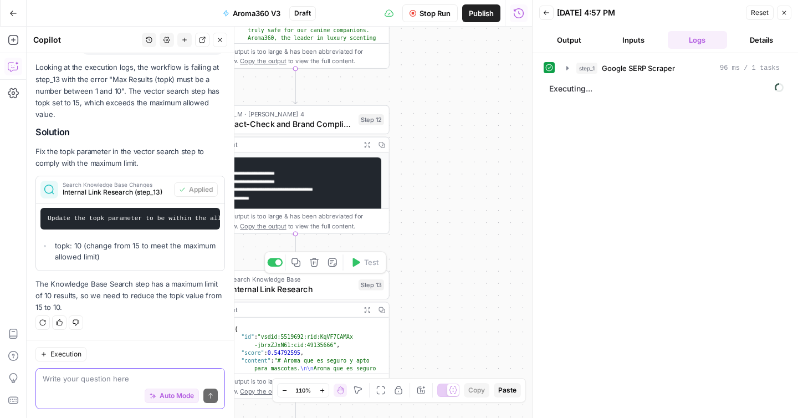
click at [296, 294] on span "Internal Link Research" at bounding box center [292, 289] width 124 height 12
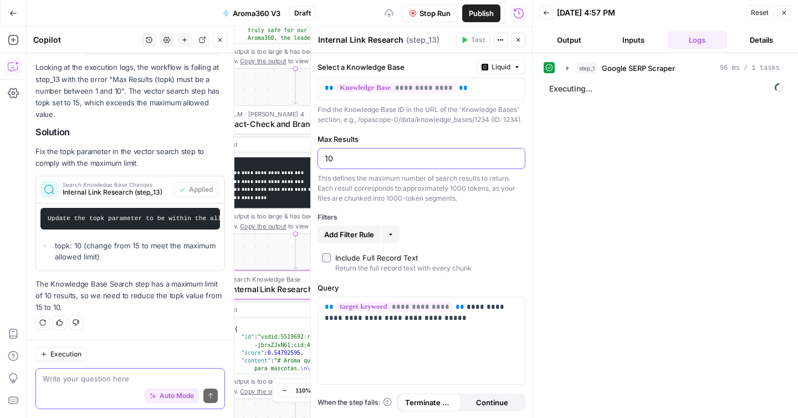
click at [347, 164] on input "10" at bounding box center [421, 158] width 193 height 11
type input "5"
click at [464, 143] on label "Max Results" at bounding box center [421, 139] width 208 height 11
click at [464, 153] on input "5" at bounding box center [421, 158] width 193 height 11
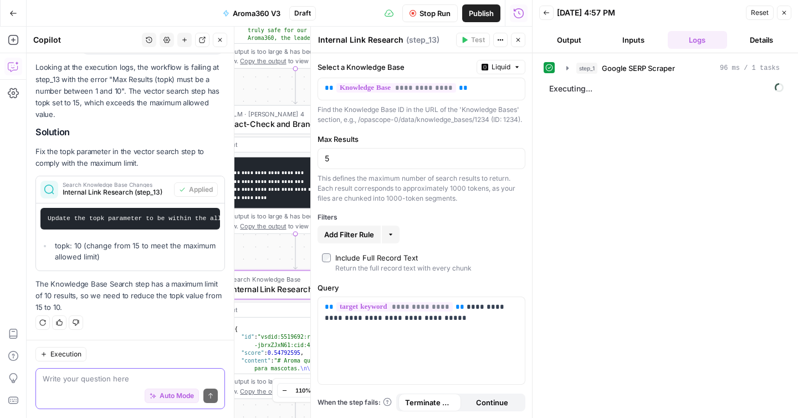
click at [430, 12] on span "Stop Run" at bounding box center [434, 13] width 31 height 11
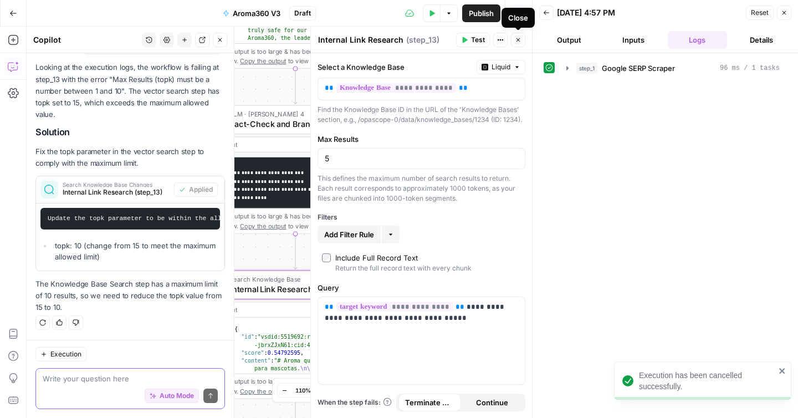
click at [450, 12] on icon "button" at bounding box center [448, 13] width 7 height 7
click at [408, 14] on icon at bounding box center [409, 13] width 9 height 9
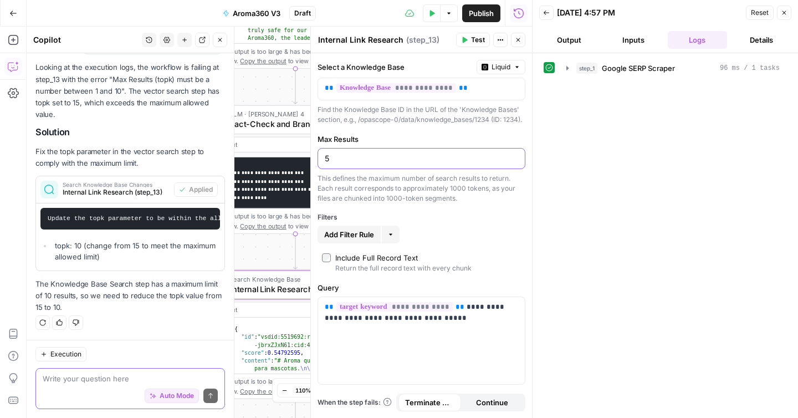
click at [336, 164] on input "5" at bounding box center [421, 158] width 193 height 11
click at [384, 156] on div "Max Results 6 This defines the maximum number of search results to return. Each…" at bounding box center [421, 169] width 208 height 70
click at [368, 164] on input "6" at bounding box center [421, 158] width 193 height 11
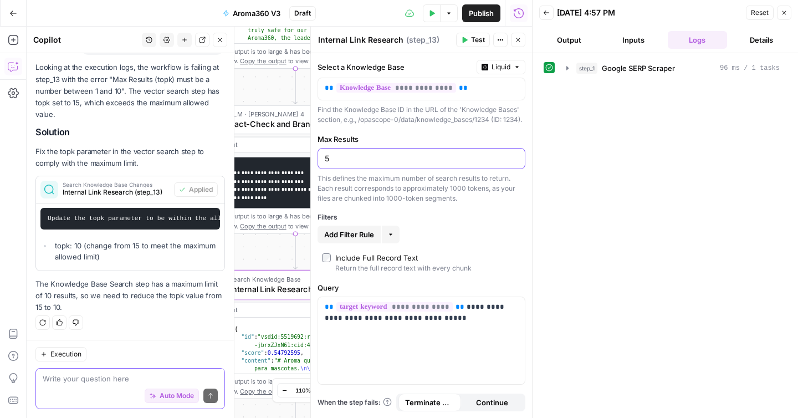
type input "5"
click at [357, 240] on span "Add Filter Rule" at bounding box center [349, 234] width 50 height 11
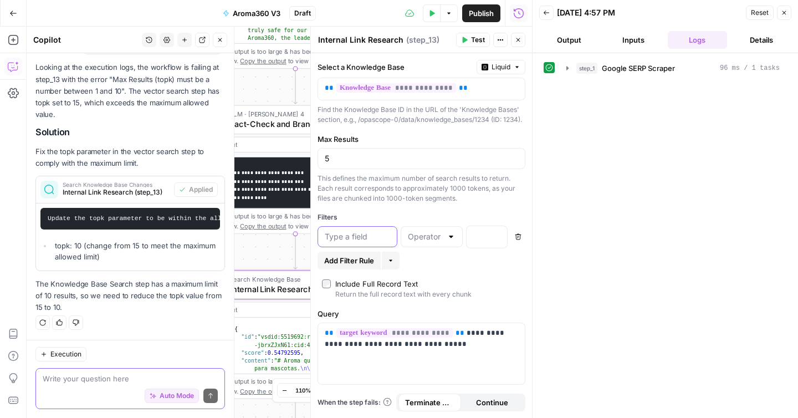
click at [382, 241] on input "text" at bounding box center [357, 236] width 65 height 11
click at [429, 242] on input "text" at bounding box center [425, 236] width 34 height 11
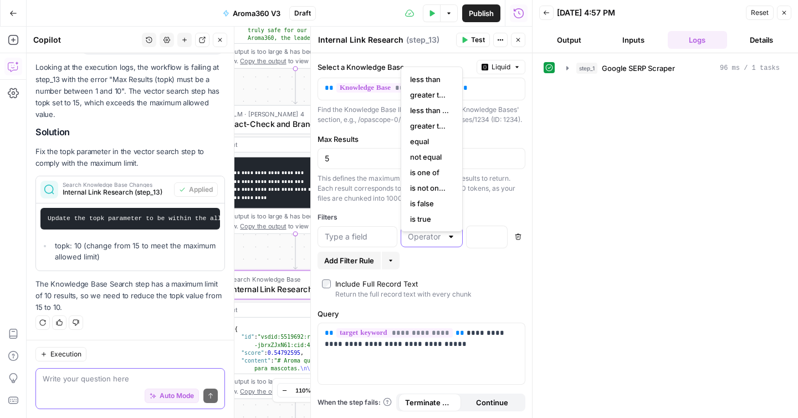
click at [429, 242] on input "text" at bounding box center [425, 236] width 34 height 11
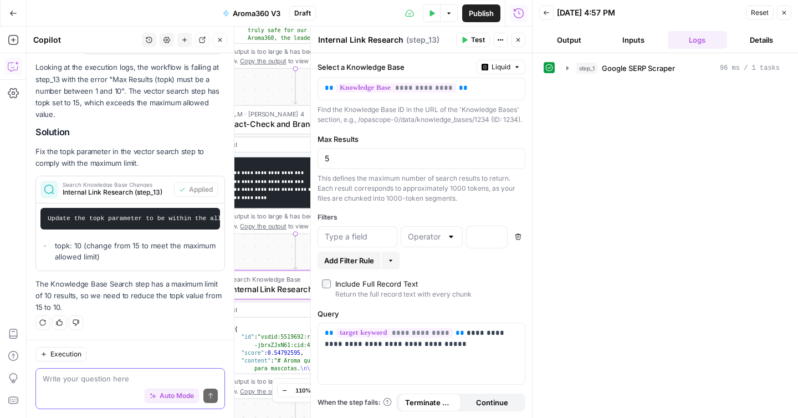
click at [515, 240] on icon "button" at bounding box center [518, 236] width 7 height 7
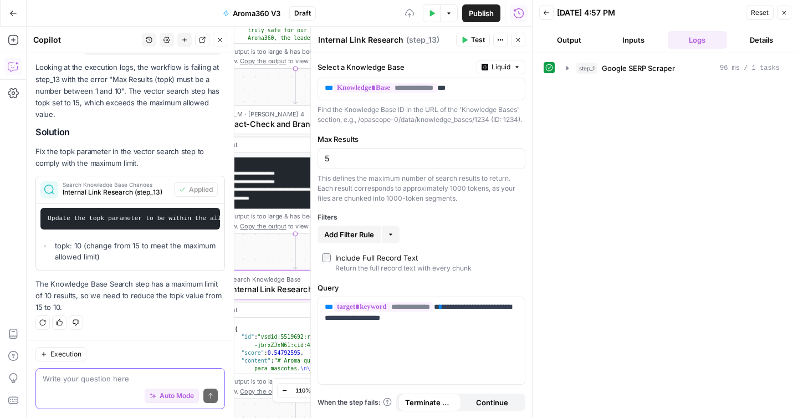
click at [494, 259] on div "**********" at bounding box center [421, 235] width 221 height 365
click at [434, 16] on button "Test Data" at bounding box center [432, 13] width 18 height 18
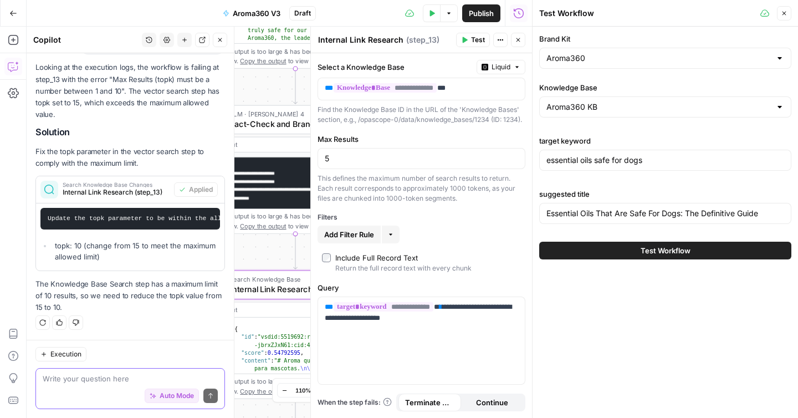
click at [602, 254] on button "Test Workflow" at bounding box center [665, 251] width 252 height 18
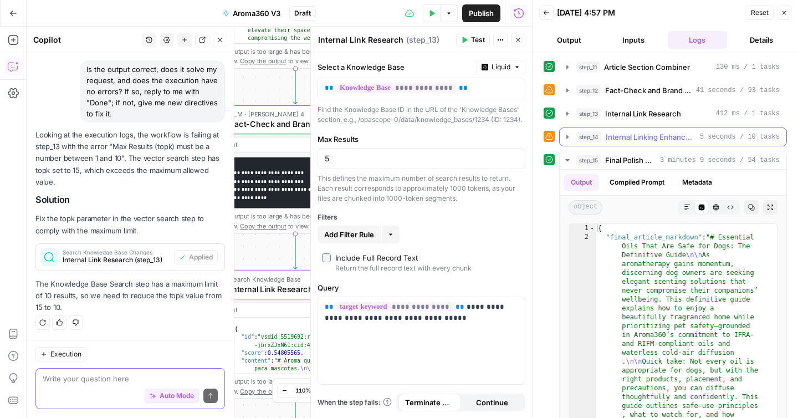
scroll to position [162, 0]
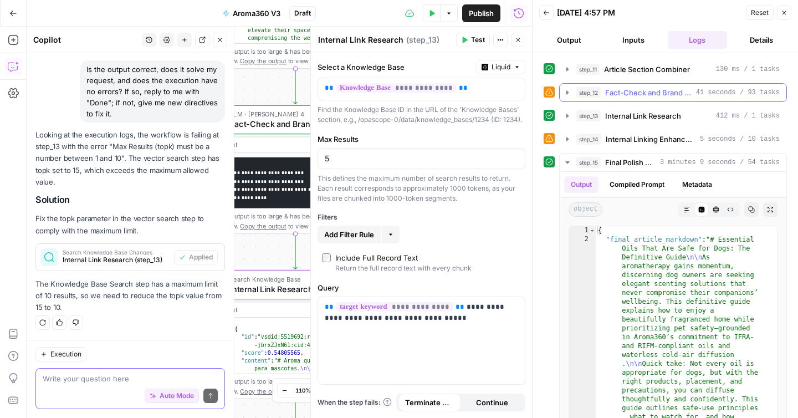
click at [565, 94] on icon "button" at bounding box center [567, 92] width 9 height 9
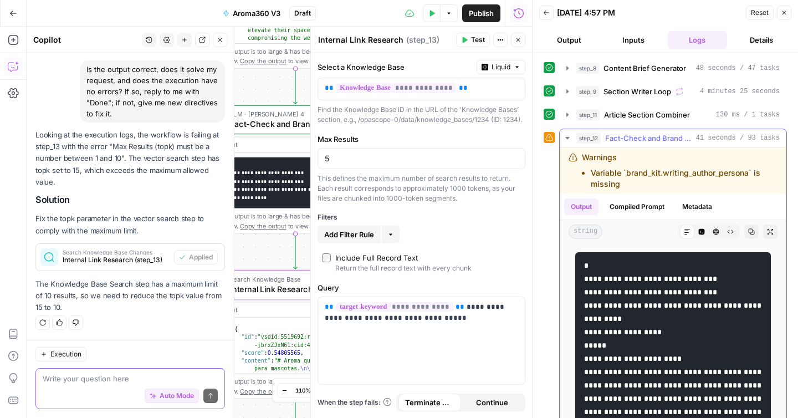
scroll to position [106, 0]
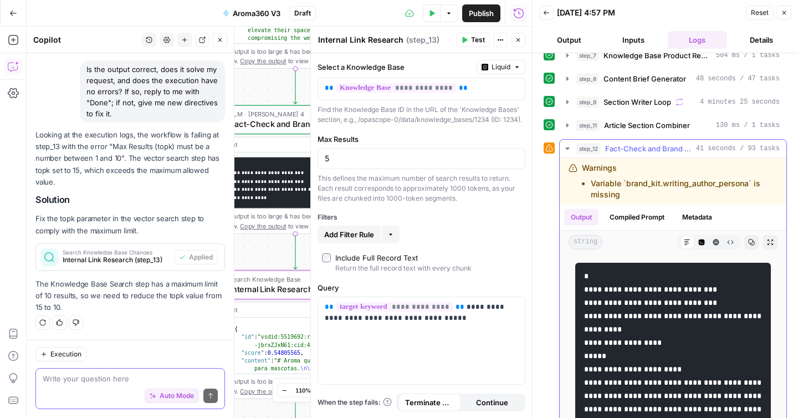
click at [568, 147] on icon "button" at bounding box center [567, 148] width 9 height 9
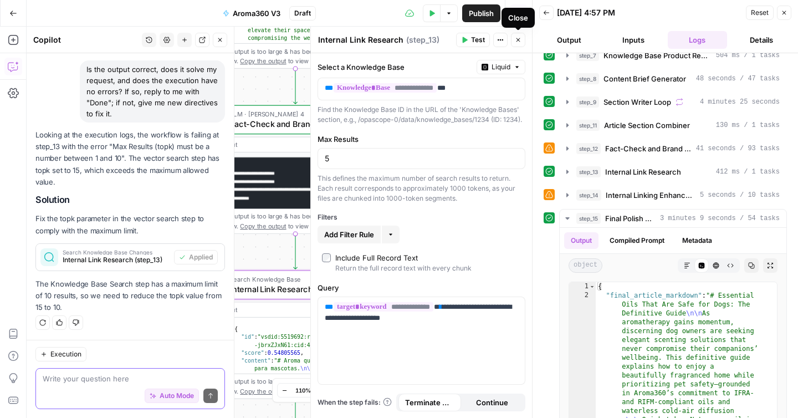
click at [523, 41] on button "Close" at bounding box center [518, 40] width 14 height 14
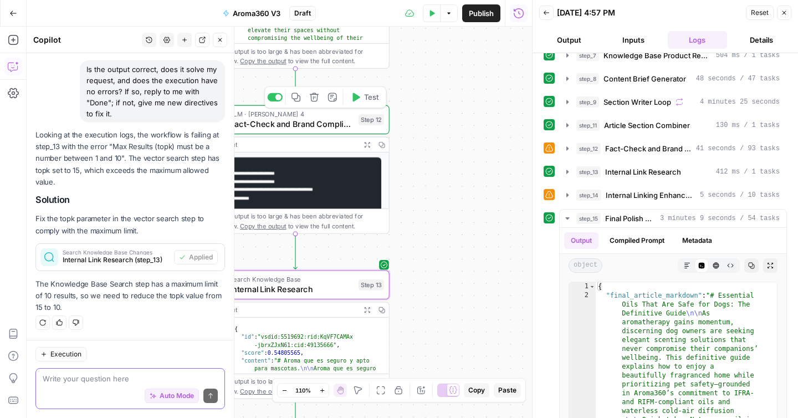
click at [313, 124] on span "Fact-Check and Brand Compliance" at bounding box center [292, 124] width 124 height 12
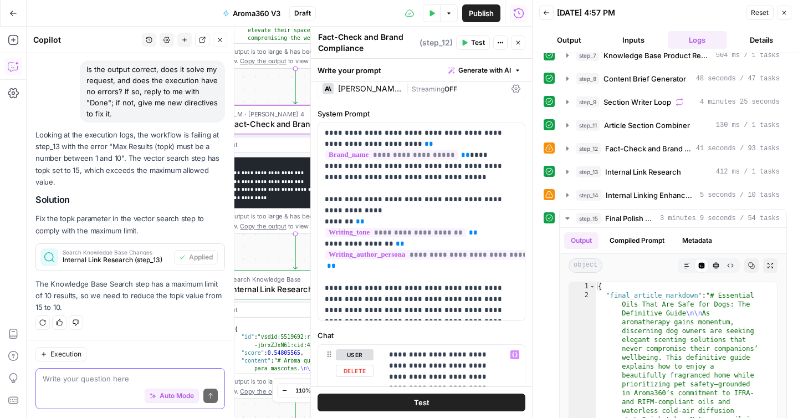
scroll to position [0, 0]
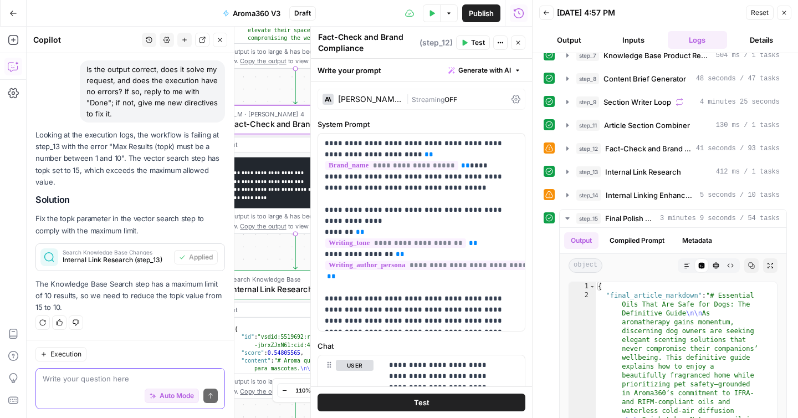
click at [511, 96] on icon at bounding box center [515, 99] width 9 height 9
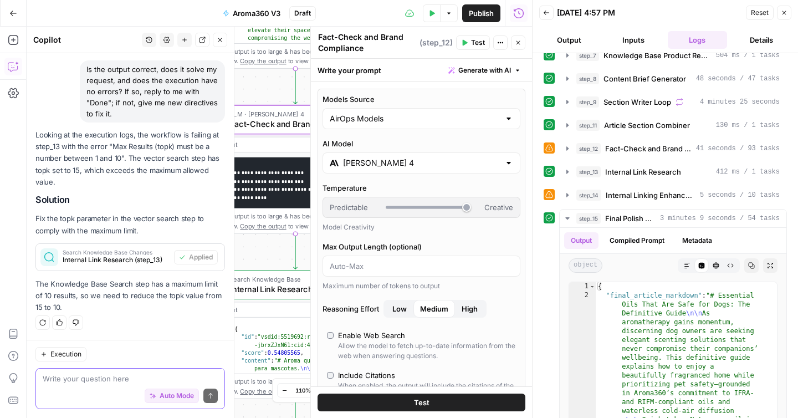
click at [494, 158] on div "Claude Sonnet 4" at bounding box center [421, 162] width 198 height 21
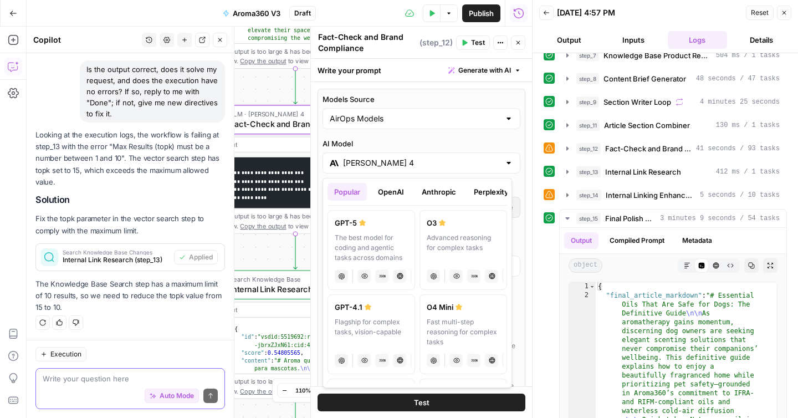
click at [392, 195] on button "OpenAI" at bounding box center [390, 192] width 39 height 18
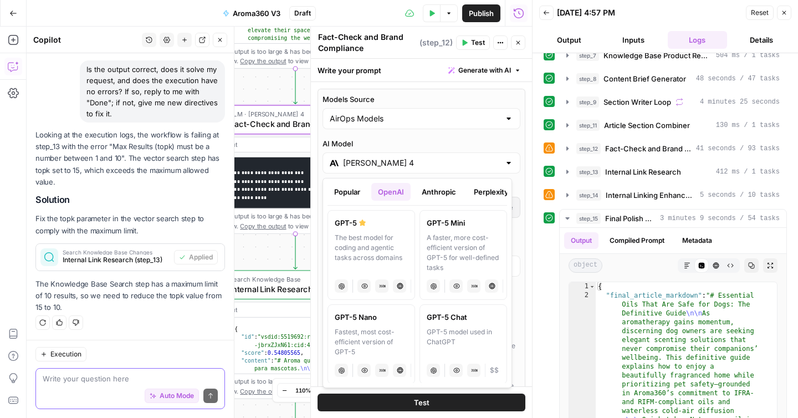
click at [441, 235] on div "A faster, more cost-efficient version of GPT-5 for well-defined tasks" at bounding box center [463, 253] width 73 height 40
type input "GPT-5 Mini"
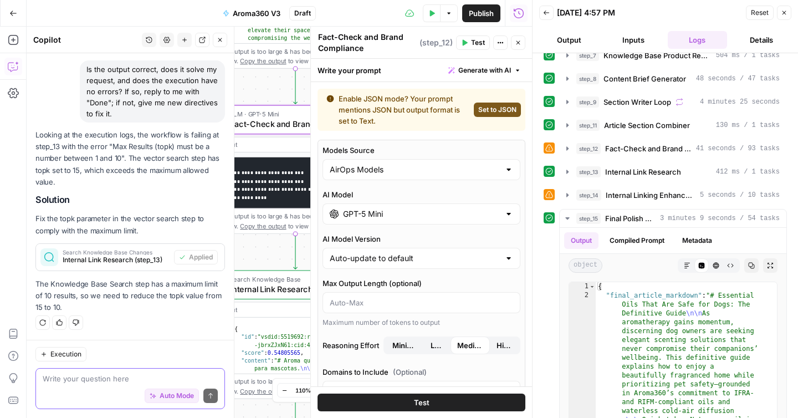
click at [495, 113] on span "Set to JSON" at bounding box center [497, 110] width 38 height 10
type input "JSON"
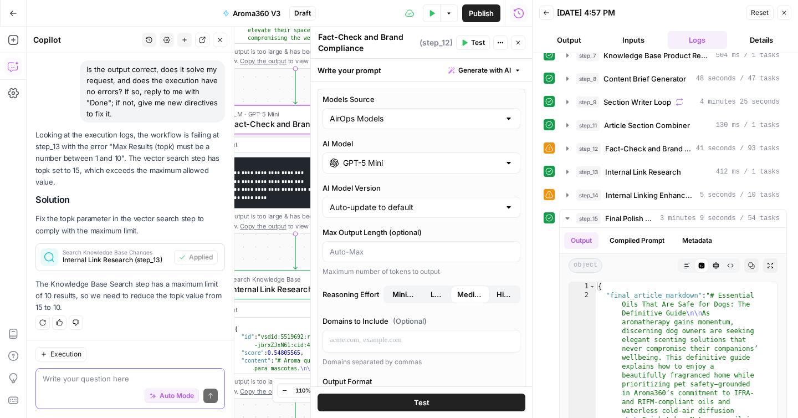
click at [504, 120] on div at bounding box center [508, 118] width 9 height 11
type input "AirOps Models"
click at [508, 99] on label "Models Source" at bounding box center [421, 99] width 198 height 11
click at [500, 113] on input "AirOps Models" at bounding box center [415, 118] width 170 height 11
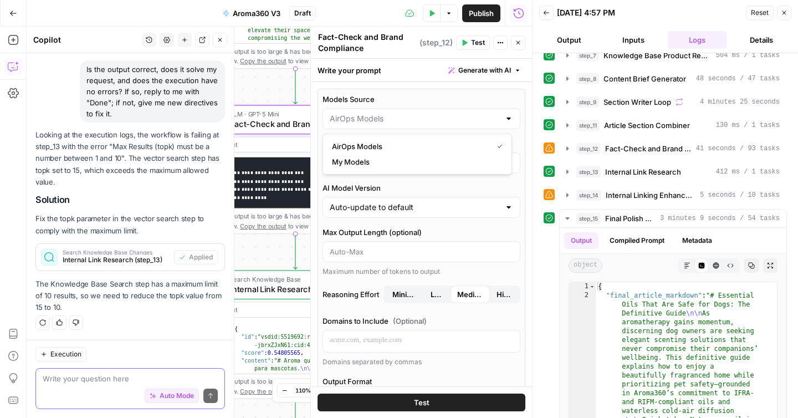
click at [511, 89] on div "Models Source AI Model GPT-5 Mini AI Model Version Auto-update to default Max O…" at bounding box center [421, 383] width 208 height 589
click at [584, 191] on span "step_14" at bounding box center [588, 194] width 25 height 11
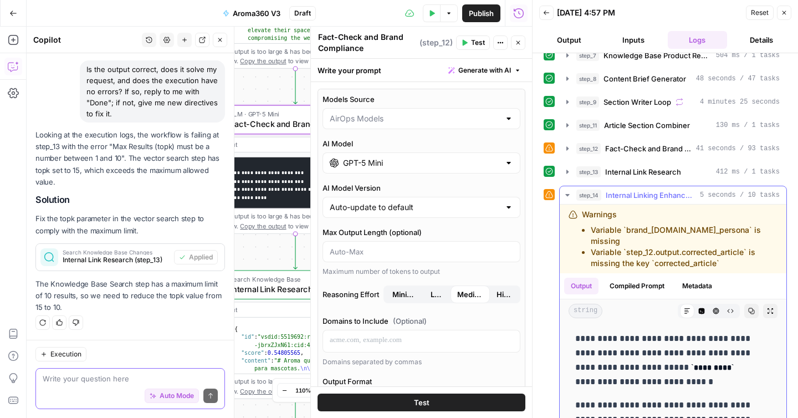
click at [607, 229] on li "Variable `brand_kit.author_persona` is missing" at bounding box center [684, 235] width 187 height 22
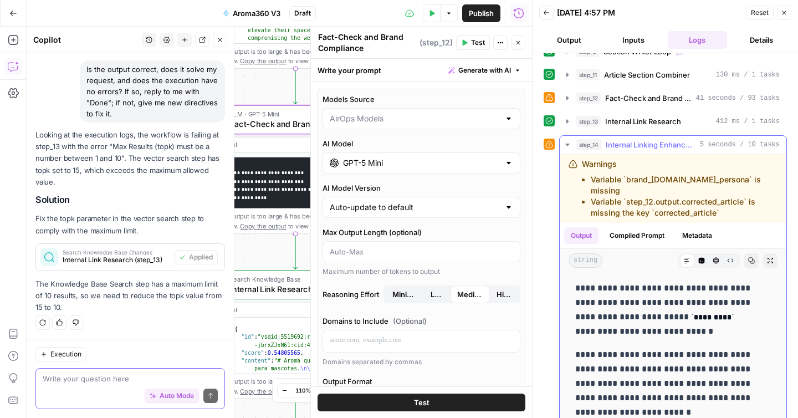
scroll to position [157, 0]
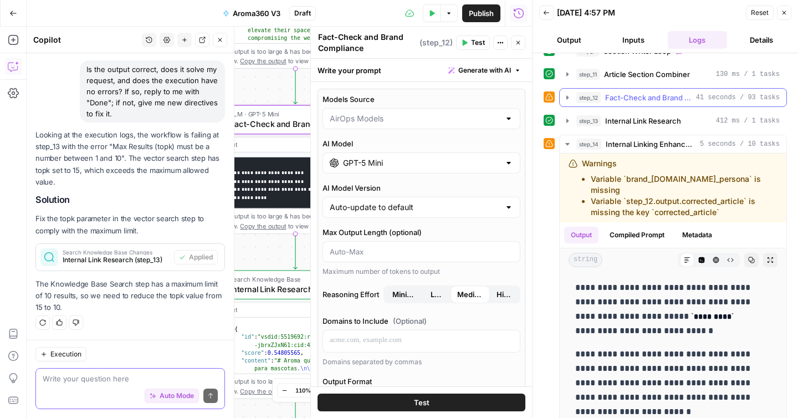
click at [650, 100] on span "Fact-Check and Brand Compliance" at bounding box center [648, 97] width 86 height 11
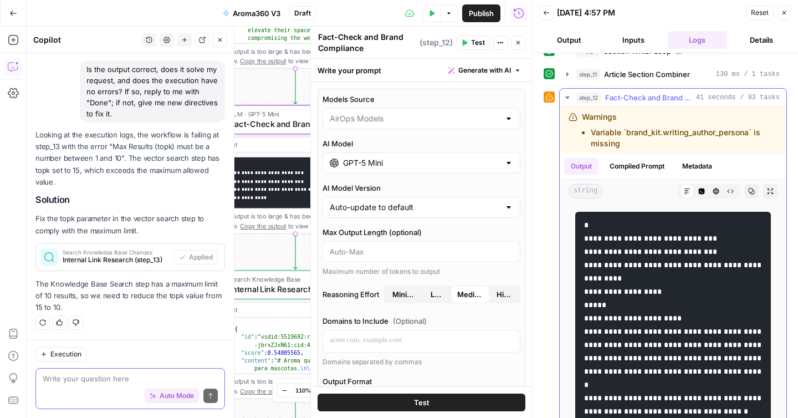
click at [650, 100] on span "Fact-Check and Brand Compliance" at bounding box center [648, 97] width 86 height 11
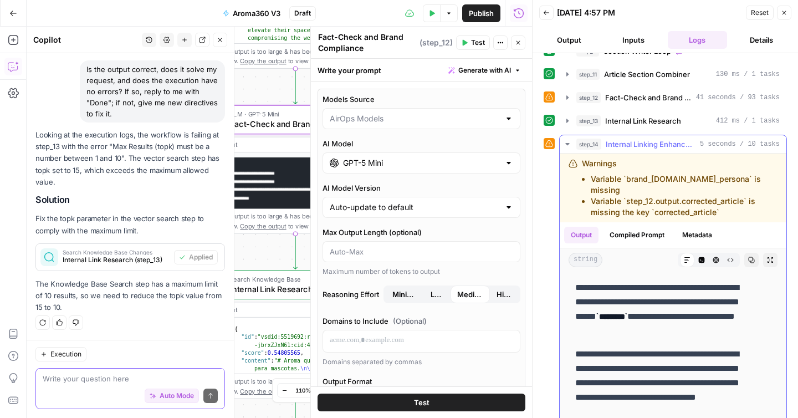
click at [639, 143] on span "Internal Linking Enhancement" at bounding box center [651, 144] width 90 height 11
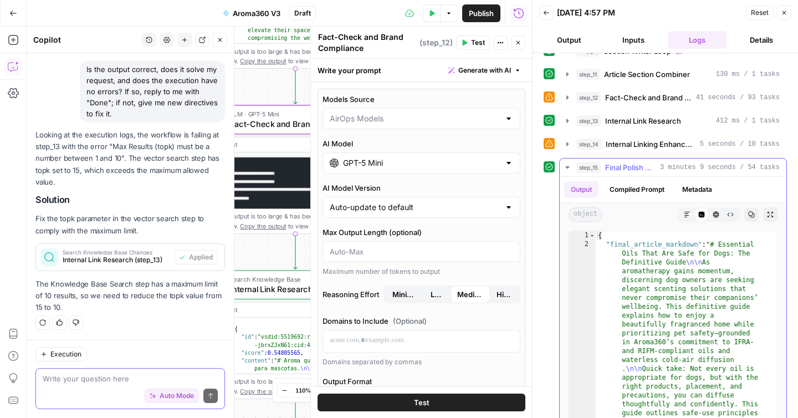
click at [627, 165] on span "Final Polish and SEO Metadata" at bounding box center [630, 167] width 50 height 11
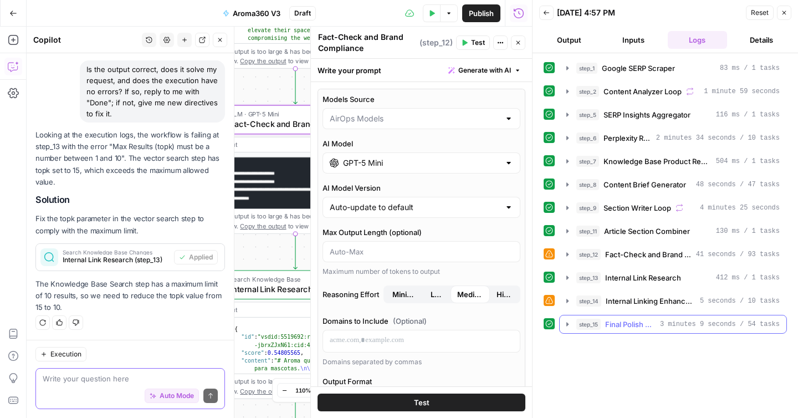
click at [627, 326] on span "Final Polish and SEO Metadata" at bounding box center [630, 324] width 50 height 11
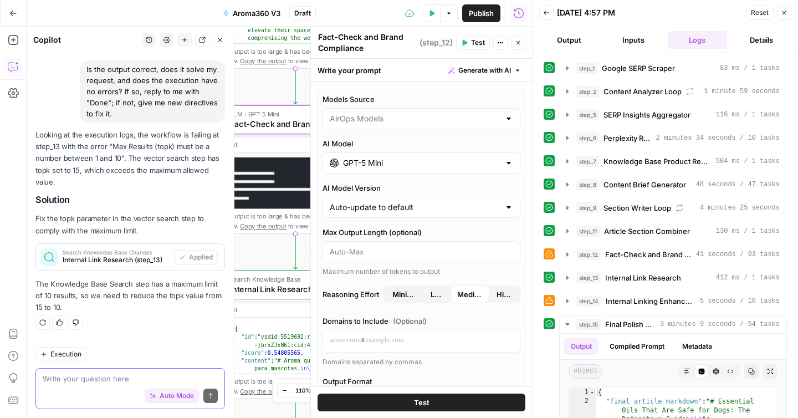
click at [517, 41] on icon "button" at bounding box center [518, 42] width 7 height 7
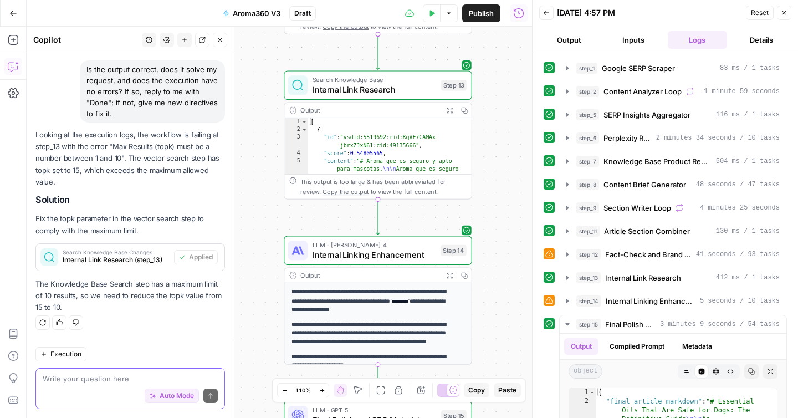
drag, startPoint x: 431, startPoint y: 238, endPoint x: 514, endPoint y: 38, distance: 216.9
click at [514, 38] on div "Workflow Input Settings Inputs Google Search Google SERP Scraper Step 1 Output …" at bounding box center [279, 222] width 505 height 391
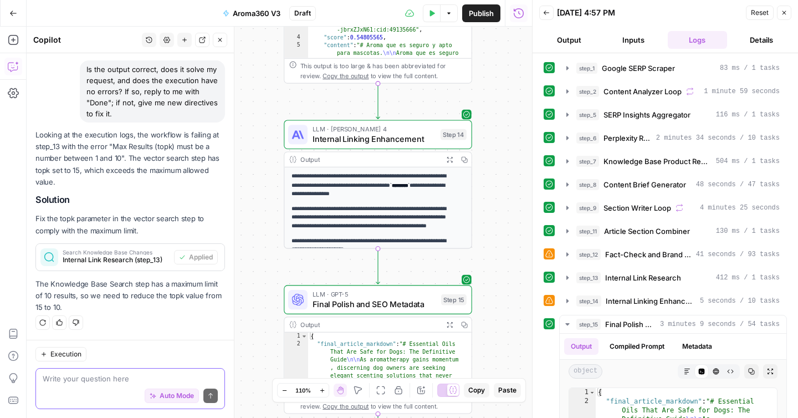
drag, startPoint x: 484, startPoint y: 281, endPoint x: 484, endPoint y: 136, distance: 144.6
click at [484, 136] on div "Workflow Input Settings Inputs Google Search Google SERP Scraper Step 1 Output …" at bounding box center [279, 222] width 505 height 391
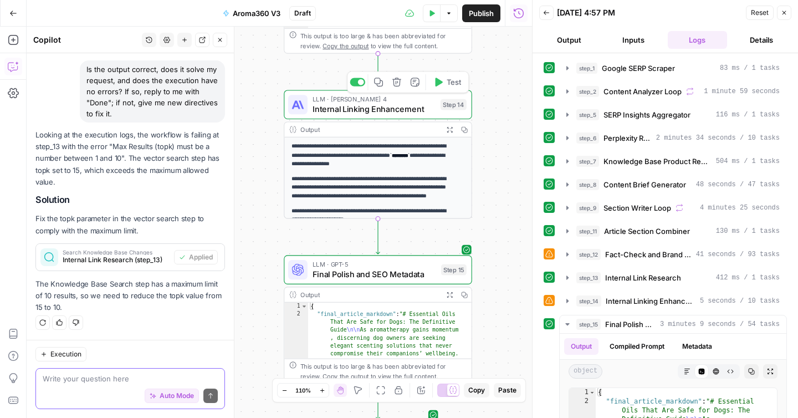
click at [382, 113] on span "Internal Linking Enhancement" at bounding box center [373, 108] width 123 height 12
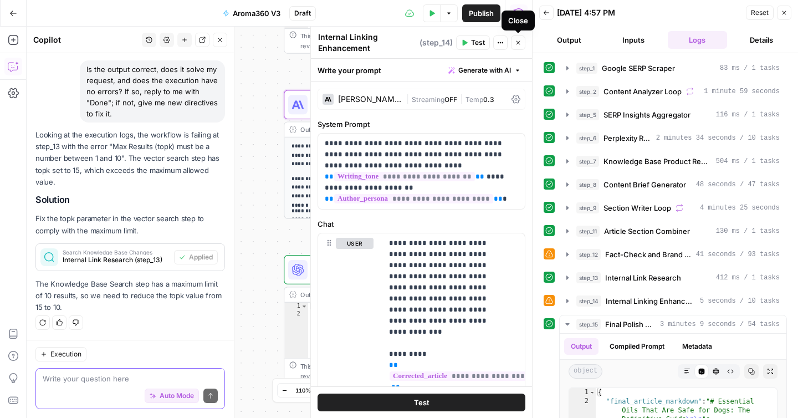
click at [519, 40] on icon "button" at bounding box center [518, 42] width 7 height 7
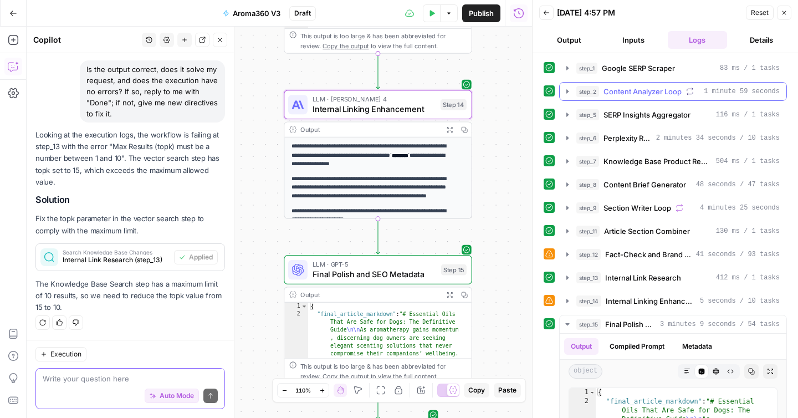
click at [568, 90] on icon "button" at bounding box center [567, 91] width 9 height 9
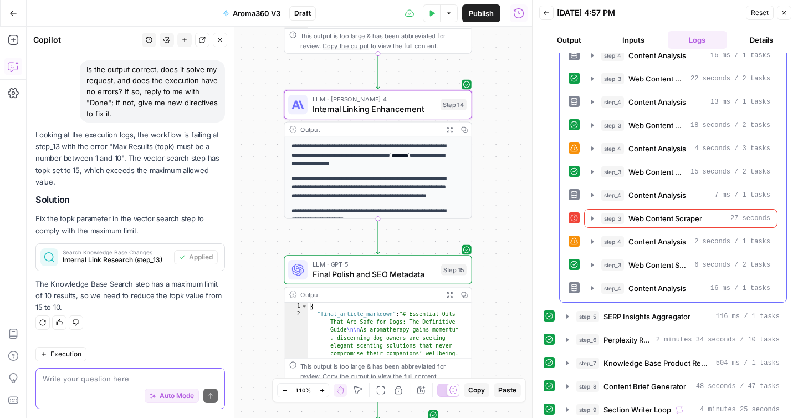
scroll to position [370, 0]
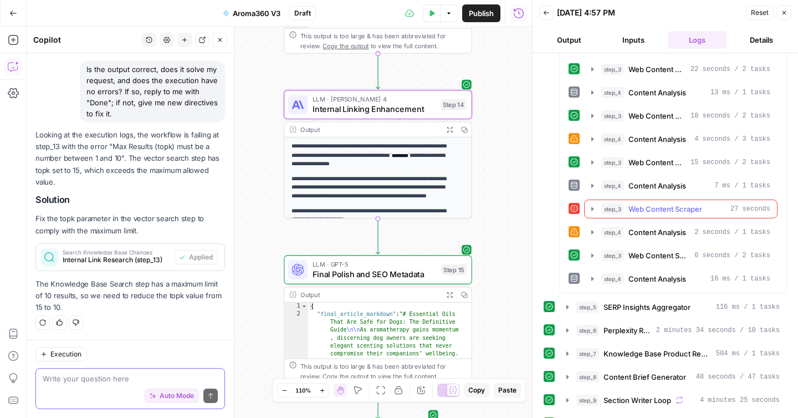
click at [590, 210] on icon "button" at bounding box center [592, 208] width 9 height 9
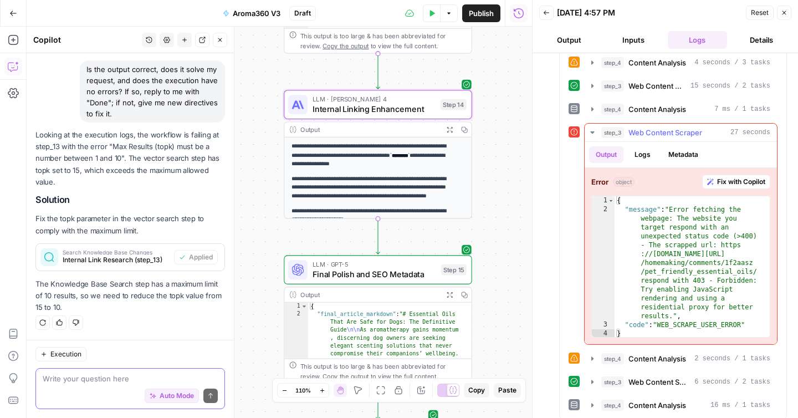
scroll to position [448, 0]
click at [664, 133] on span "Web Content Scraper" at bounding box center [665, 130] width 74 height 11
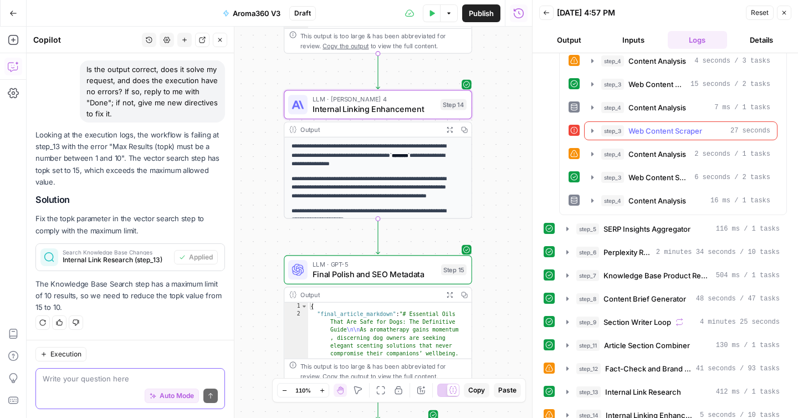
click at [664, 133] on span "Web Content Scraper" at bounding box center [665, 130] width 74 height 11
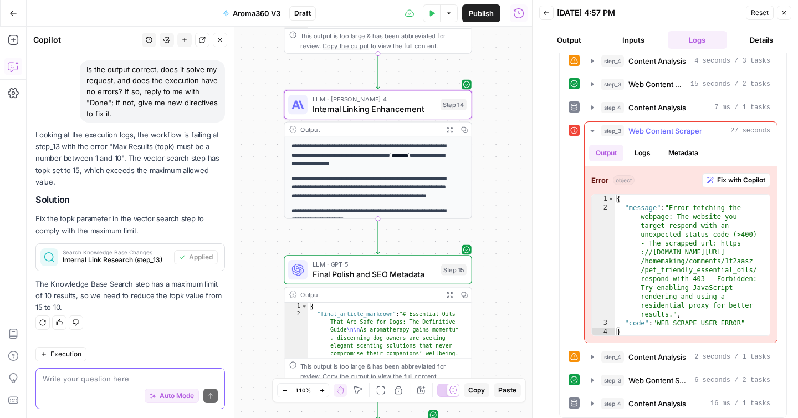
click at [664, 133] on span "Web Content Scraper" at bounding box center [665, 130] width 74 height 11
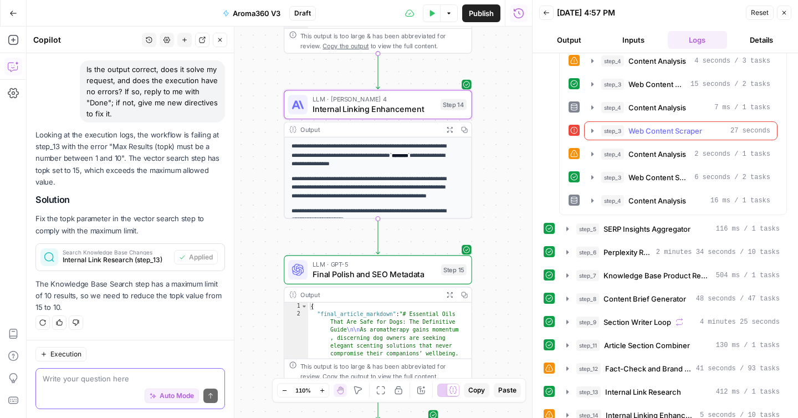
click at [664, 133] on span "Web Content Scraper" at bounding box center [665, 130] width 74 height 11
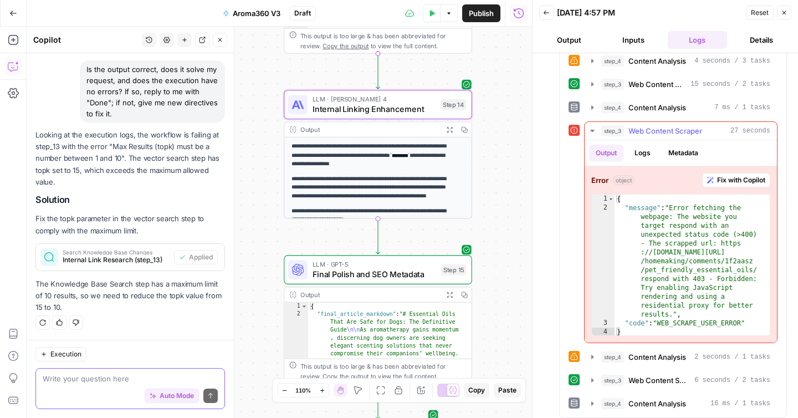
click at [705, 174] on button "Fix with Copilot" at bounding box center [736, 180] width 68 height 14
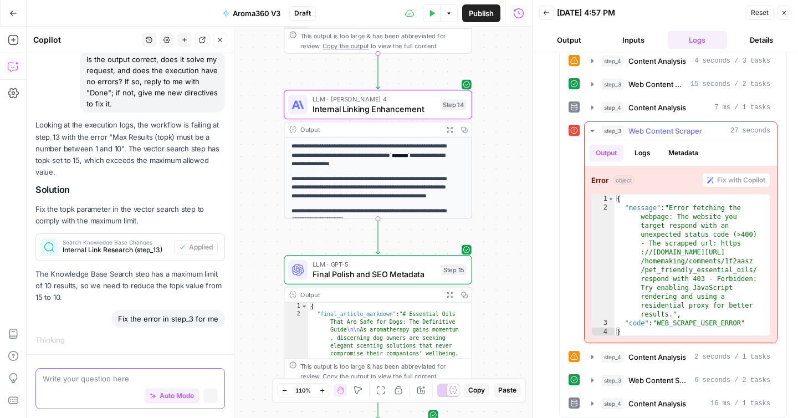
scroll to position [5316, 0]
click at [86, 377] on textarea at bounding box center [130, 378] width 175 height 11
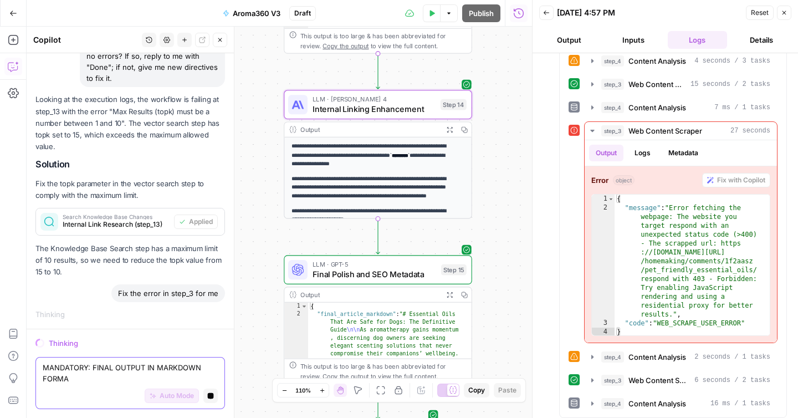
scroll to position [5341, 0]
type textarea "MANDATORY: FINAL OUTPUT IN MARKDOWN FORMAT, INCLUDING INTERNAL LINKS."
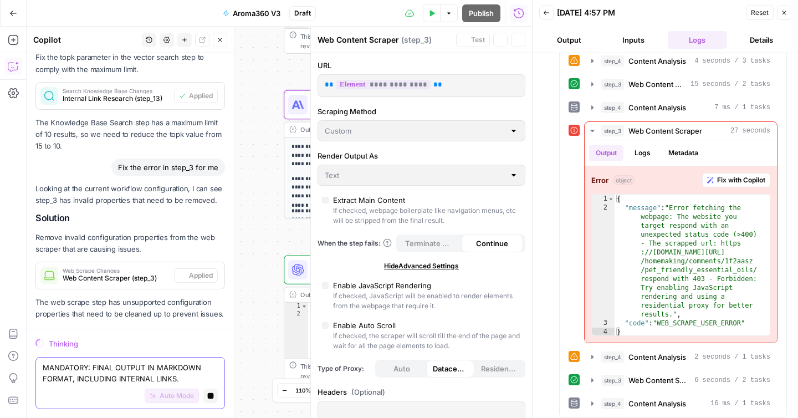
scroll to position [5498, 0]
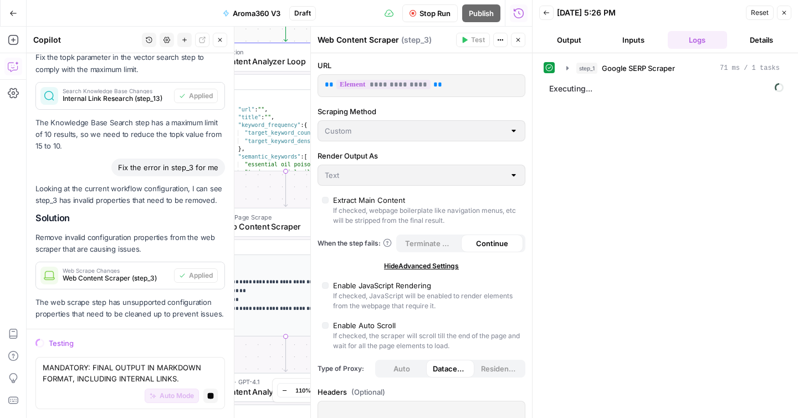
click at [424, 16] on span "Stop Run" at bounding box center [434, 13] width 31 height 11
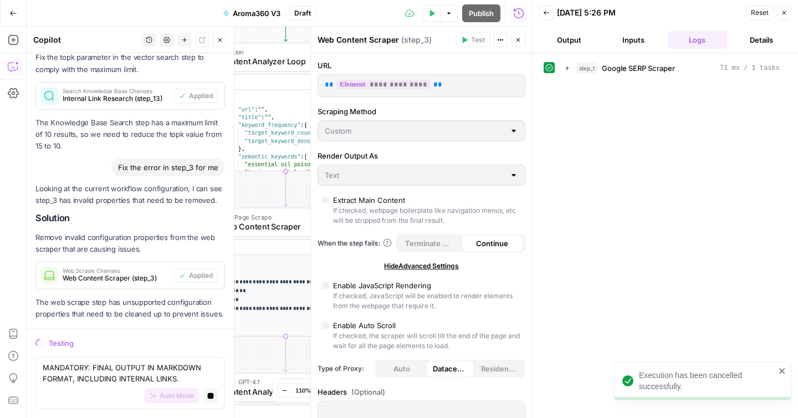
click at [208, 393] on icon "button" at bounding box center [211, 396] width 6 height 6
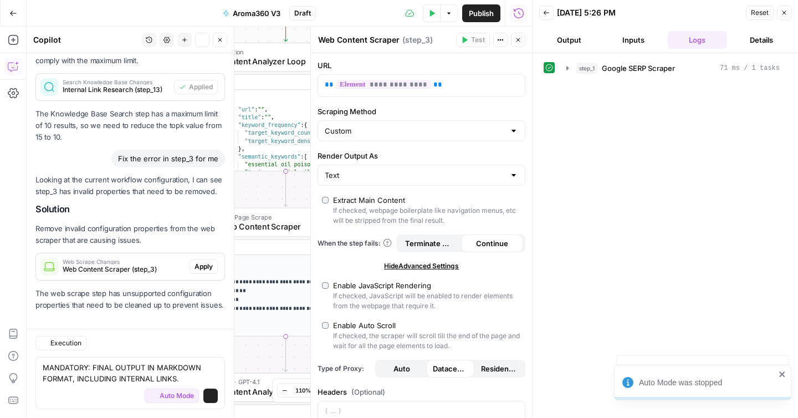
scroll to position [5587, 0]
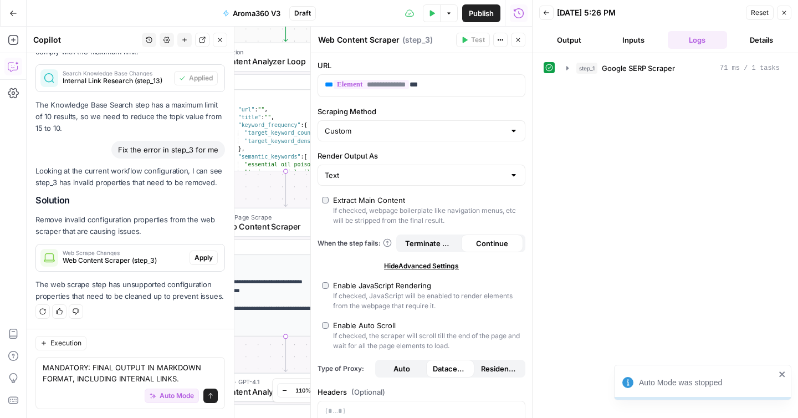
click at [207, 394] on icon "submit" at bounding box center [210, 395] width 7 height 7
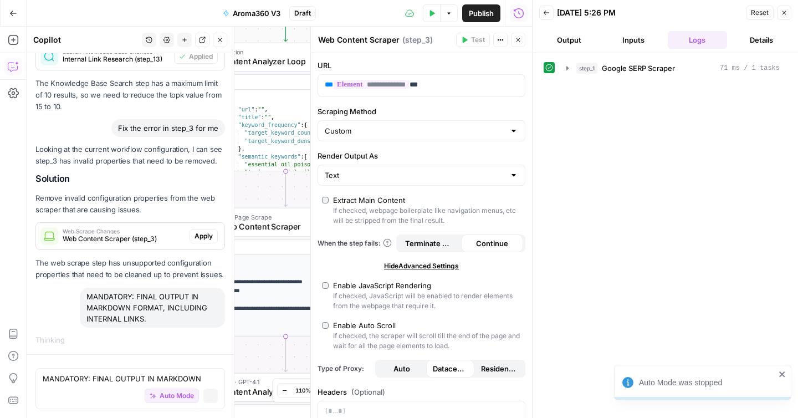
scroll to position [5529, 0]
click at [197, 231] on span "Apply" at bounding box center [203, 236] width 18 height 10
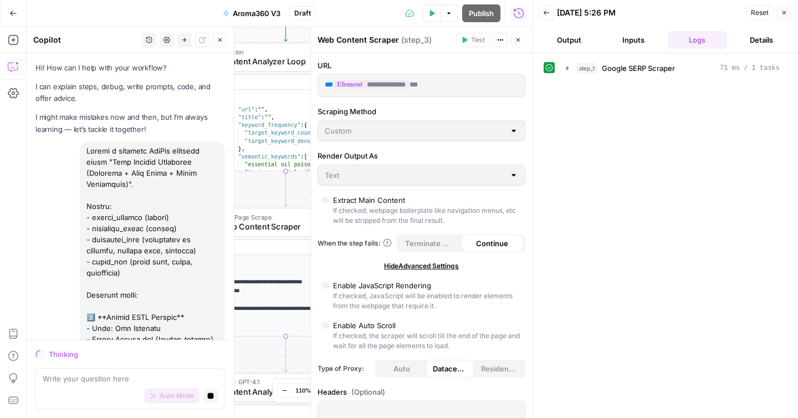
scroll to position [5529, 0]
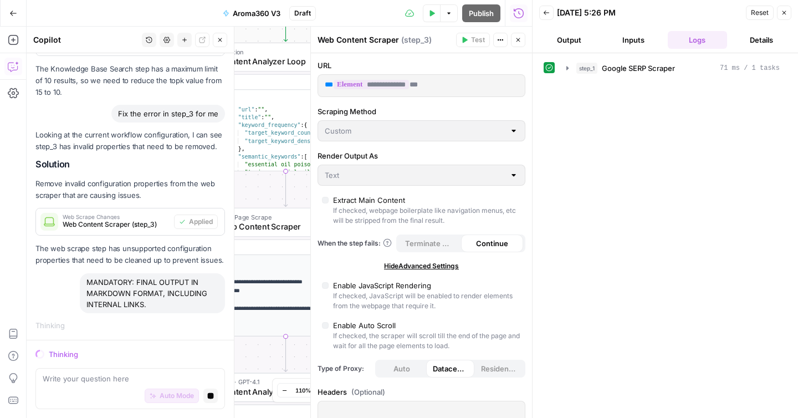
click at [517, 43] on button "Close" at bounding box center [518, 40] width 14 height 14
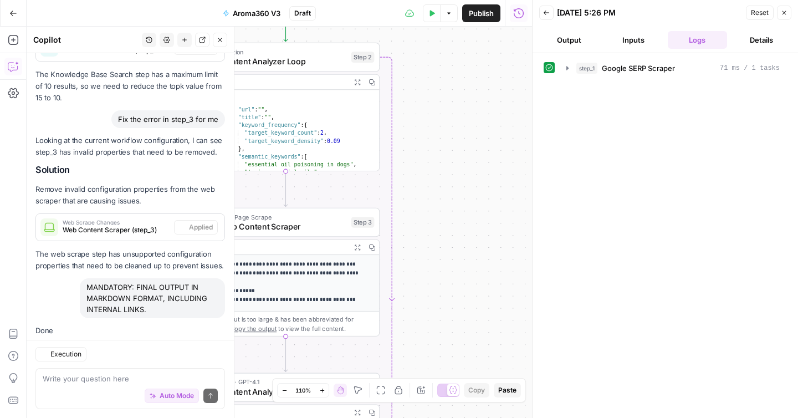
scroll to position [5641, 0]
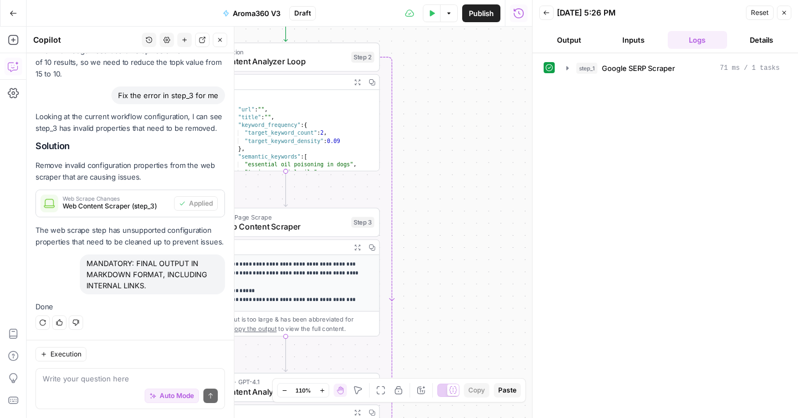
click at [432, 19] on button "Test Data" at bounding box center [432, 13] width 18 height 18
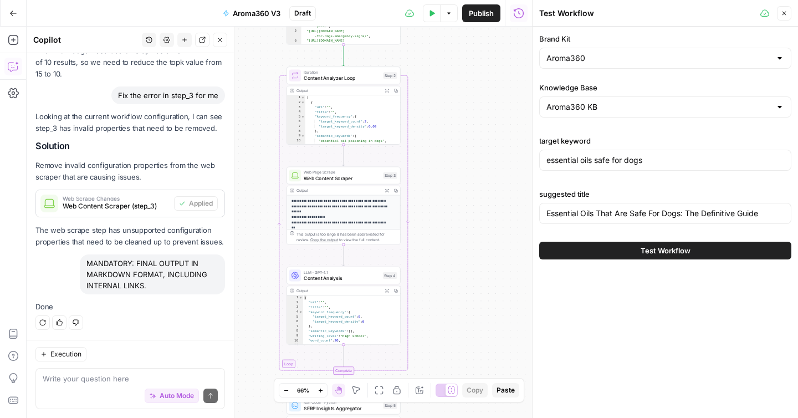
drag, startPoint x: 430, startPoint y: 73, endPoint x: 430, endPoint y: 296, distance: 222.7
click at [430, 285] on div "Workflow Input Settings Inputs Google Search Google SERP Scraper Step 1 Output …" at bounding box center [279, 222] width 505 height 391
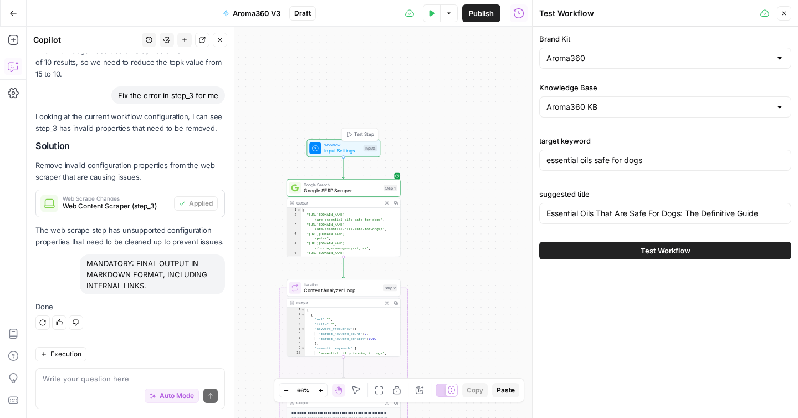
click at [331, 149] on span "Input Settings" at bounding box center [342, 150] width 37 height 7
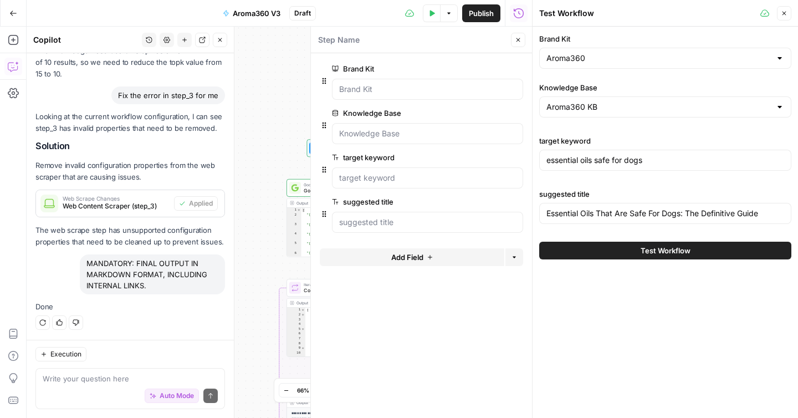
click at [463, 257] on button "Add Field" at bounding box center [412, 257] width 184 height 18
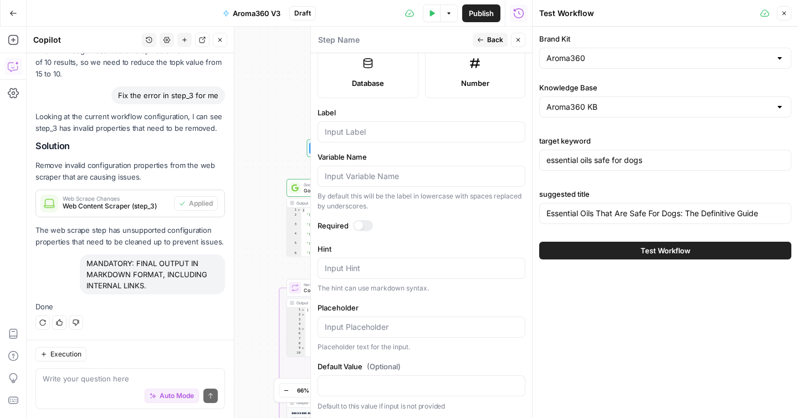
scroll to position [235, 0]
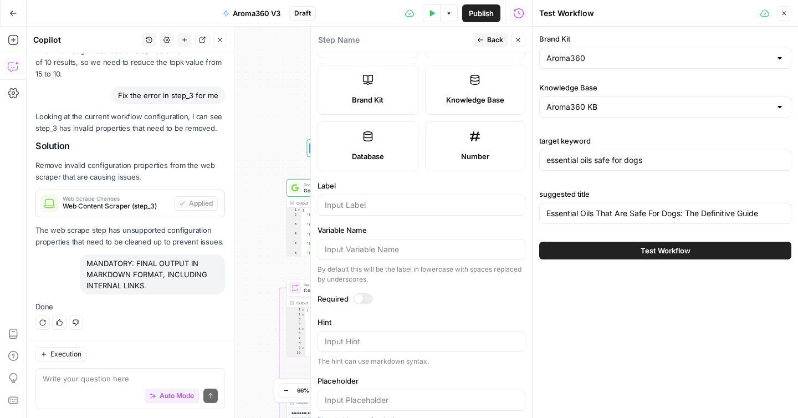
click at [469, 81] on icon at bounding box center [474, 79] width 11 height 11
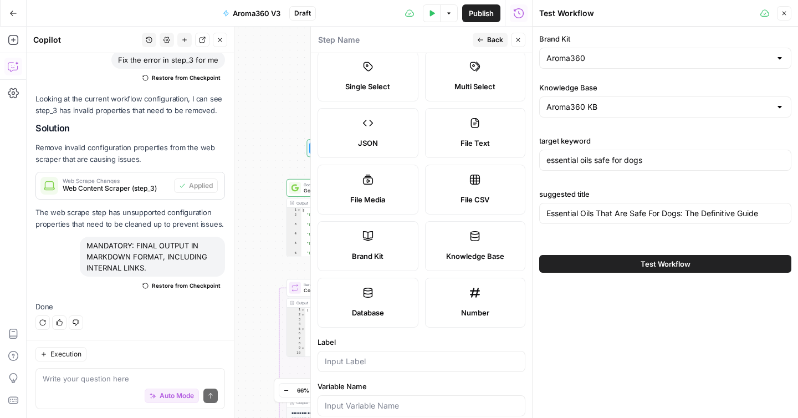
scroll to position [249, 0]
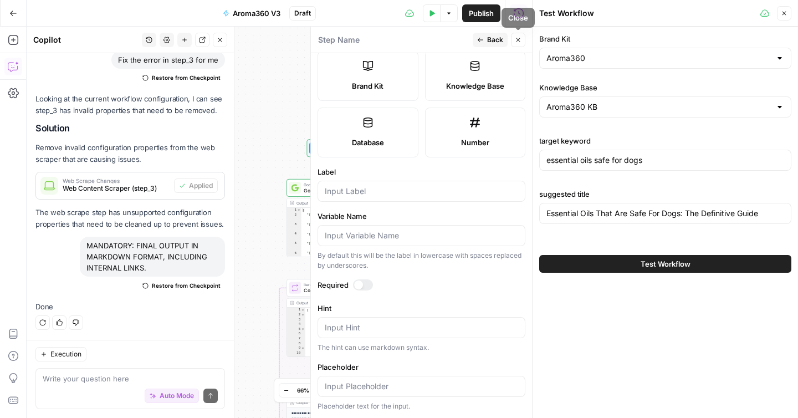
click at [516, 43] on icon "button" at bounding box center [518, 40] width 7 height 7
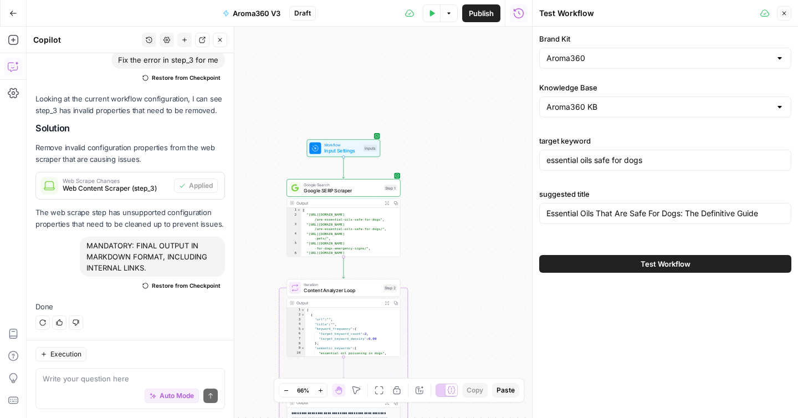
click at [588, 273] on div "Test Workflow" at bounding box center [665, 263] width 252 height 31
click at [590, 265] on button "Test Workflow" at bounding box center [665, 264] width 252 height 18
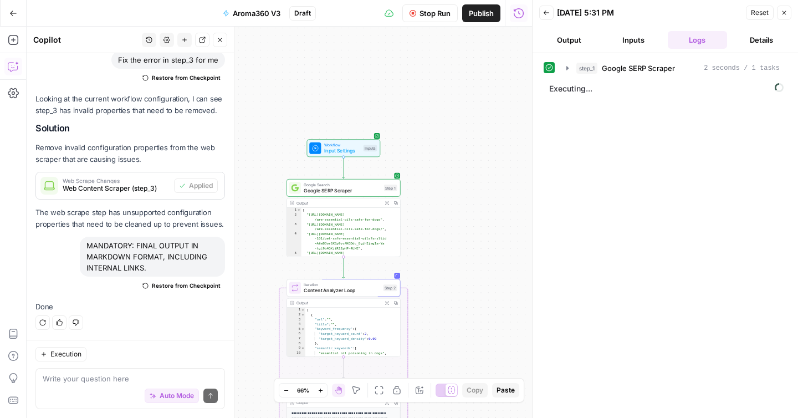
click at [435, 15] on span "Stop Run" at bounding box center [434, 13] width 31 height 11
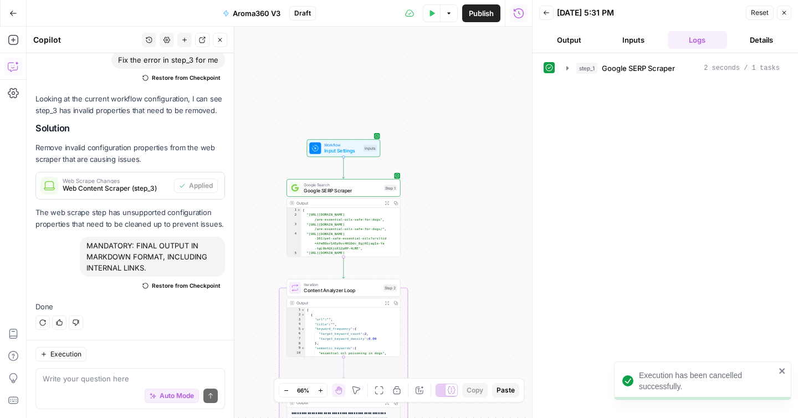
drag, startPoint x: 427, startPoint y: 8, endPoint x: 420, endPoint y: 25, distance: 18.4
click at [420, 25] on div "Test Data Options Publish Run History" at bounding box center [424, 13] width 216 height 26
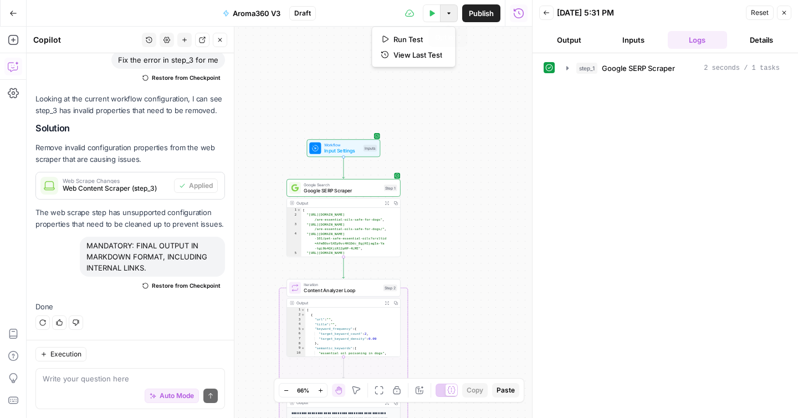
click at [449, 17] on button "Options" at bounding box center [449, 13] width 18 height 18
click at [428, 15] on icon "button" at bounding box center [431, 13] width 7 height 7
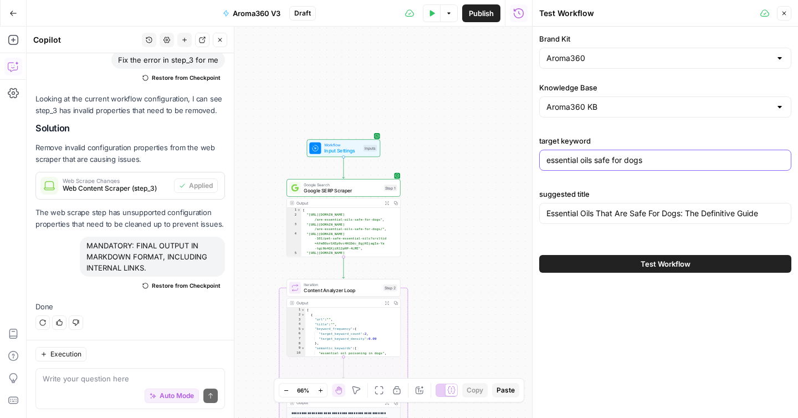
click at [558, 160] on input "essential oils safe for dogs" at bounding box center [665, 160] width 238 height 11
click at [615, 261] on button "Test Workflow" at bounding box center [665, 264] width 252 height 18
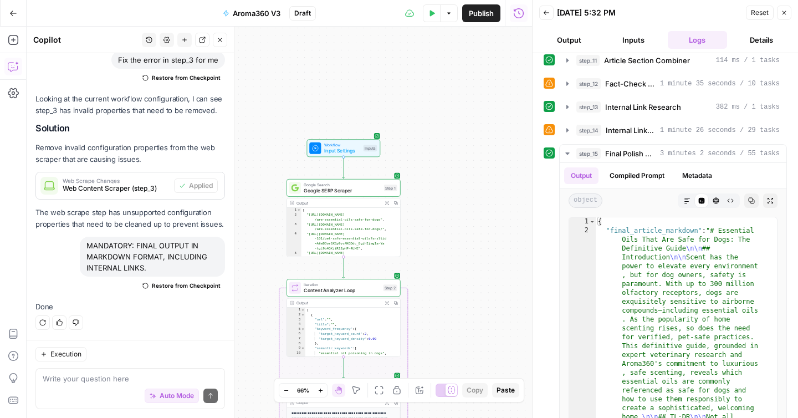
scroll to position [199, 0]
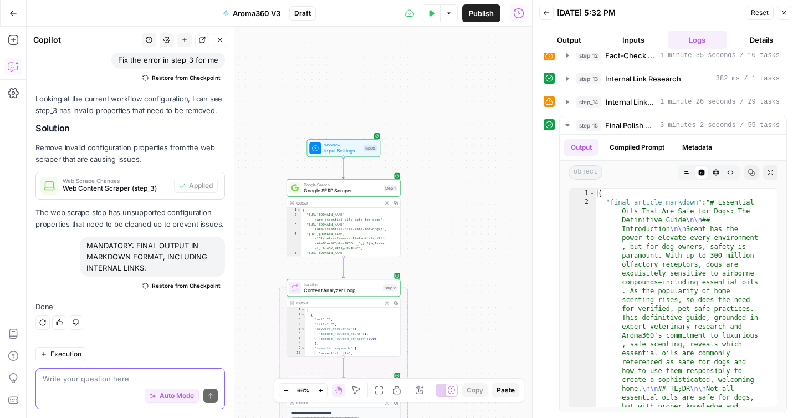
click at [117, 378] on textarea at bounding box center [130, 378] width 175 height 11
type textarea "c"
click at [108, 242] on div "MANDATORY: FINAL OUTPUT IN MARKDOWN FORMAT, INCLUDING INTERNAL LINKS." at bounding box center [152, 257] width 145 height 40
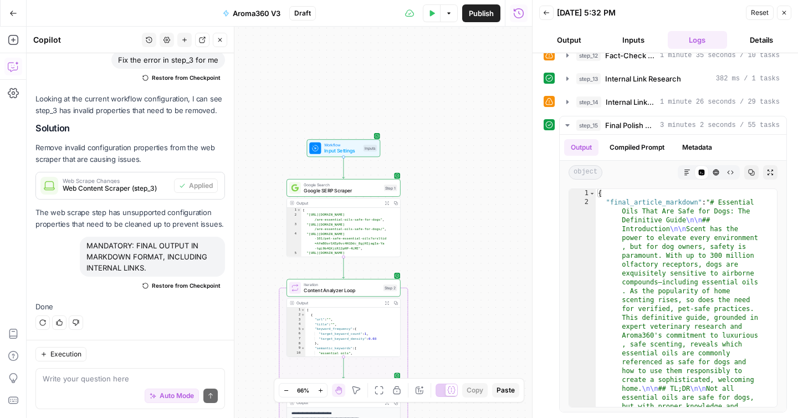
copy div "MANDATORY: FINAL OUTPUT IN MARKDOWN FORMAT, INCLUDING INTERNAL LINKS. Restore f…"
click at [94, 381] on textarea at bounding box center [130, 378] width 175 height 11
paste textarea "MANDATORY: FINAL OUTPUT IN MARKDOWN FORMAT, INCLUDING INTERNAL LINKS."
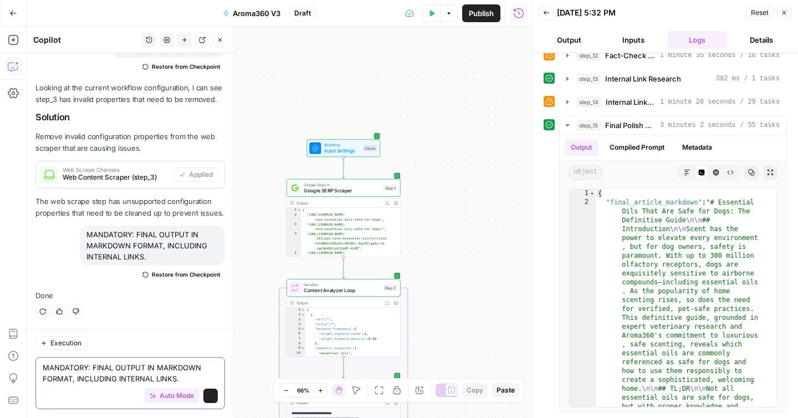
scroll to position [5687, 0]
click at [91, 368] on textarea "MANDATORY: FINAL OUTPUT IN MARKDOWN FORMAT, INCLUDING INTERNAL LINKS." at bounding box center [130, 373] width 175 height 22
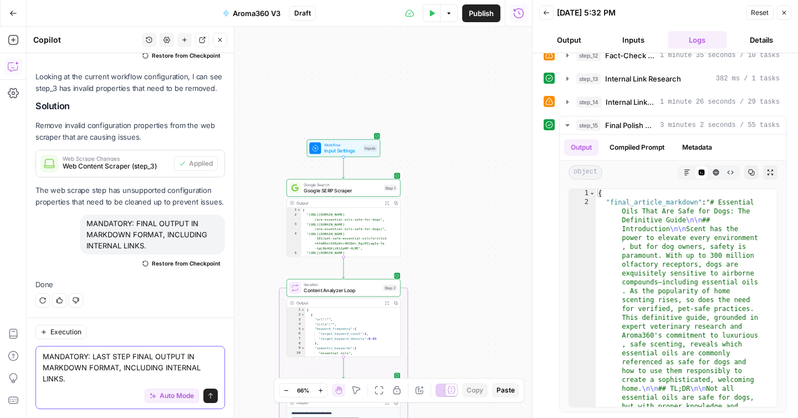
type textarea "MANDATORY: LAST STEP FINAL OUTPUT IN MARKDOWN FORMAT, INCLUDING INTERNAL LINKS."
click at [203, 393] on button "Send" at bounding box center [210, 395] width 14 height 14
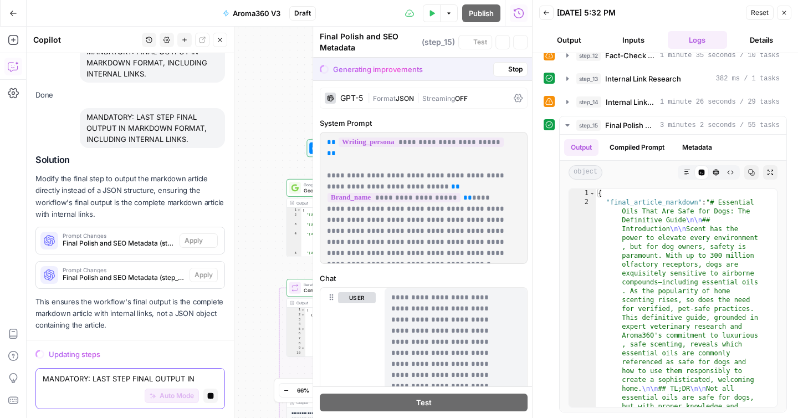
scroll to position [5782, 0]
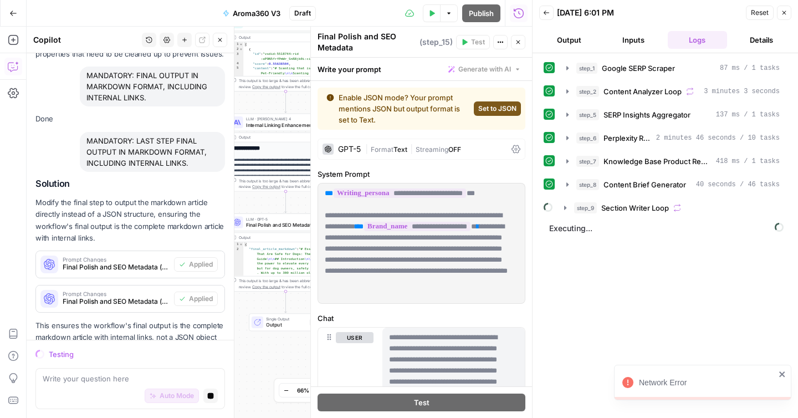
scroll to position [5782, 0]
